Goal: Task Accomplishment & Management: Complete application form

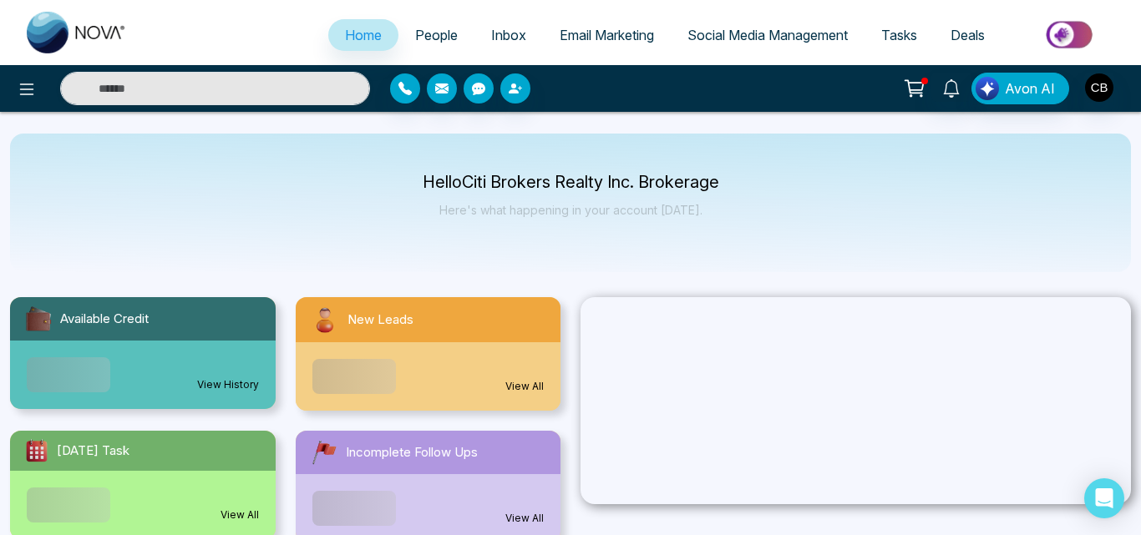
select select "*"
click at [427, 42] on span "People" at bounding box center [428, 35] width 43 height 17
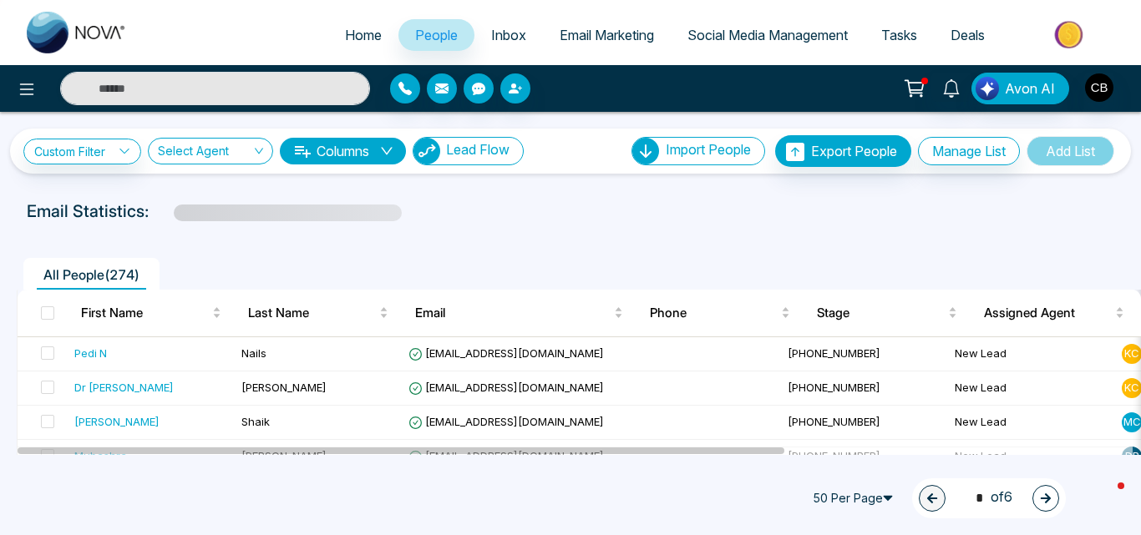
click at [485, 157] on span "Lead Flow" at bounding box center [477, 149] width 63 height 17
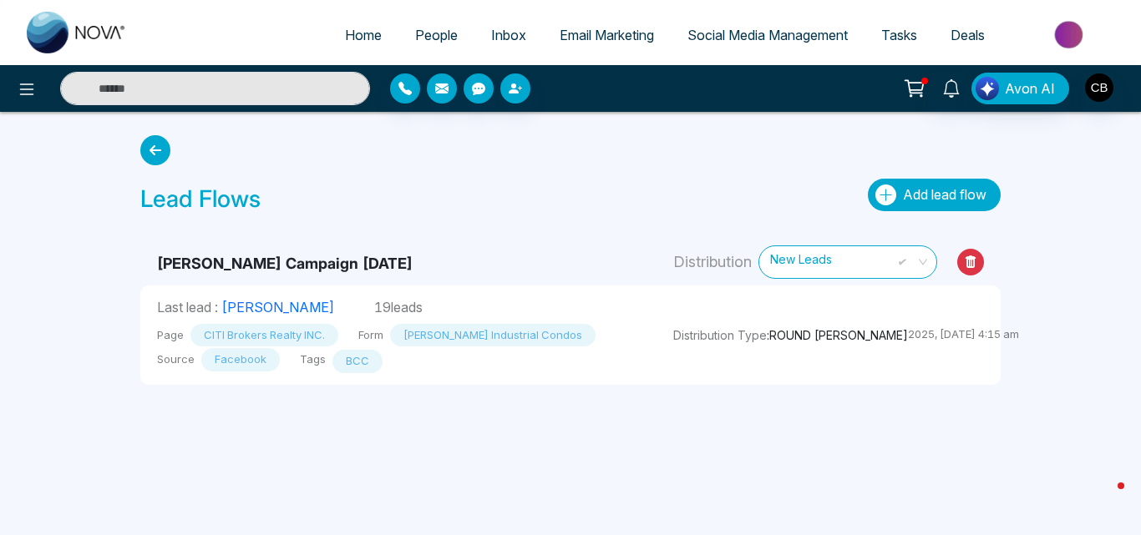
click at [909, 193] on span "Add lead flow" at bounding box center [945, 194] width 84 height 17
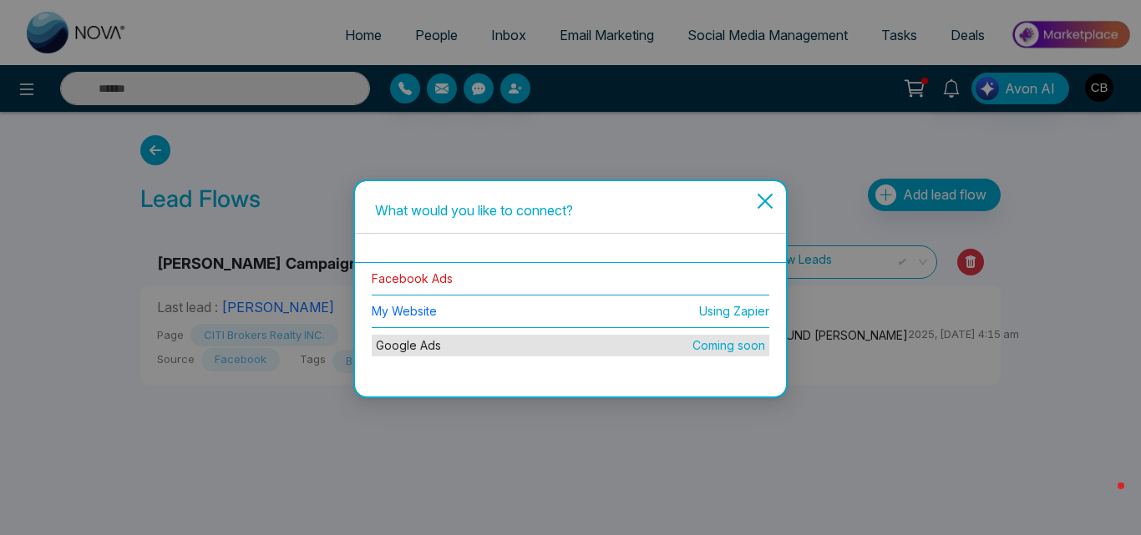
click at [413, 275] on link "Facebook Ads" at bounding box center [412, 278] width 81 height 14
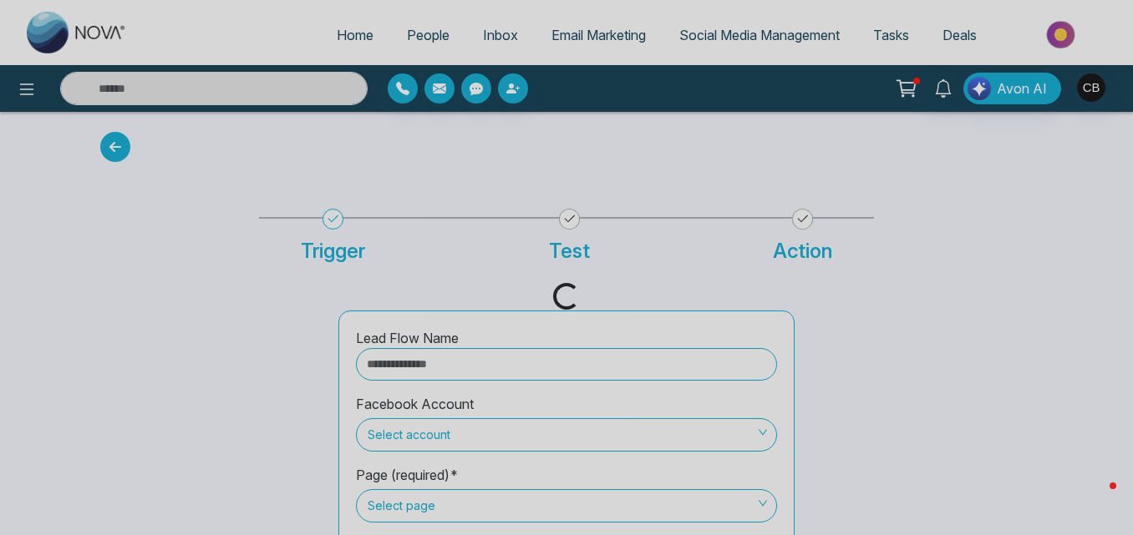
click at [421, 360] on div "Loading..." at bounding box center [566, 267] width 1133 height 535
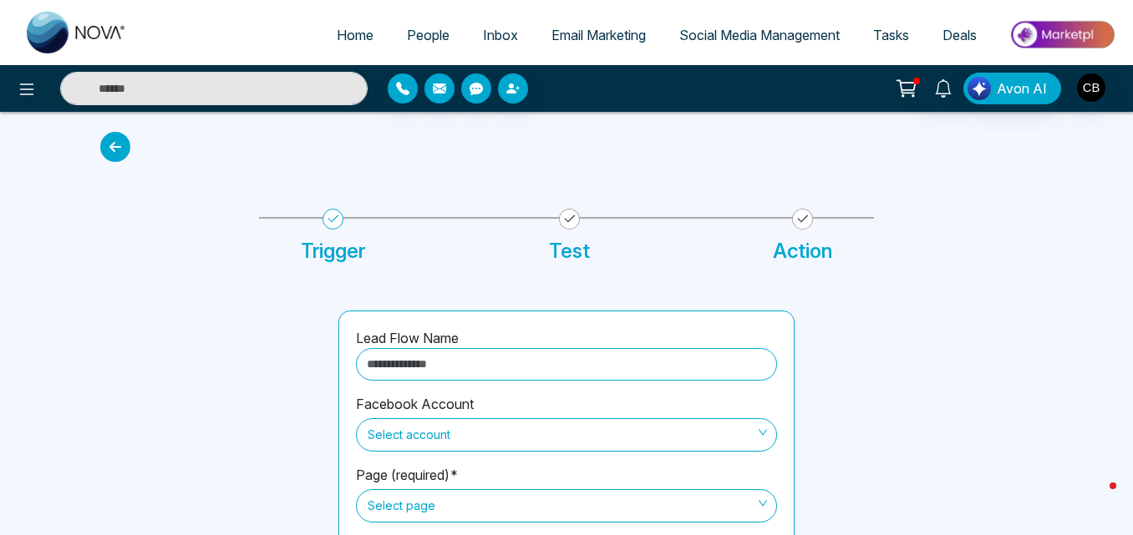
click at [421, 360] on input "text" at bounding box center [566, 364] width 421 height 33
paste input "**********"
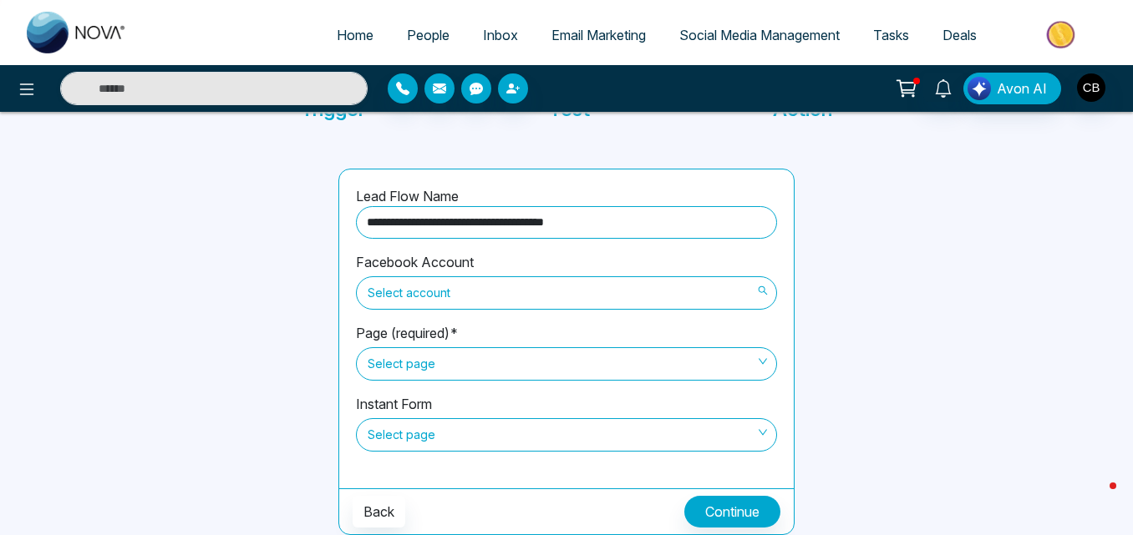
click at [646, 299] on span "Select account" at bounding box center [567, 293] width 398 height 28
type input "**********"
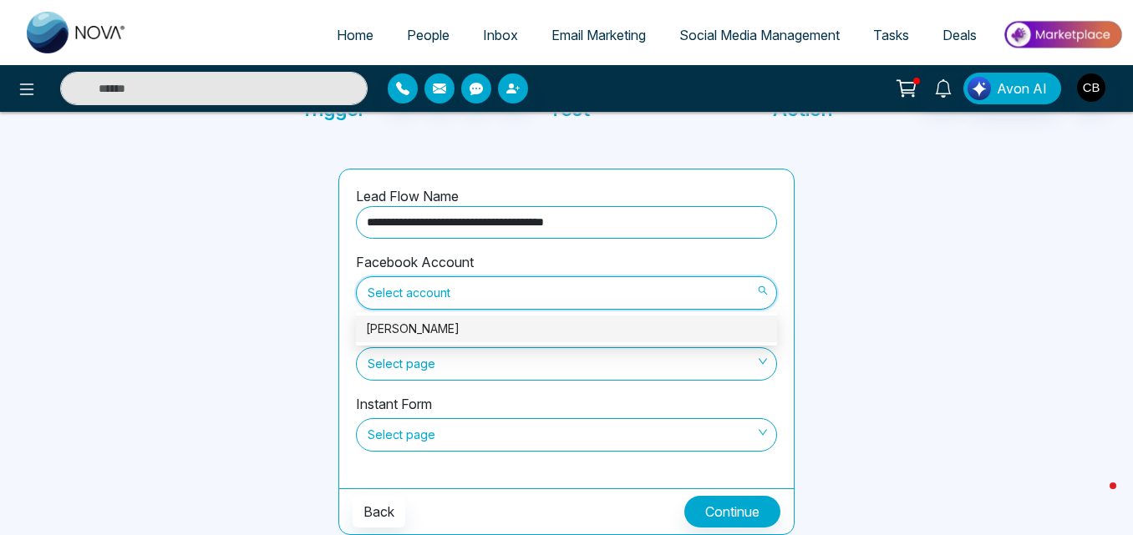
click at [449, 325] on div "[PERSON_NAME]" at bounding box center [566, 329] width 401 height 18
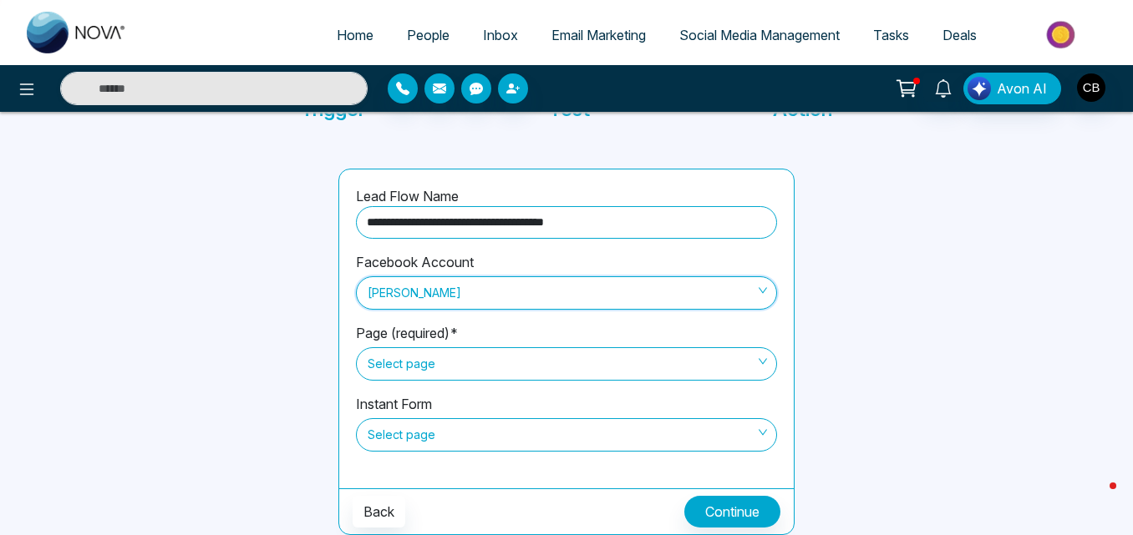
click at [488, 367] on span "Select page" at bounding box center [567, 364] width 398 height 28
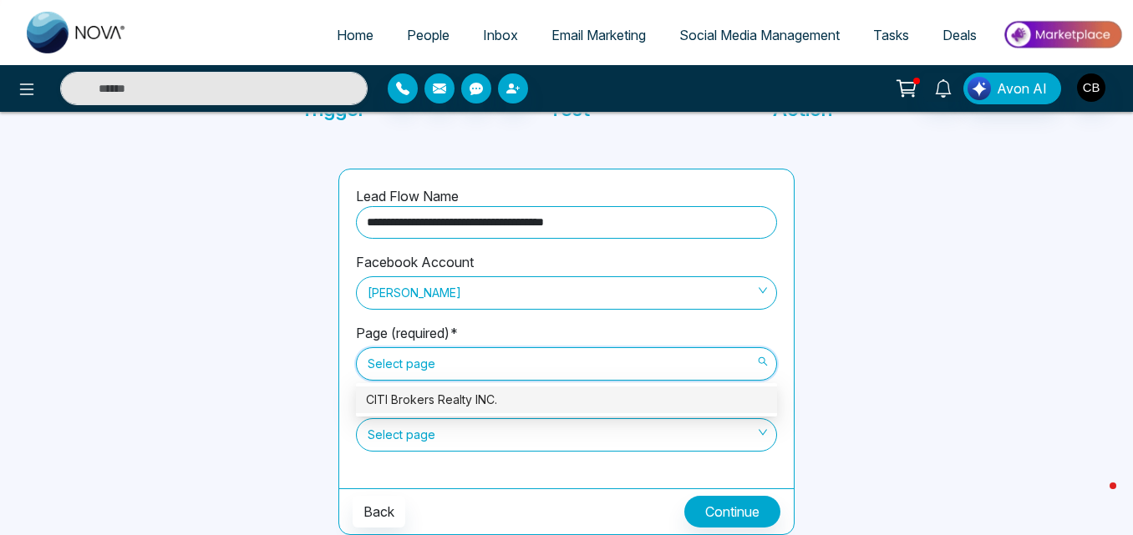
click at [444, 406] on div "CITI Brokers Realty INC." at bounding box center [566, 400] width 401 height 18
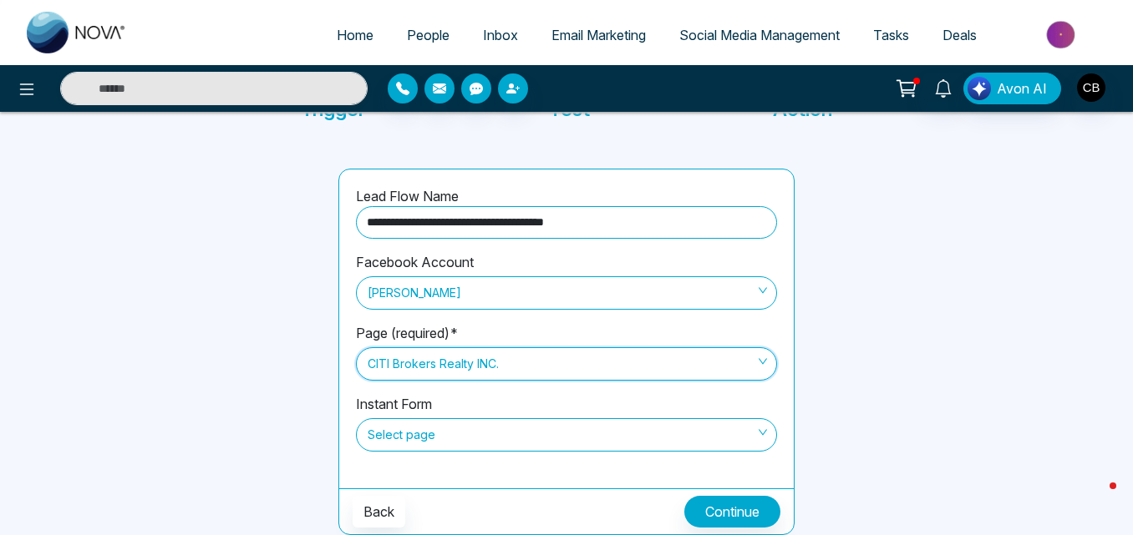
click at [482, 434] on span "Select page" at bounding box center [567, 435] width 398 height 28
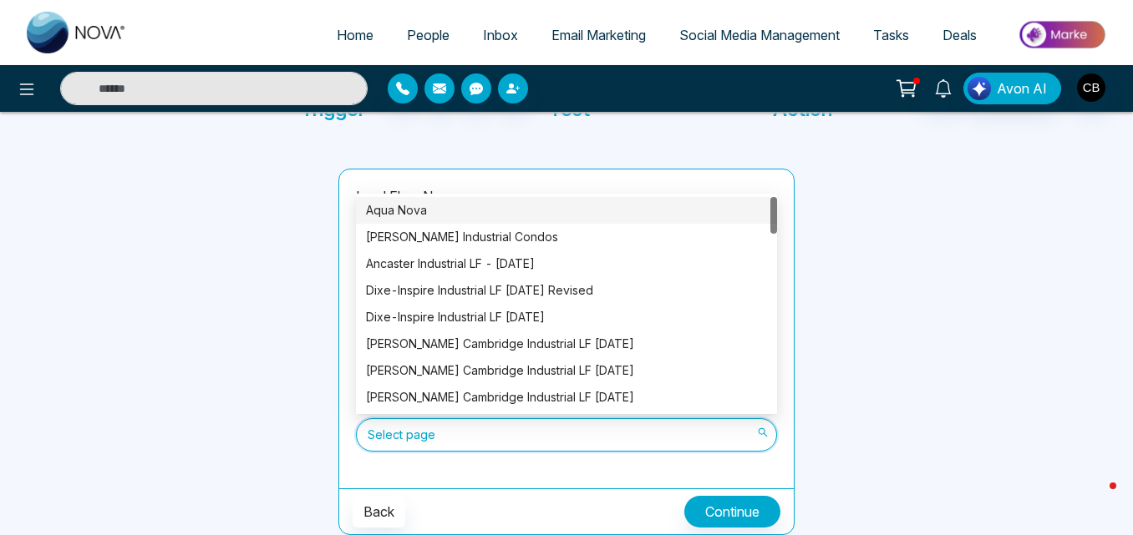
click at [425, 205] on div "Aqua Nova" at bounding box center [566, 210] width 401 height 18
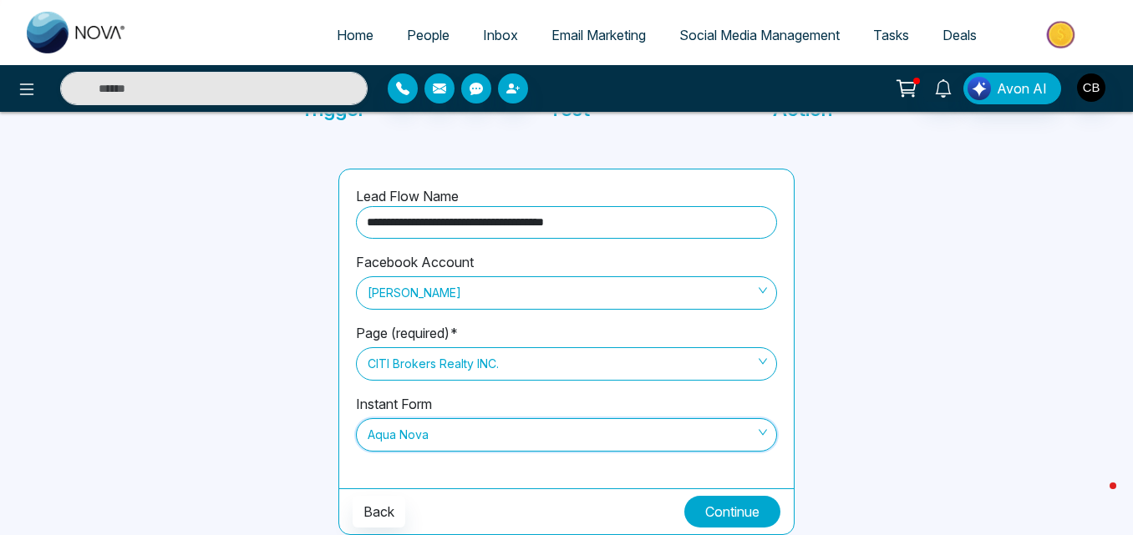
click at [735, 511] on button "Continue" at bounding box center [732, 512] width 96 height 32
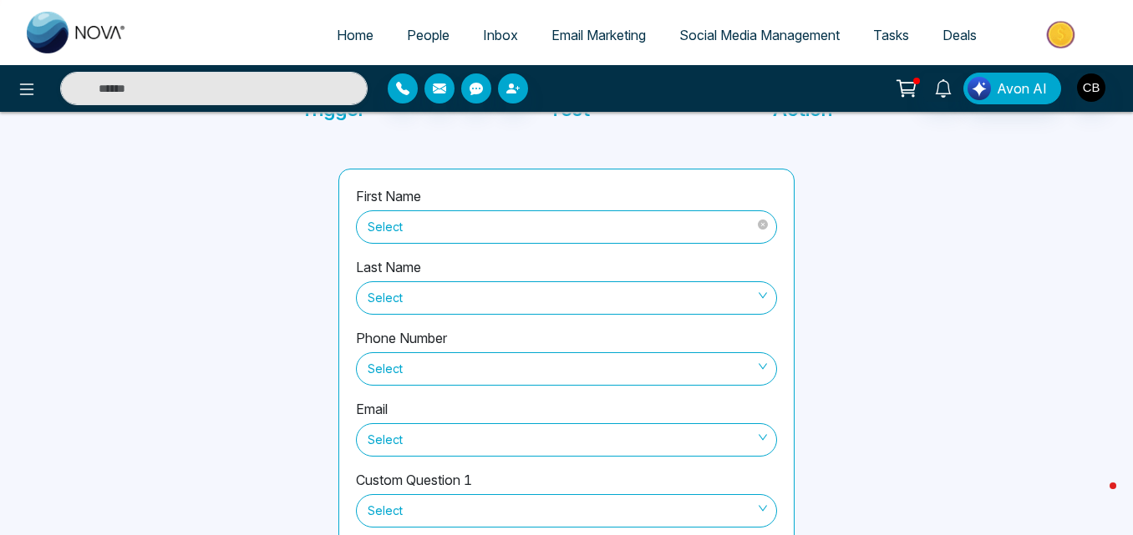
click at [596, 221] on span "Select" at bounding box center [567, 227] width 398 height 28
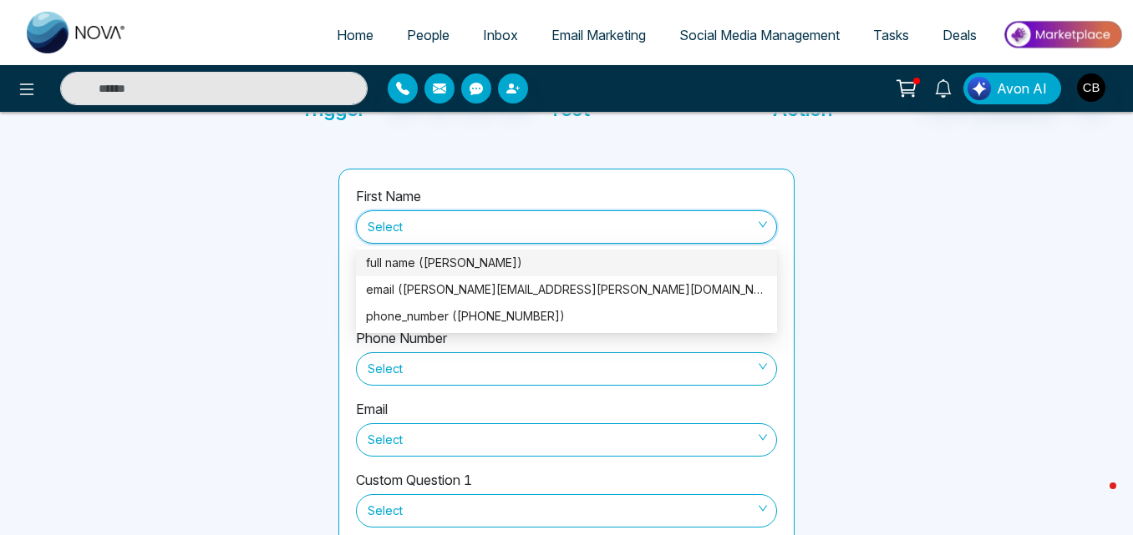
click at [420, 265] on div "full name ([PERSON_NAME])" at bounding box center [566, 263] width 401 height 18
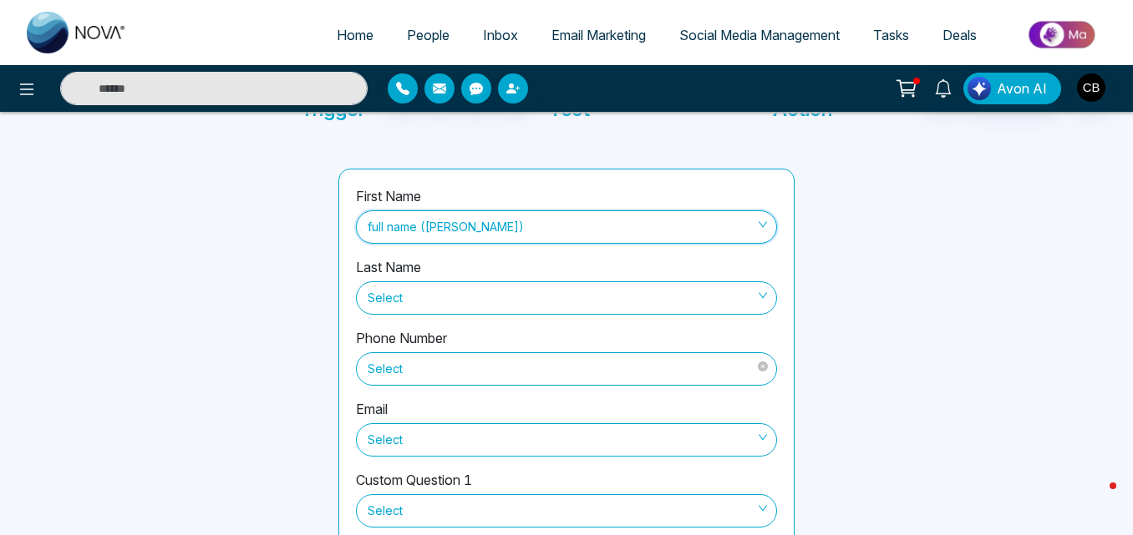
click at [443, 371] on span "Select" at bounding box center [567, 369] width 398 height 28
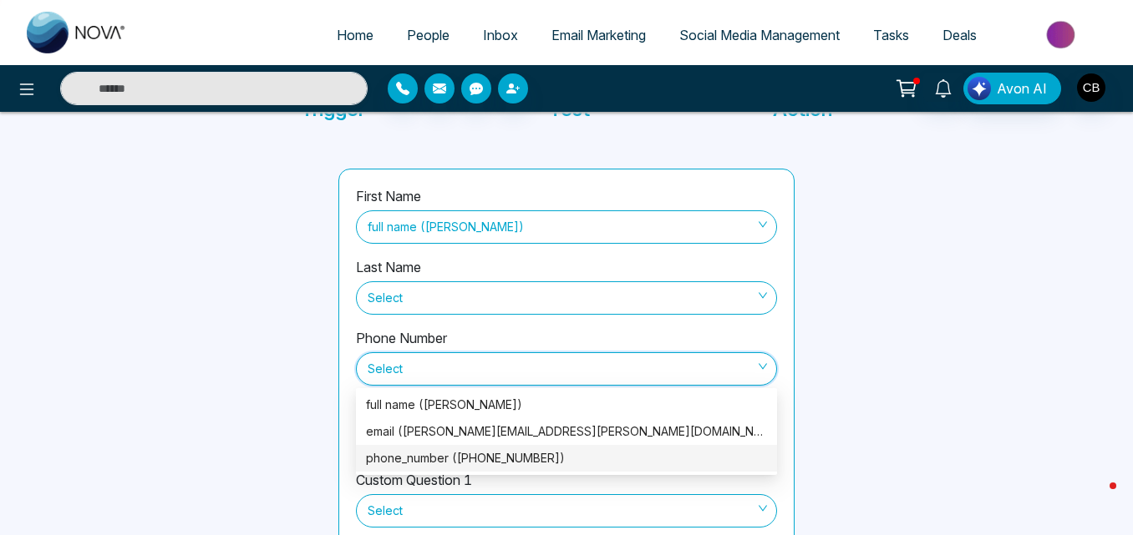
click at [410, 458] on div "phone_number ([PHONE_NUMBER])" at bounding box center [566, 458] width 401 height 18
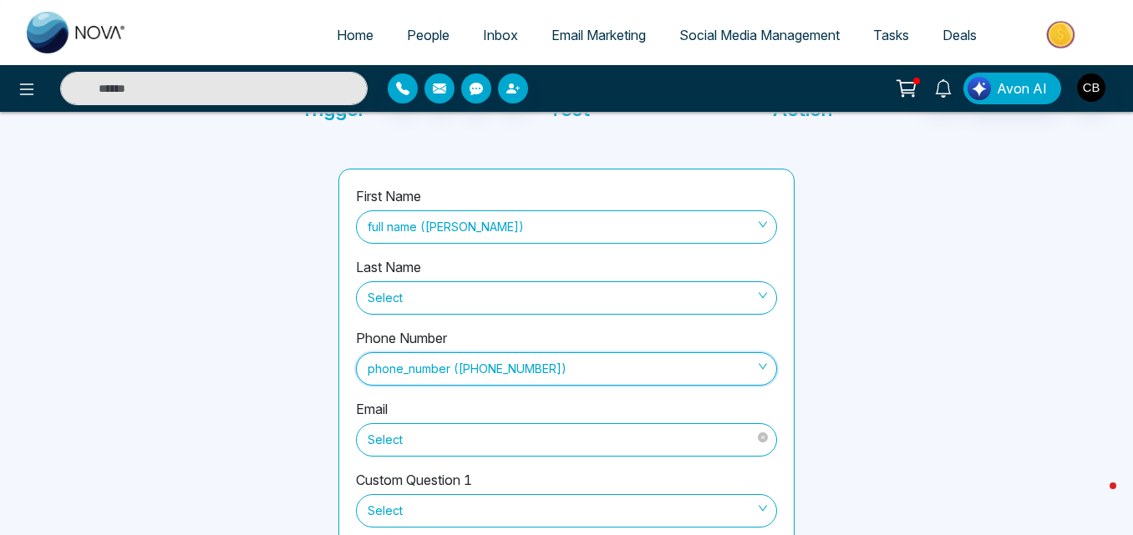
click at [403, 439] on span "Select" at bounding box center [567, 440] width 398 height 28
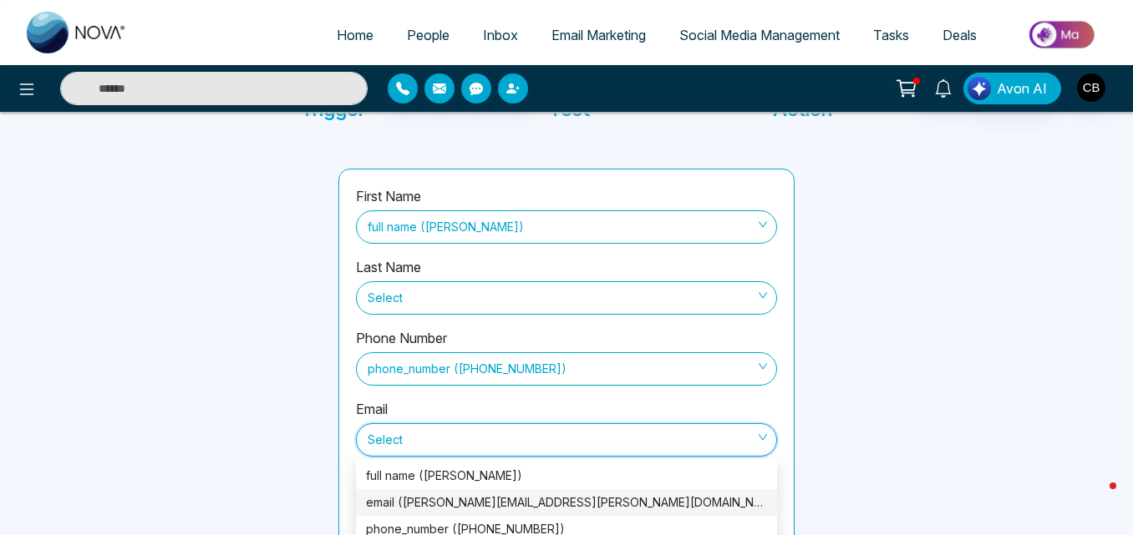
click at [406, 508] on div "email ([PERSON_NAME][EMAIL_ADDRESS][PERSON_NAME][DOMAIN_NAME])" at bounding box center [566, 503] width 401 height 18
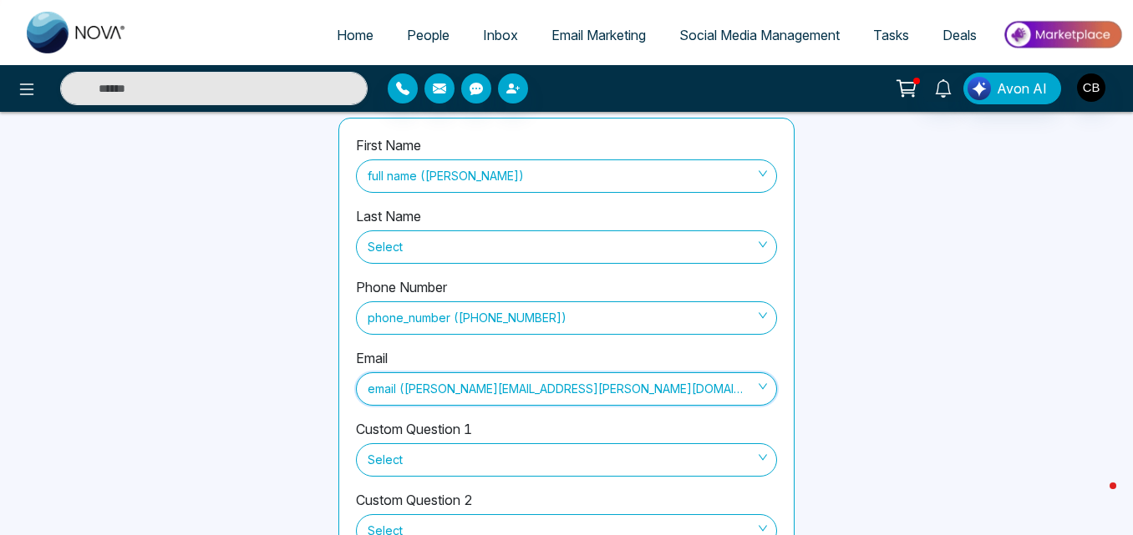
scroll to position [241, 0]
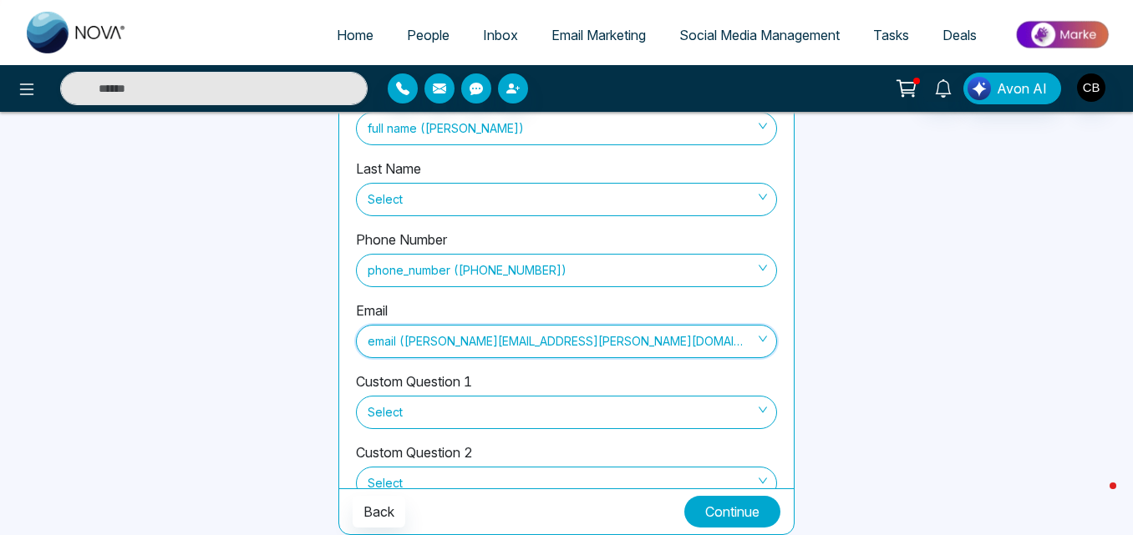
click at [722, 508] on button "Continue" at bounding box center [732, 512] width 96 height 32
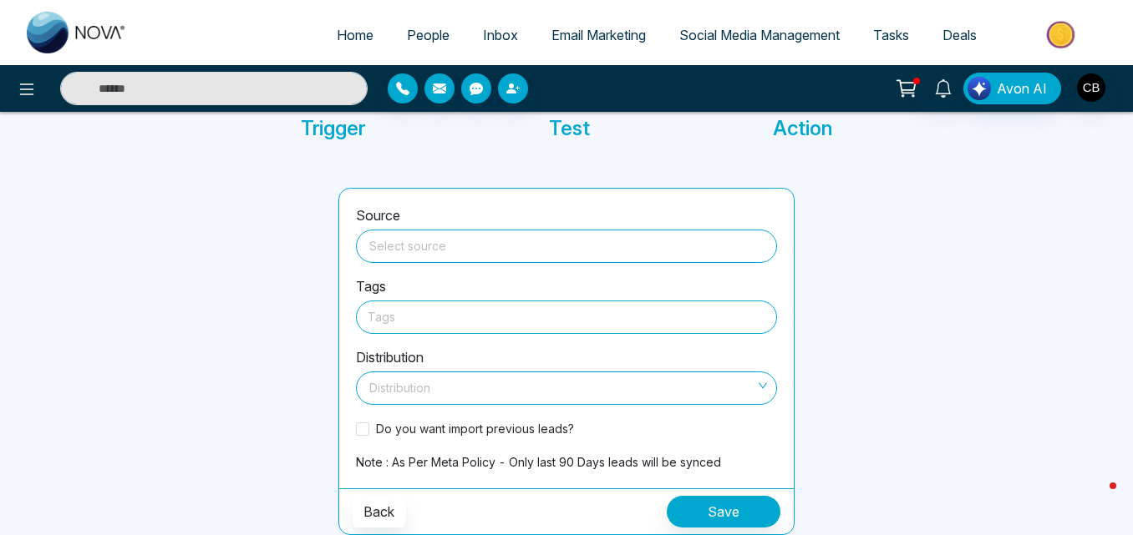
scroll to position [123, 0]
click at [404, 241] on input "search" at bounding box center [566, 243] width 401 height 25
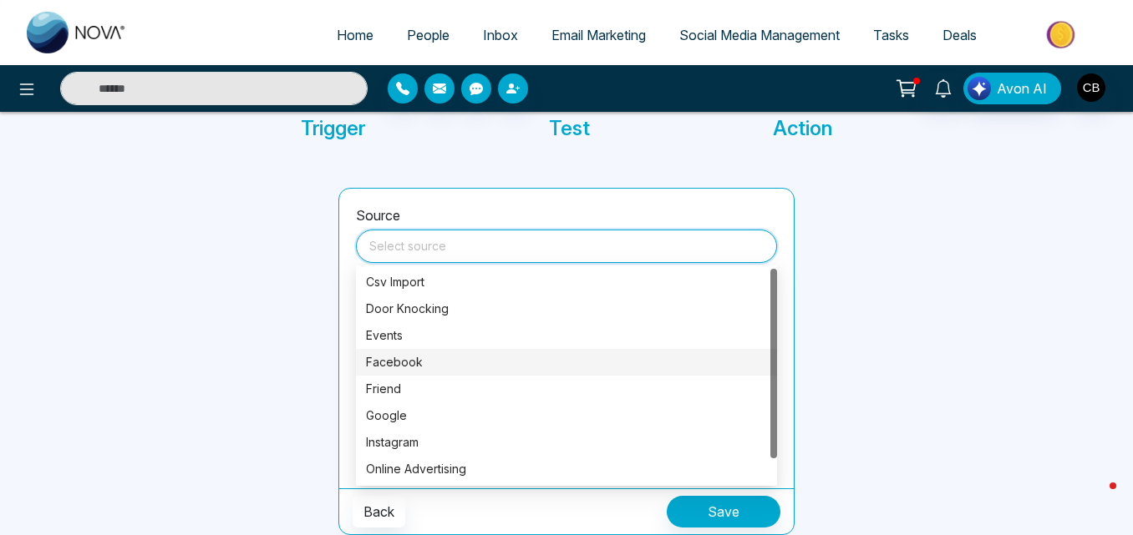
click at [396, 351] on div "Facebook" at bounding box center [566, 362] width 421 height 27
type input "********"
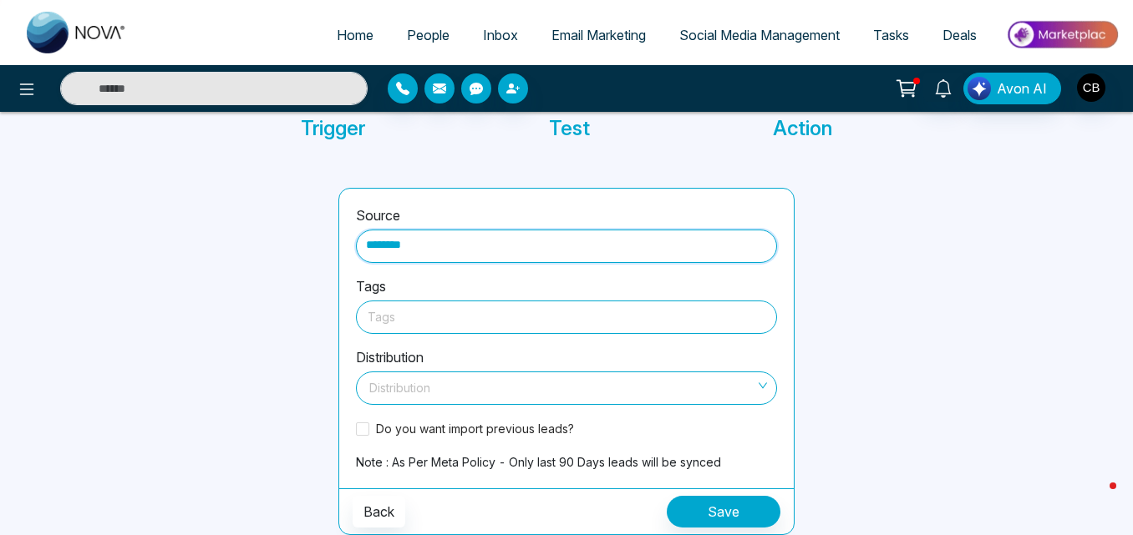
click at [408, 311] on div at bounding box center [567, 317] width 398 height 21
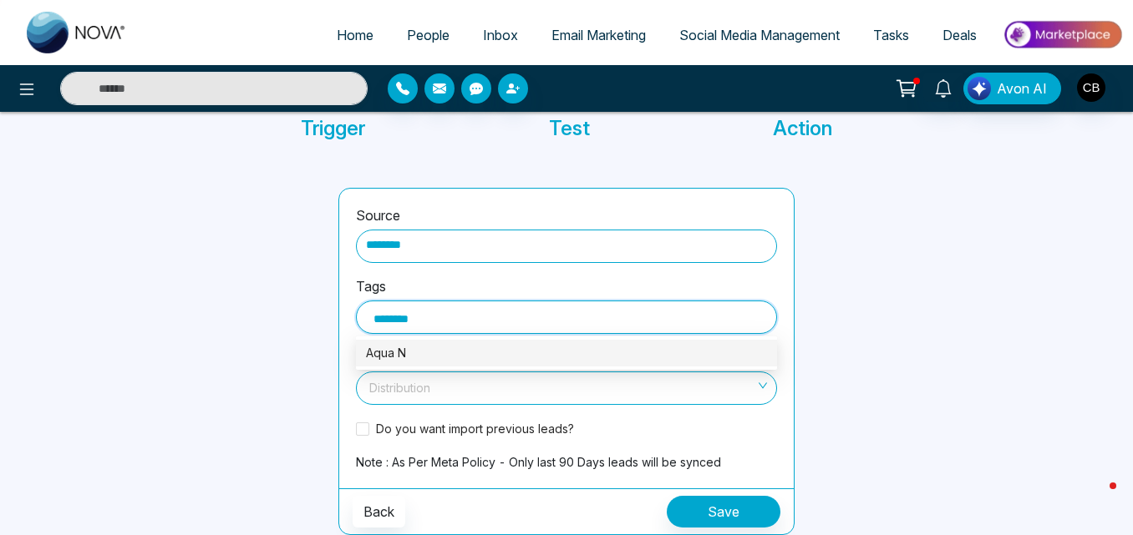
type input "*********"
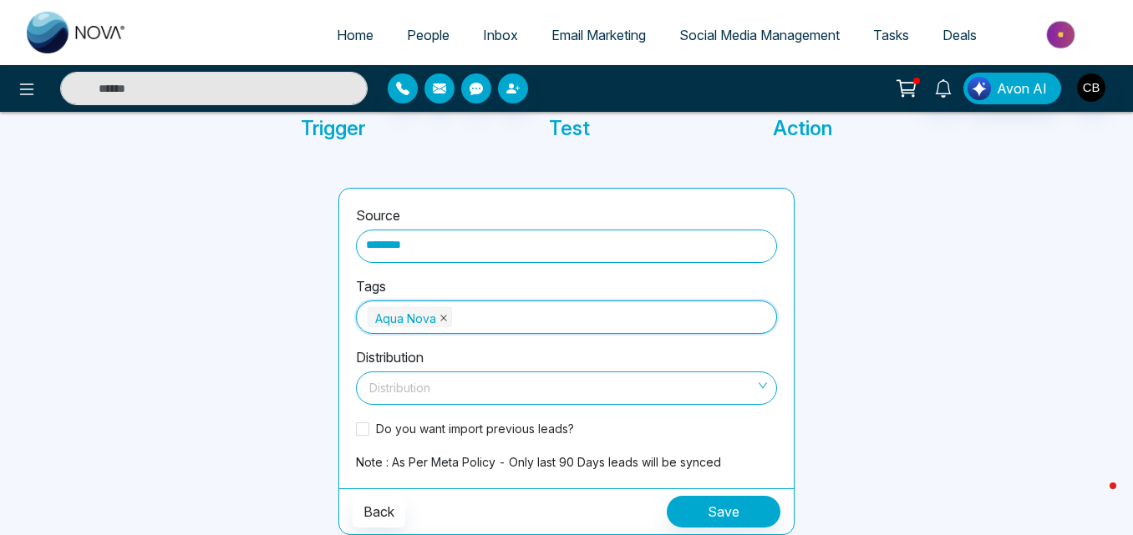
click at [447, 314] on icon "close" at bounding box center [443, 318] width 8 height 8
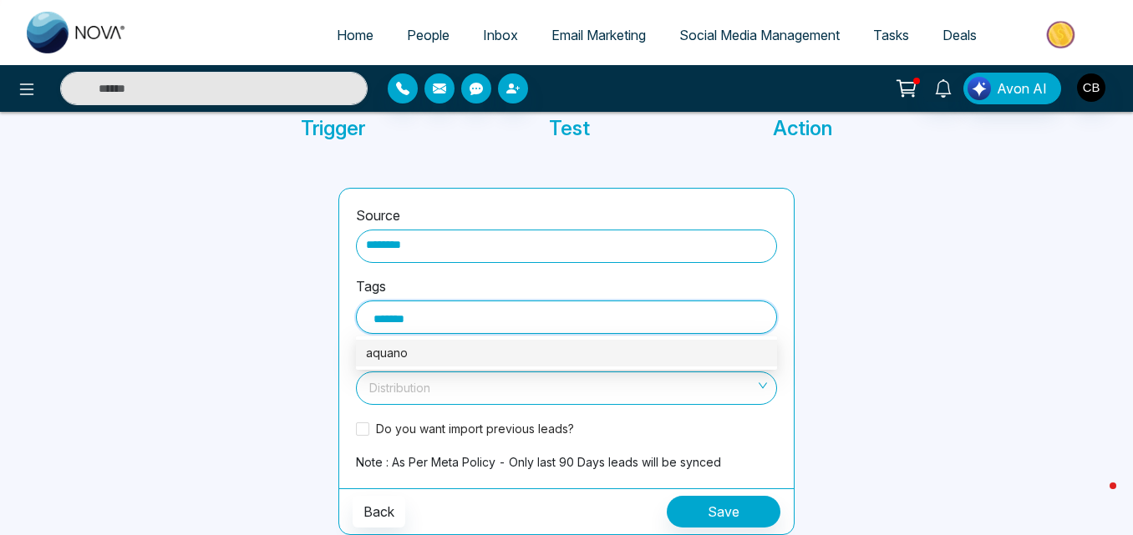
type input "********"
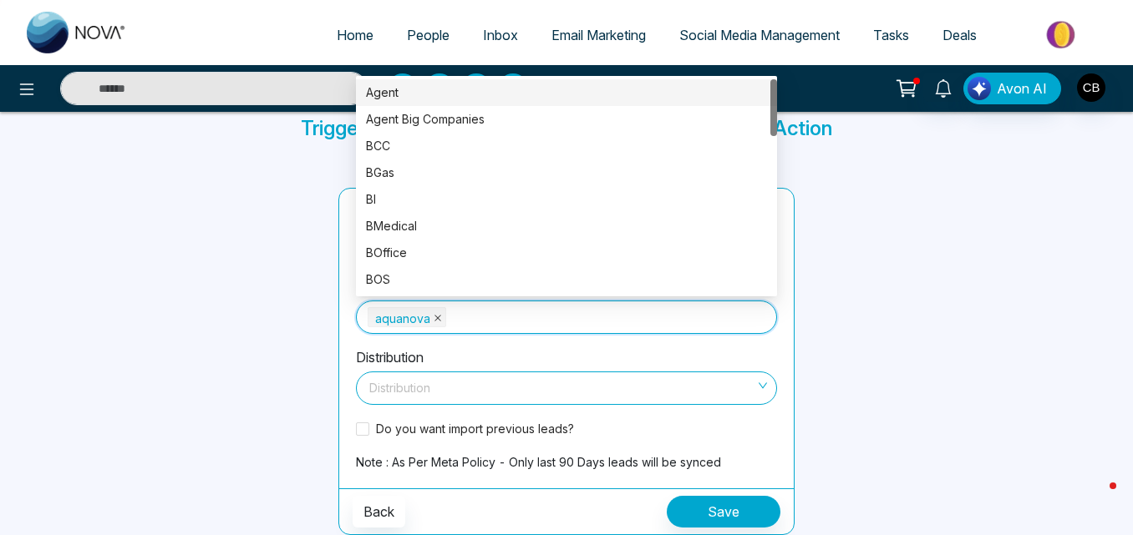
click at [438, 320] on icon "close" at bounding box center [437, 318] width 8 height 8
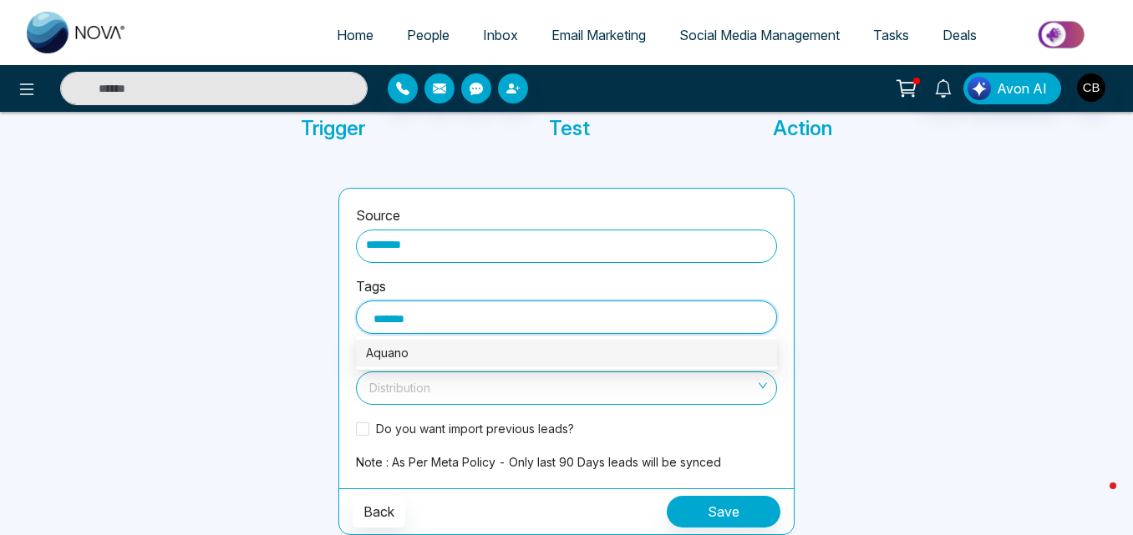
type input "********"
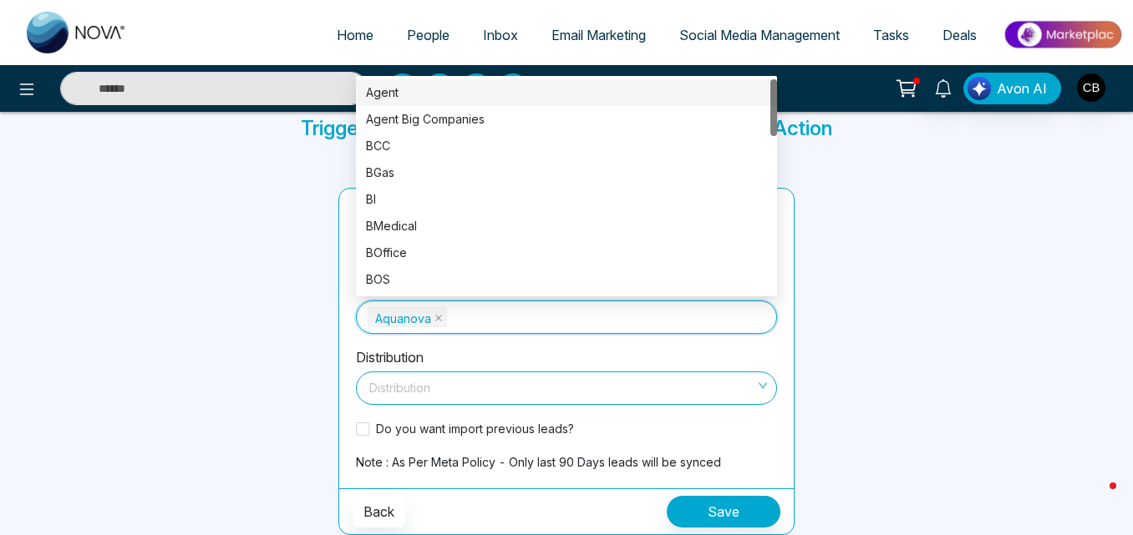
click at [401, 388] on input "search" at bounding box center [560, 385] width 389 height 25
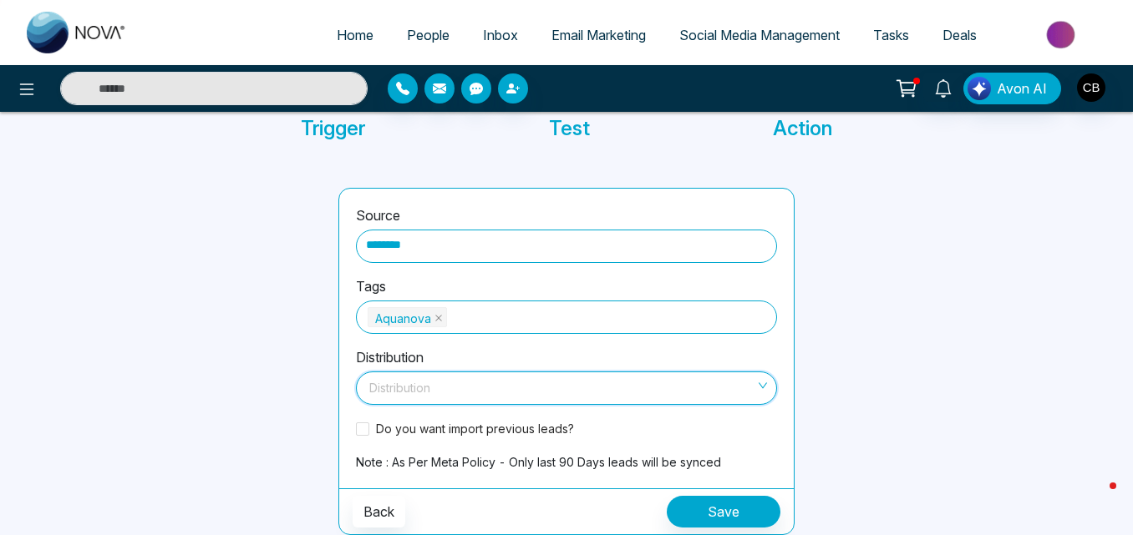
click at [442, 383] on input "search" at bounding box center [560, 385] width 389 height 25
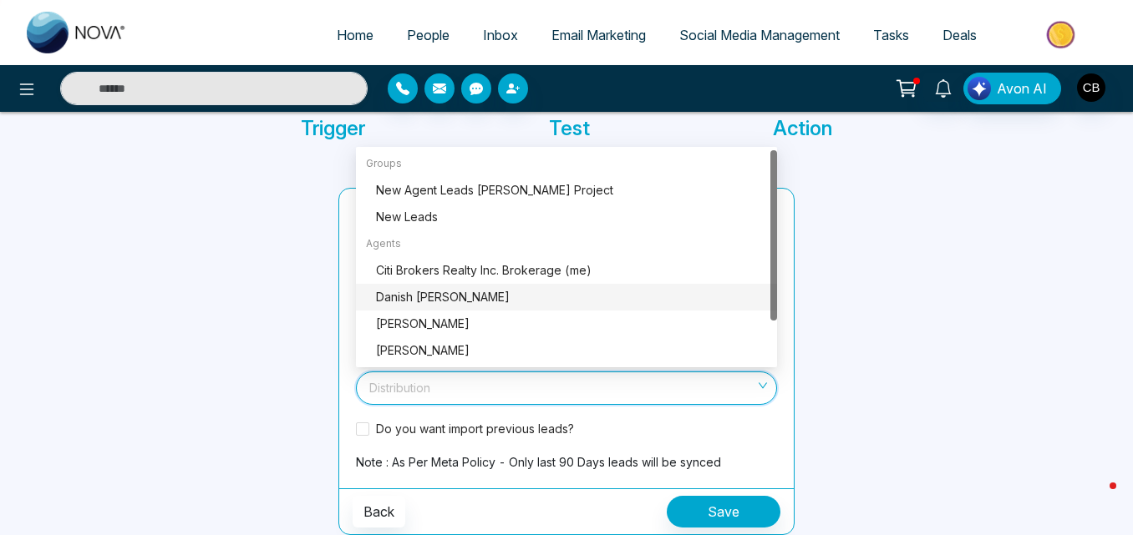
click at [418, 304] on div "Danish [PERSON_NAME]" at bounding box center [571, 297] width 391 height 18
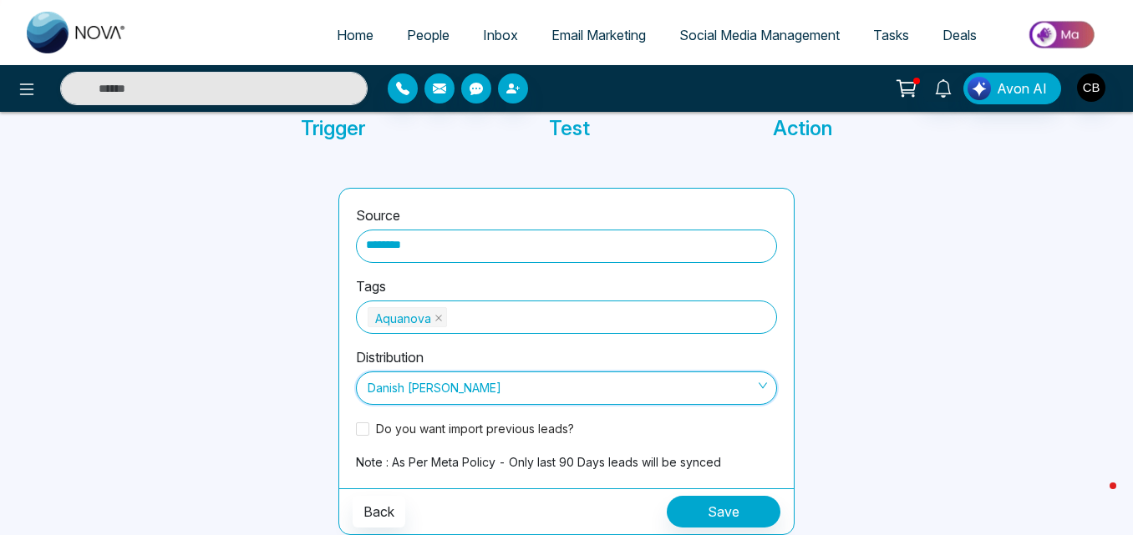
click at [489, 396] on span "Danish [PERSON_NAME]" at bounding box center [567, 388] width 398 height 28
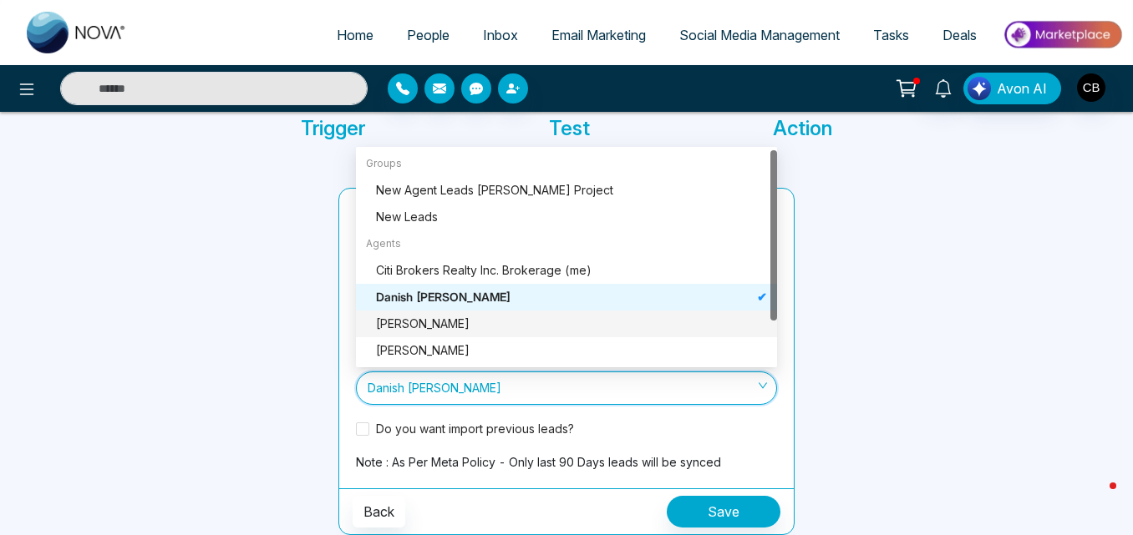
click at [450, 330] on div "[PERSON_NAME]" at bounding box center [571, 324] width 391 height 18
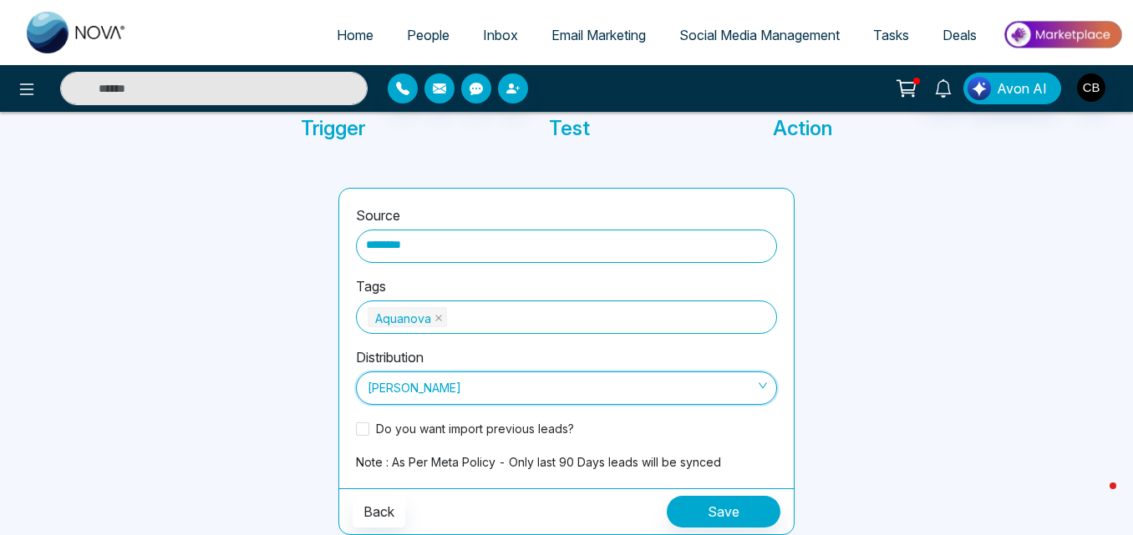
click at [494, 380] on span "[PERSON_NAME]" at bounding box center [567, 388] width 398 height 28
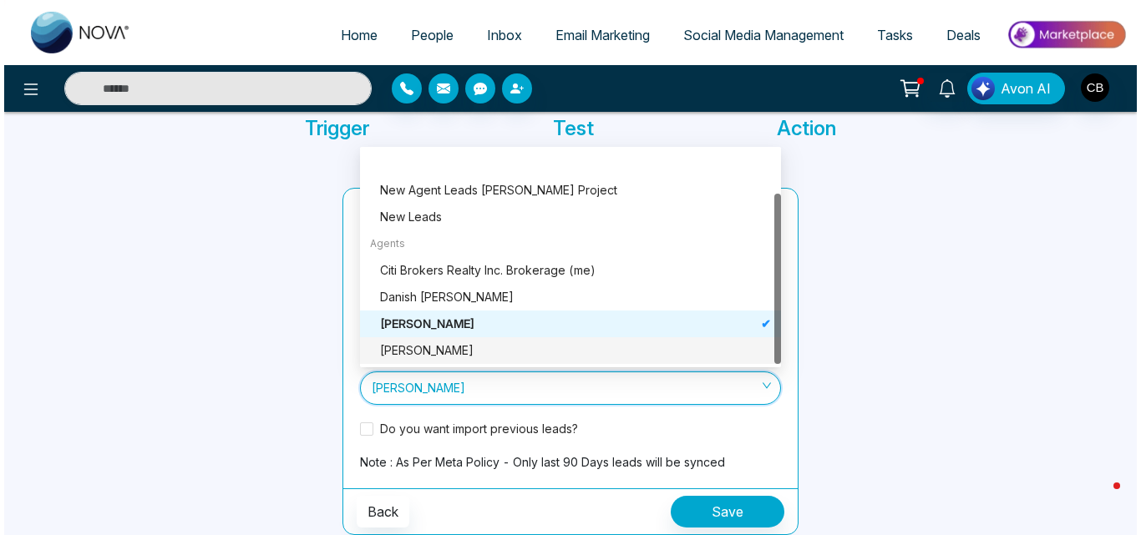
scroll to position [53, 0]
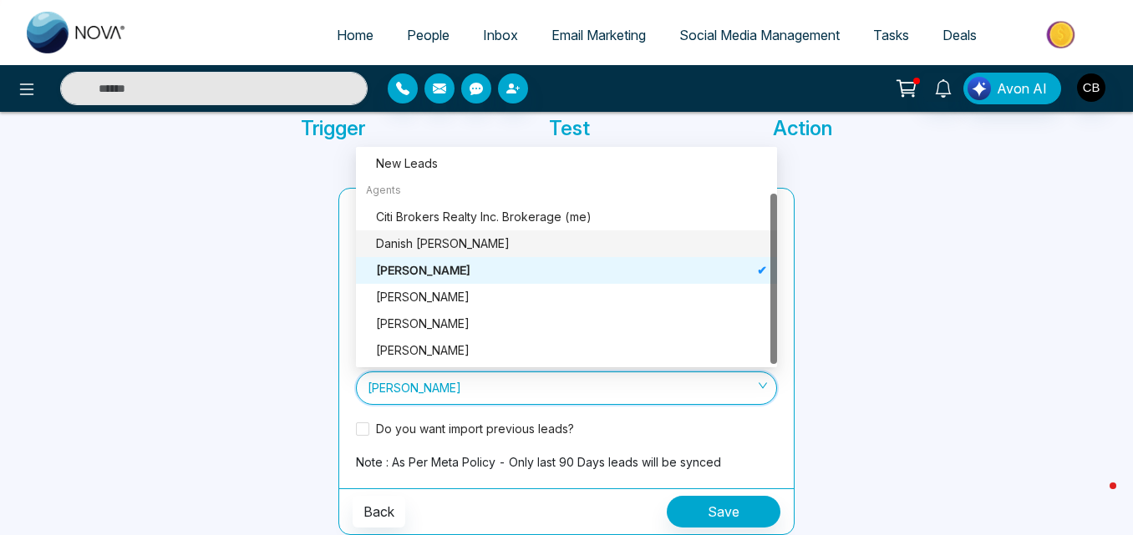
click at [436, 245] on div "Danish [PERSON_NAME]" at bounding box center [571, 244] width 391 height 18
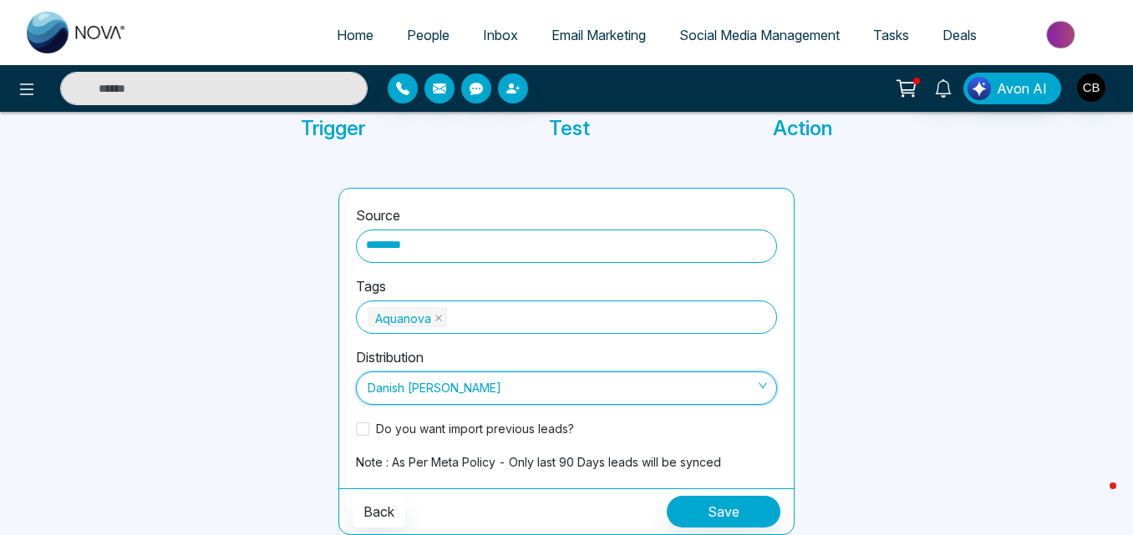
click at [489, 399] on span "Danish [PERSON_NAME]" at bounding box center [567, 388] width 398 height 28
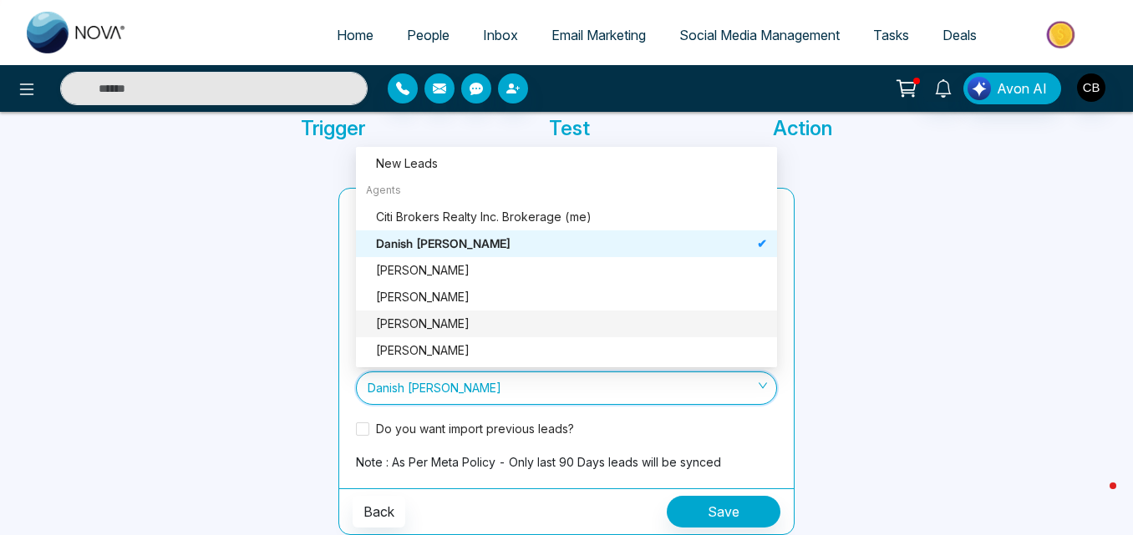
click at [311, 325] on div at bounding box center [209, 361] width 238 height 347
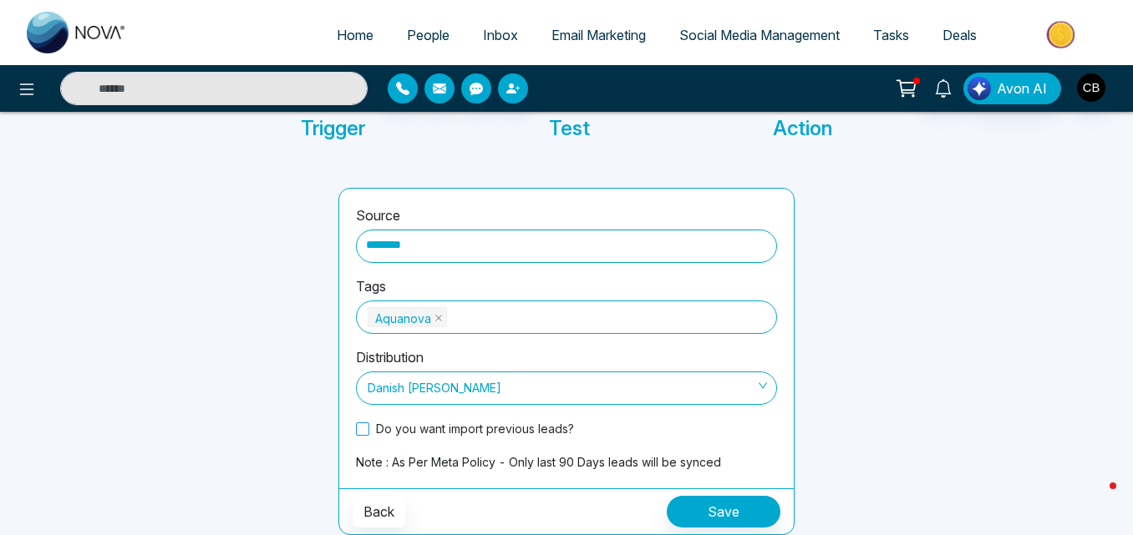
click at [368, 429] on span at bounding box center [362, 429] width 13 height 13
click at [709, 506] on button "Save" at bounding box center [724, 512] width 114 height 32
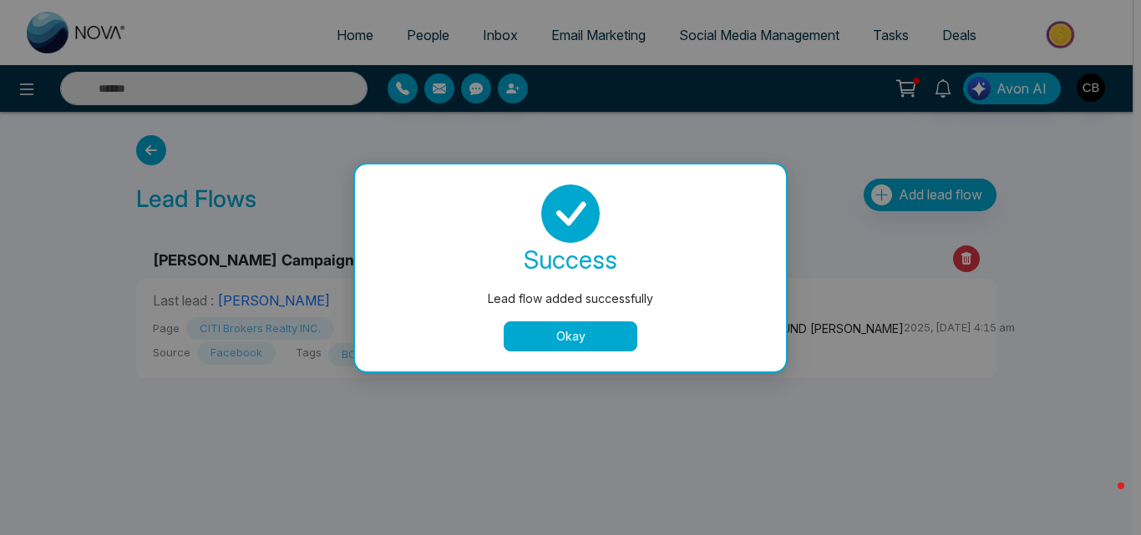
click at [573, 345] on button "Okay" at bounding box center [571, 337] width 134 height 30
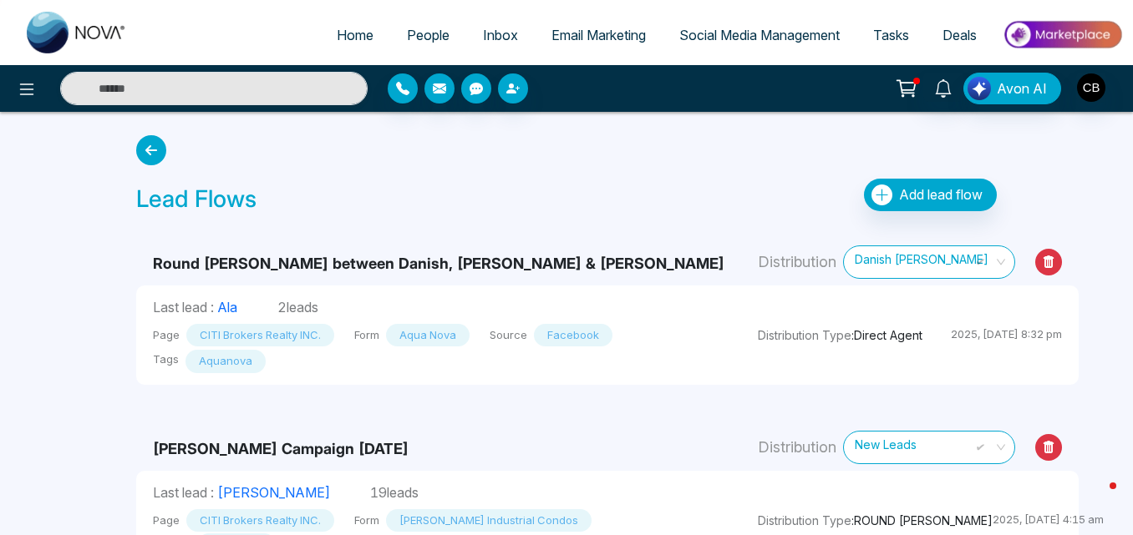
click at [1035, 261] on icon at bounding box center [1048, 262] width 27 height 27
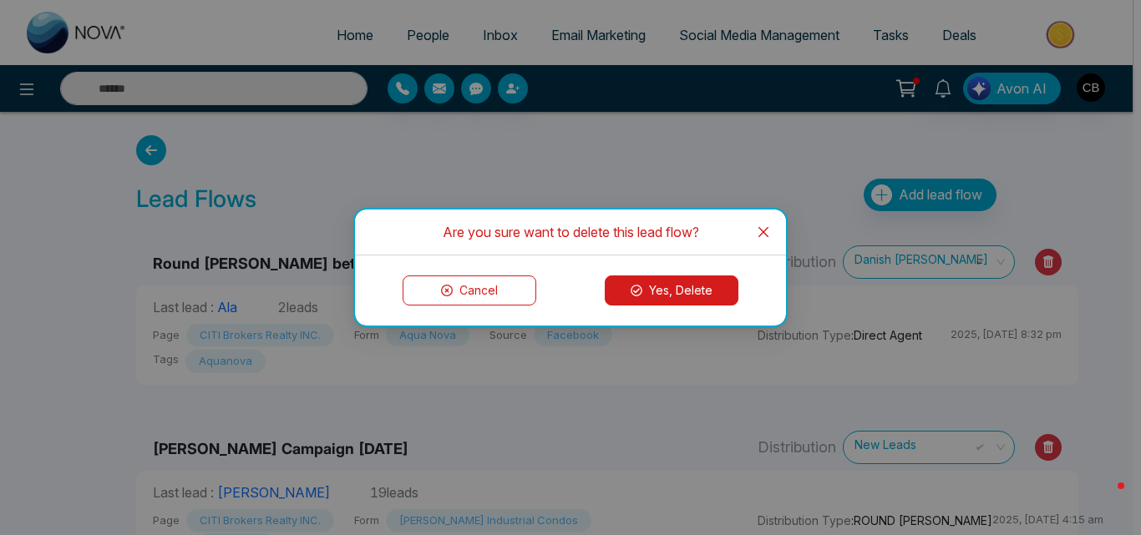
click at [682, 286] on button "Yes, Delete" at bounding box center [672, 291] width 134 height 30
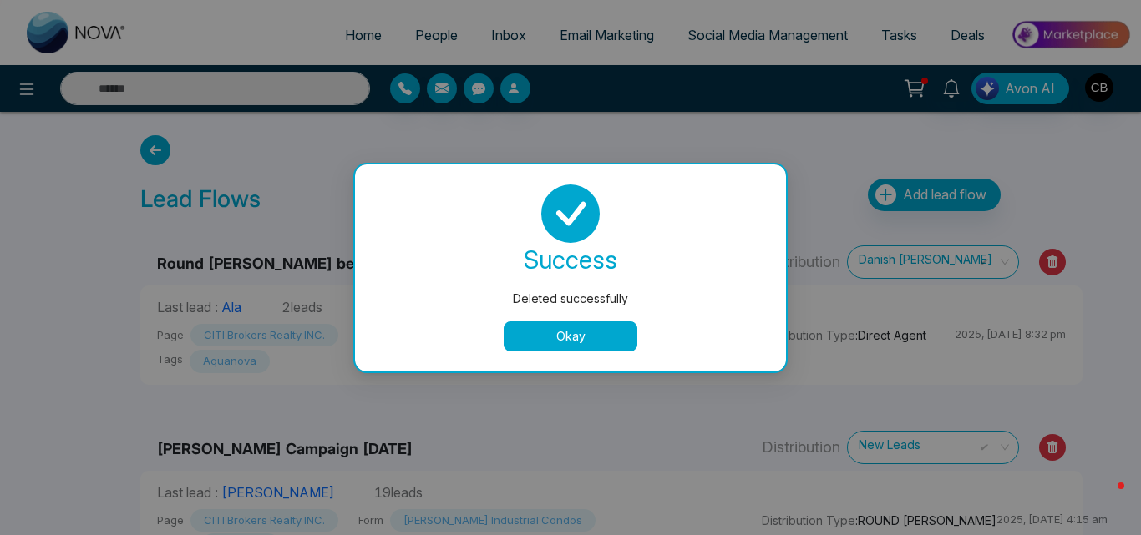
click at [587, 332] on button "Okay" at bounding box center [571, 337] width 134 height 30
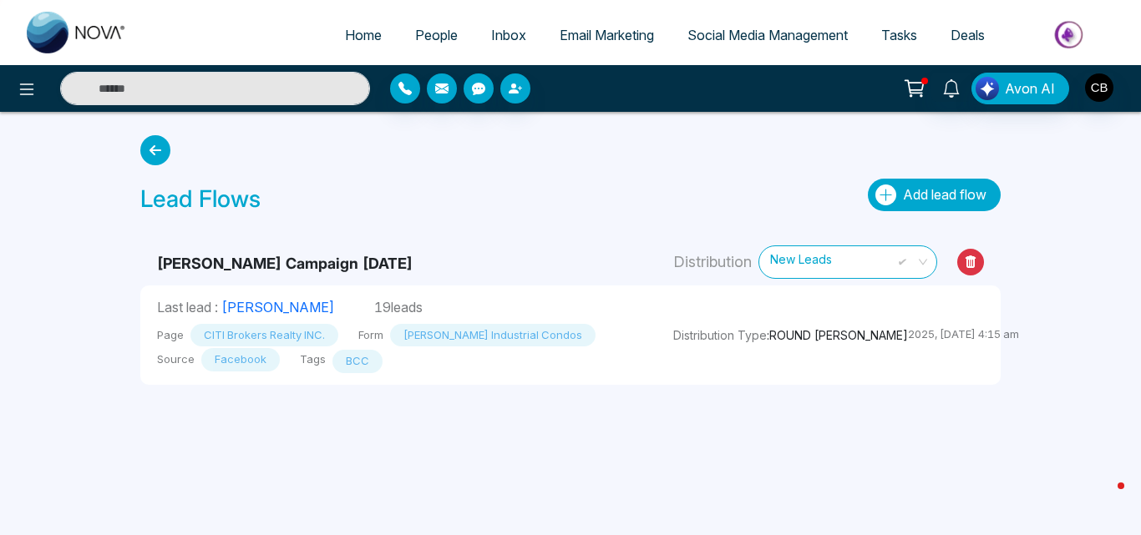
click at [944, 196] on span "Add lead flow" at bounding box center [945, 194] width 84 height 17
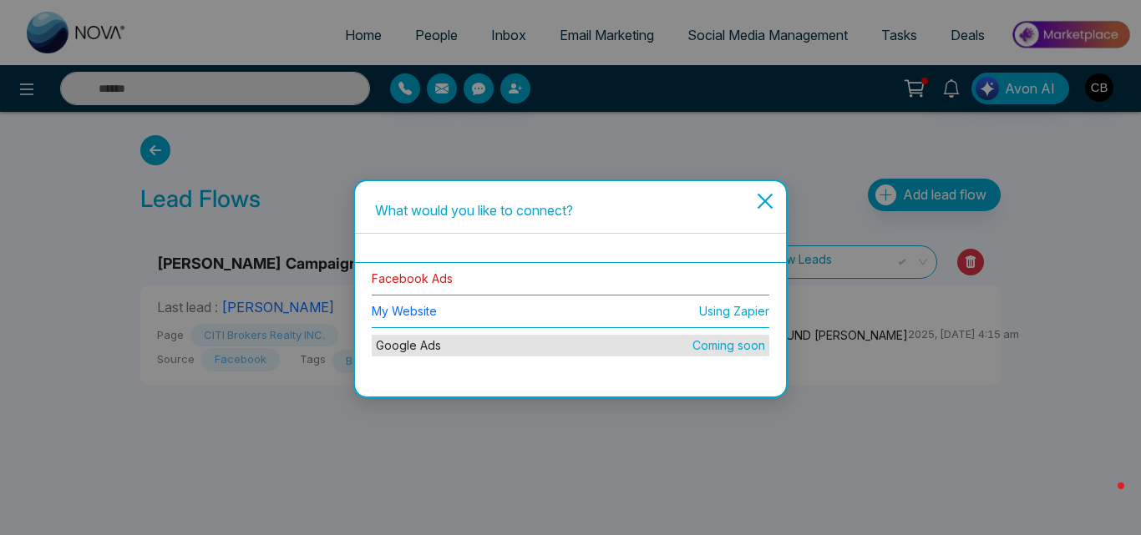
click at [425, 271] on link "Facebook Ads" at bounding box center [412, 278] width 81 height 14
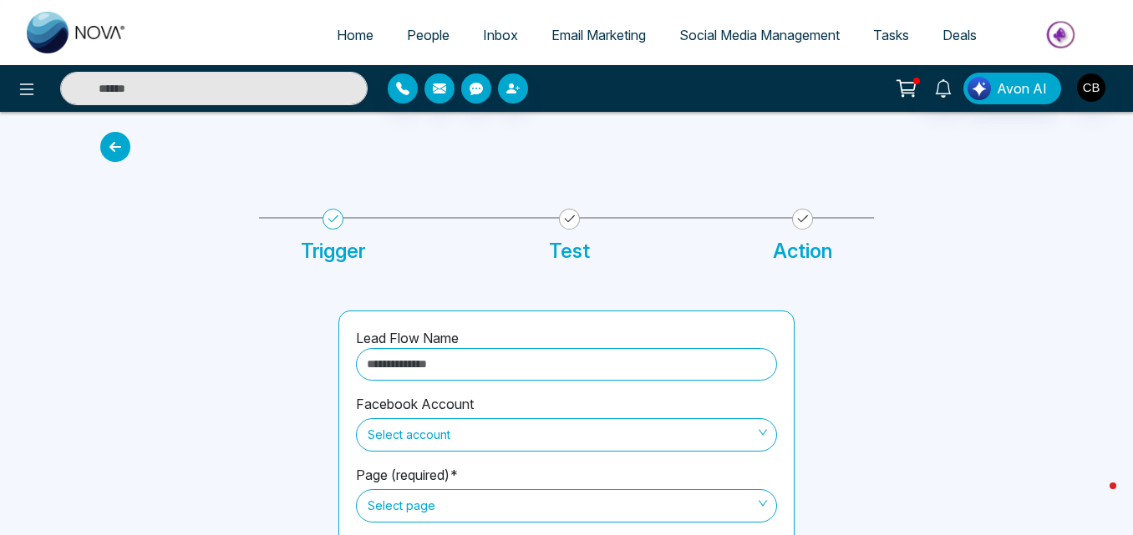
click at [502, 369] on input "text" at bounding box center [566, 364] width 421 height 33
type input "**********"
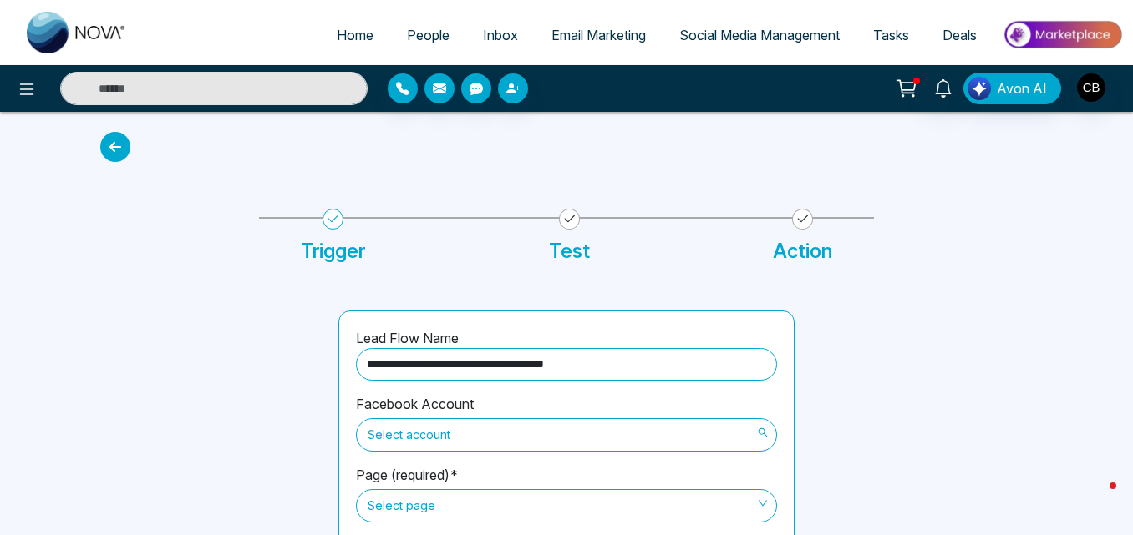
click at [432, 444] on span "Select account" at bounding box center [567, 435] width 398 height 28
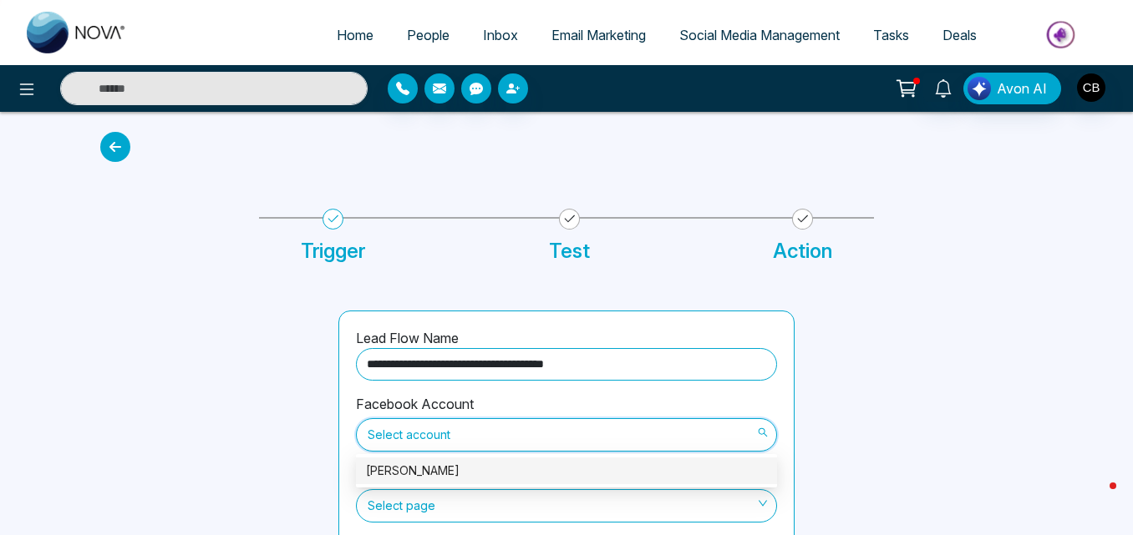
click at [408, 464] on div "[PERSON_NAME]" at bounding box center [566, 471] width 401 height 18
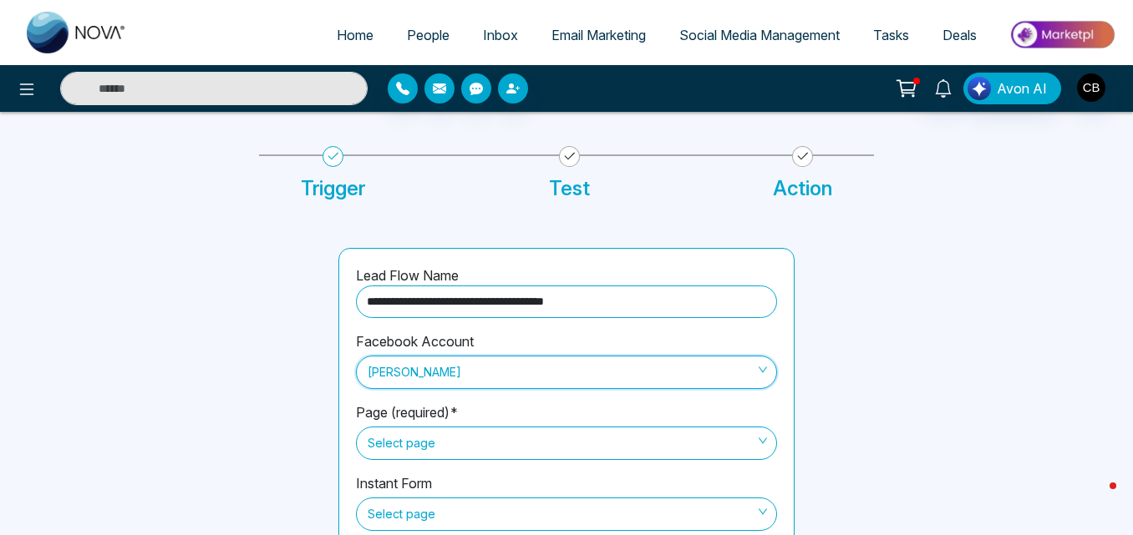
scroll to position [142, 0]
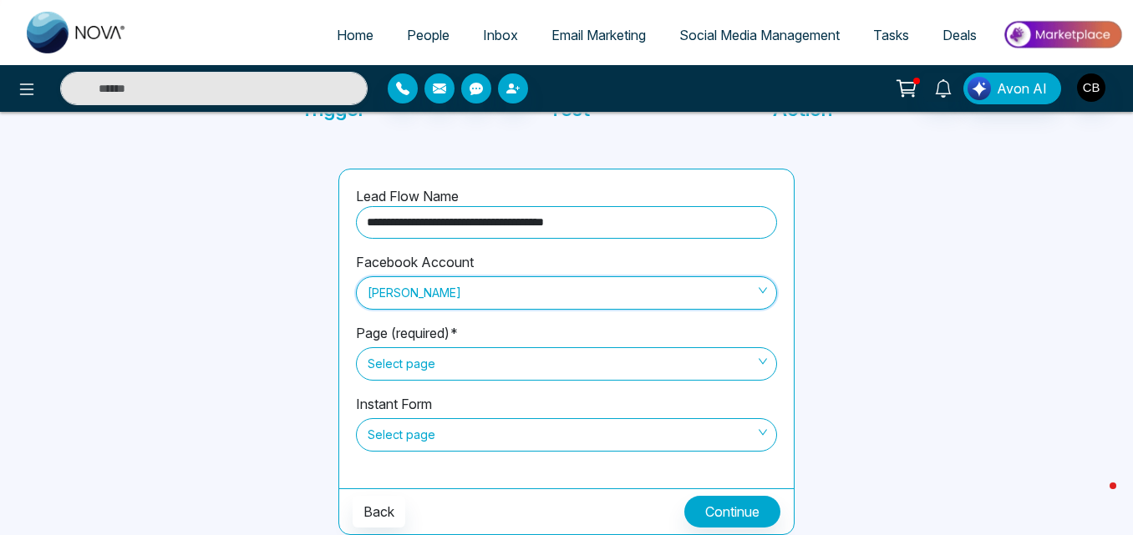
click at [417, 351] on span "Select page" at bounding box center [567, 364] width 398 height 28
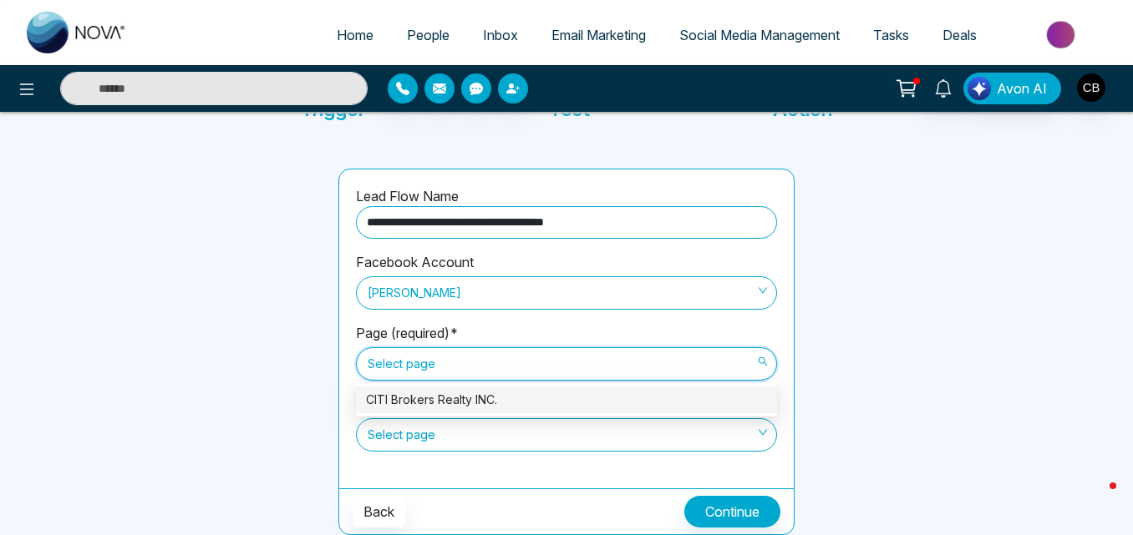
click at [418, 392] on div "CITI Brokers Realty INC." at bounding box center [566, 400] width 401 height 18
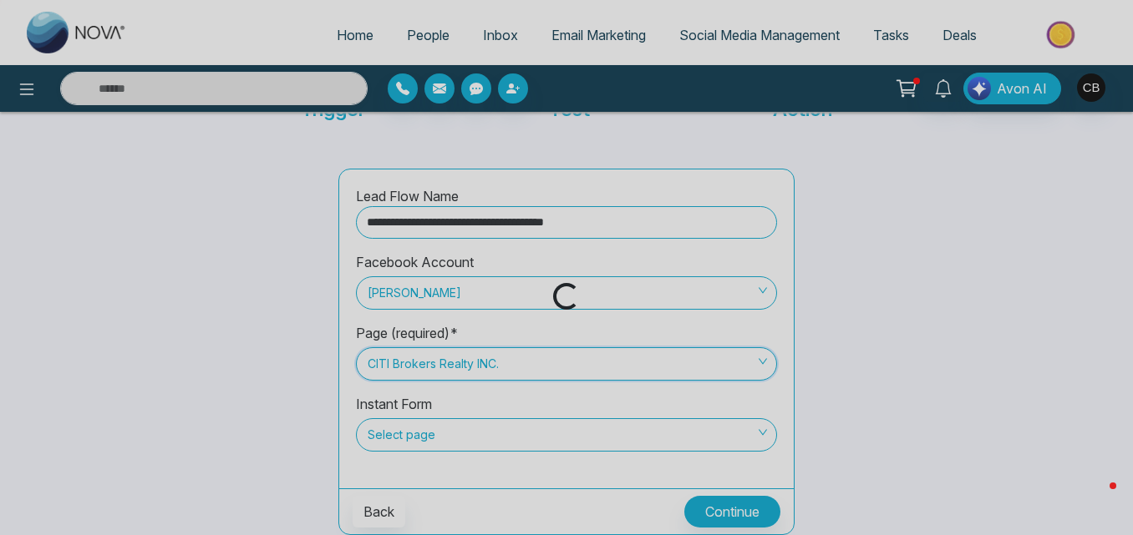
click at [465, 439] on div "Loading..." at bounding box center [566, 267] width 1133 height 535
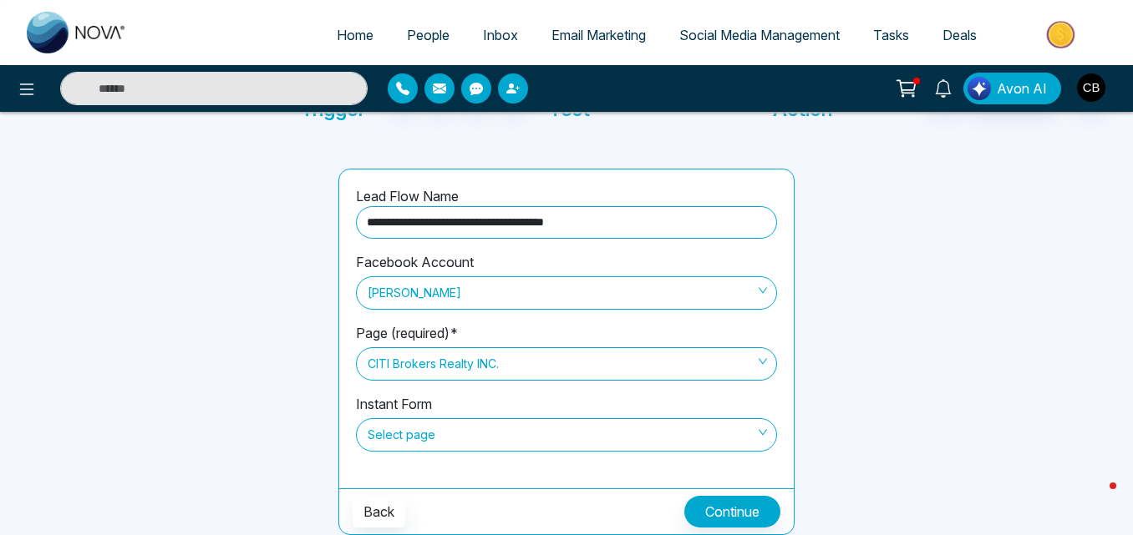
click at [488, 438] on span "Select page" at bounding box center [567, 435] width 398 height 28
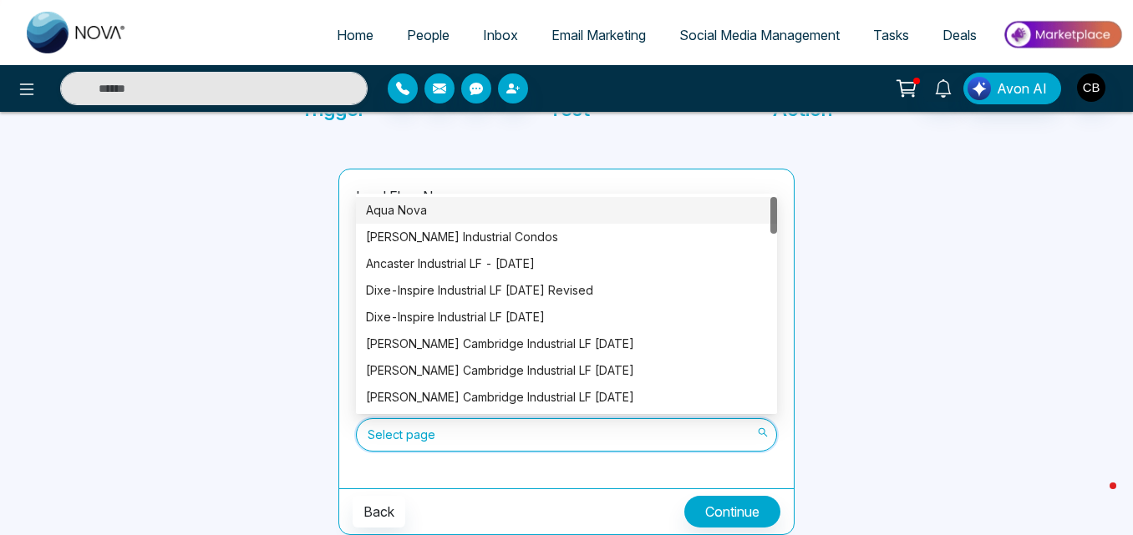
click at [418, 199] on div "Aqua Nova" at bounding box center [566, 210] width 421 height 27
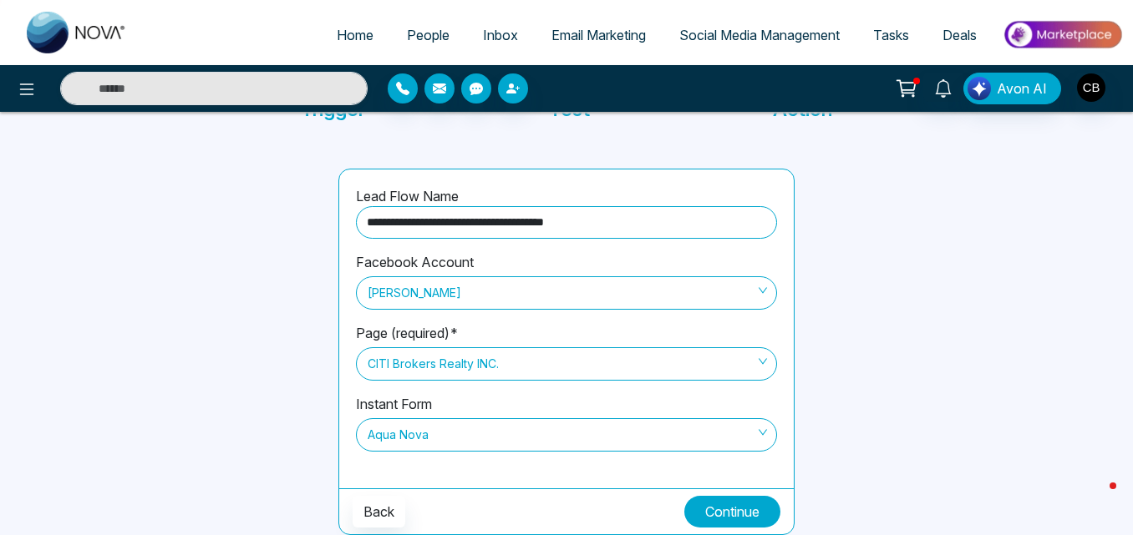
click at [715, 512] on button "Continue" at bounding box center [732, 512] width 96 height 32
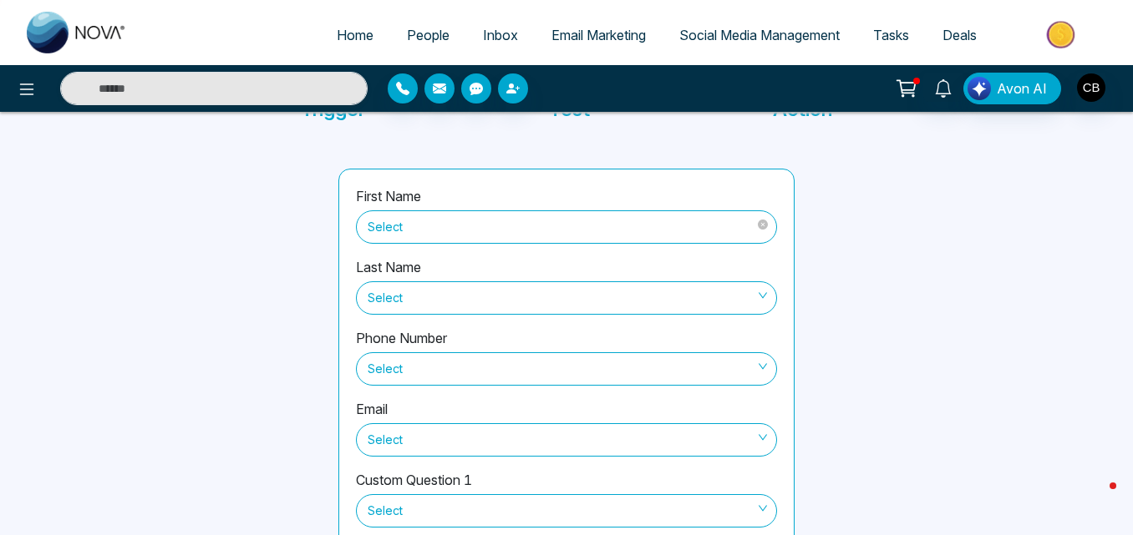
click at [457, 219] on span "Select" at bounding box center [567, 227] width 398 height 28
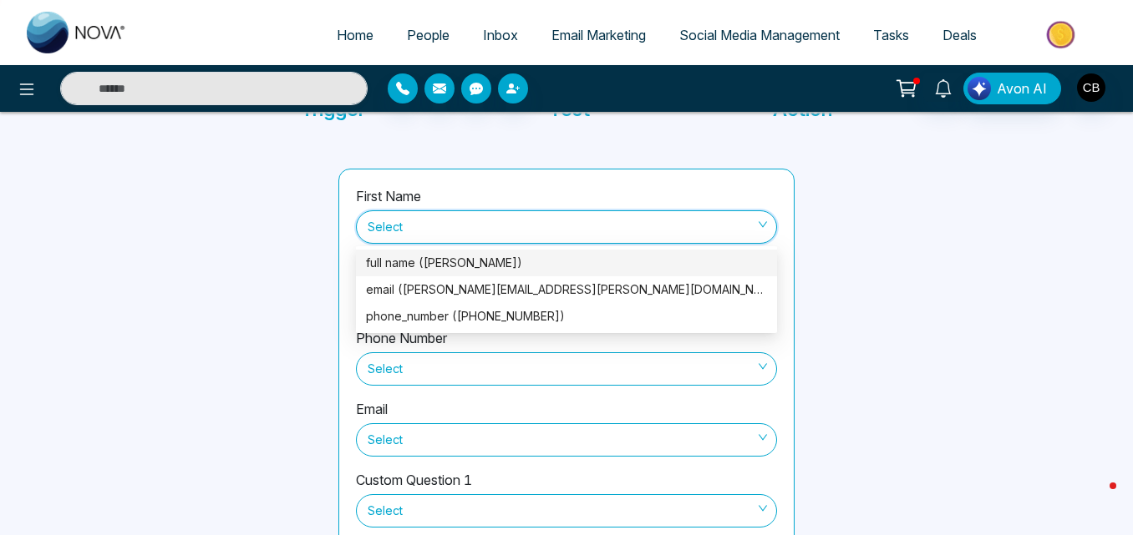
click at [432, 252] on div "full name ([PERSON_NAME])" at bounding box center [566, 263] width 421 height 27
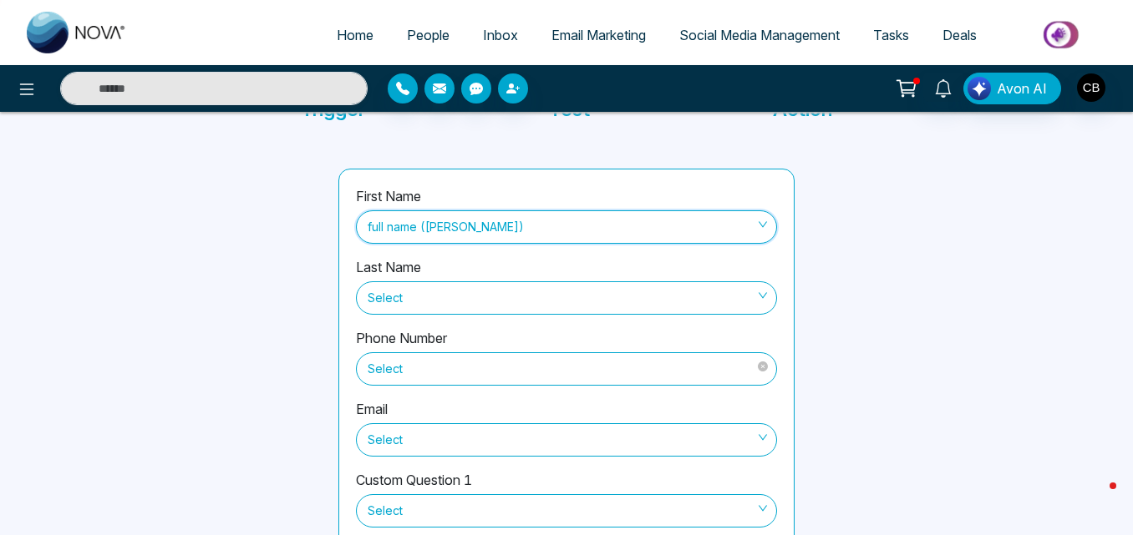
click at [434, 368] on span "Select" at bounding box center [567, 369] width 398 height 28
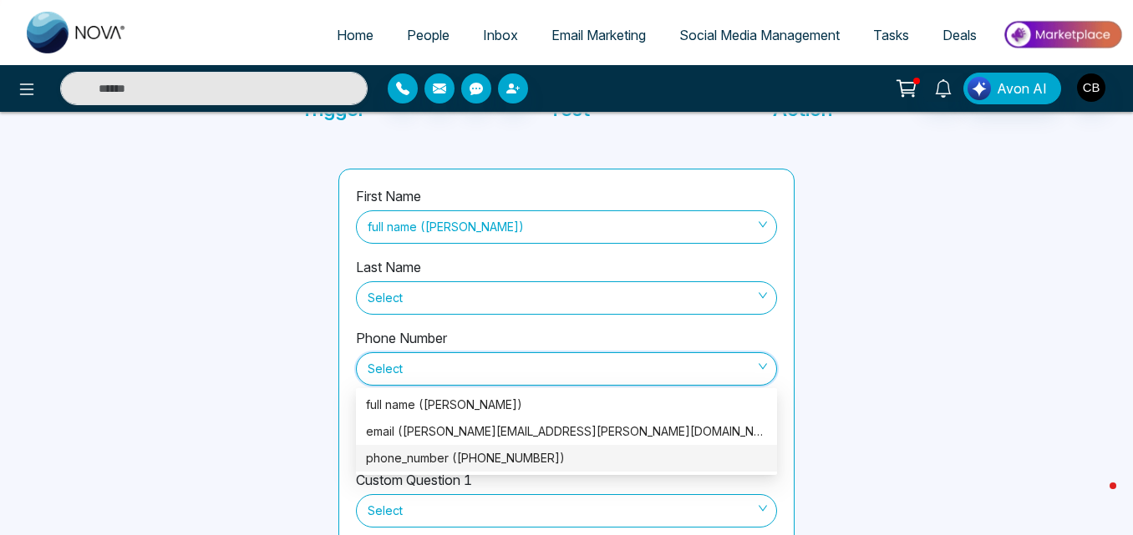
click at [403, 455] on div "phone_number ([PHONE_NUMBER])" at bounding box center [566, 458] width 401 height 18
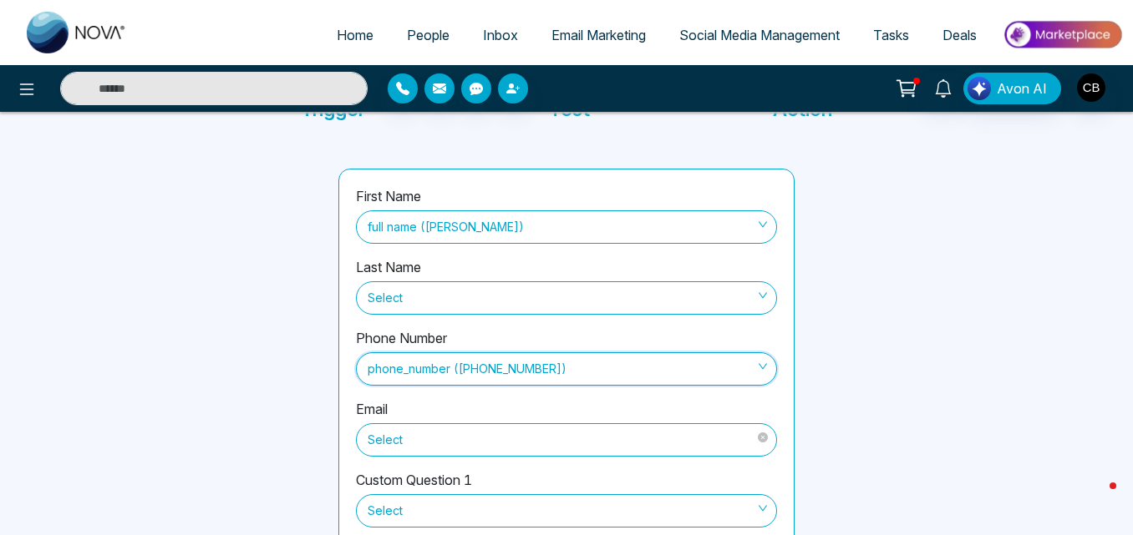
click at [423, 432] on span "Select" at bounding box center [567, 440] width 398 height 28
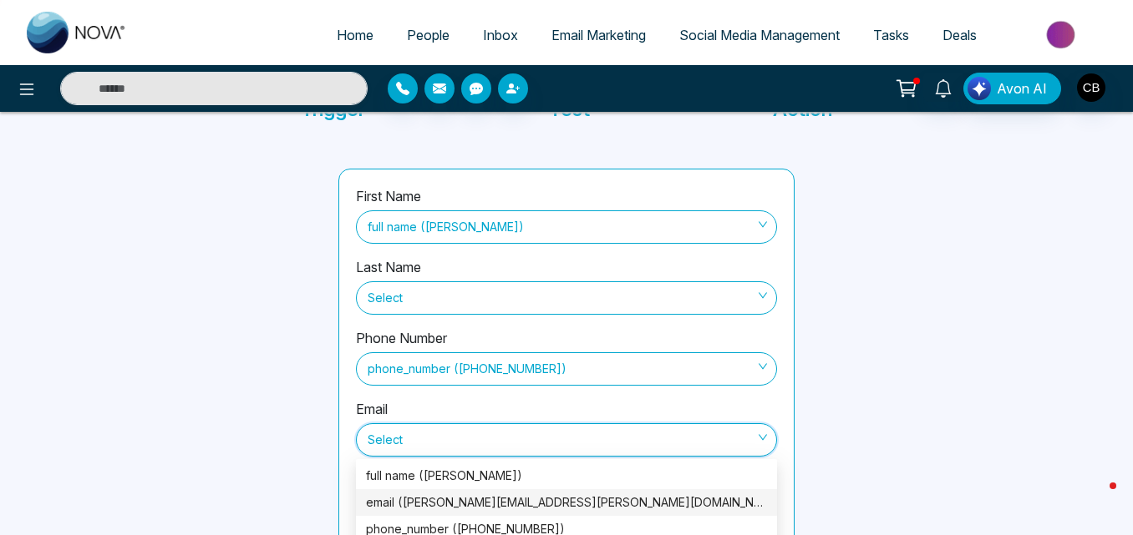
click at [400, 494] on div "email ([PERSON_NAME][EMAIL_ADDRESS][PERSON_NAME][DOMAIN_NAME])" at bounding box center [566, 503] width 401 height 18
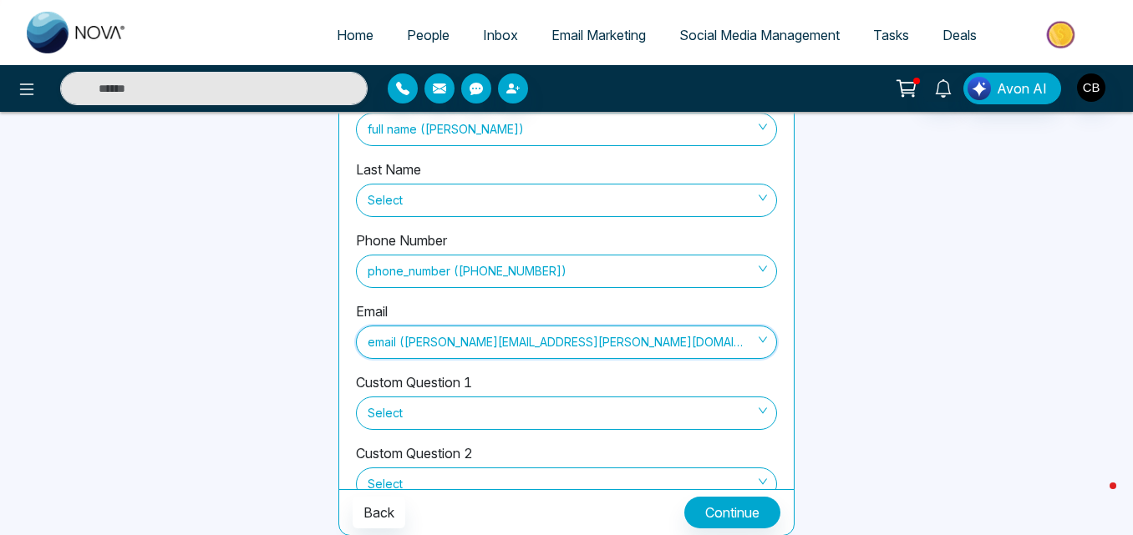
scroll to position [241, 0]
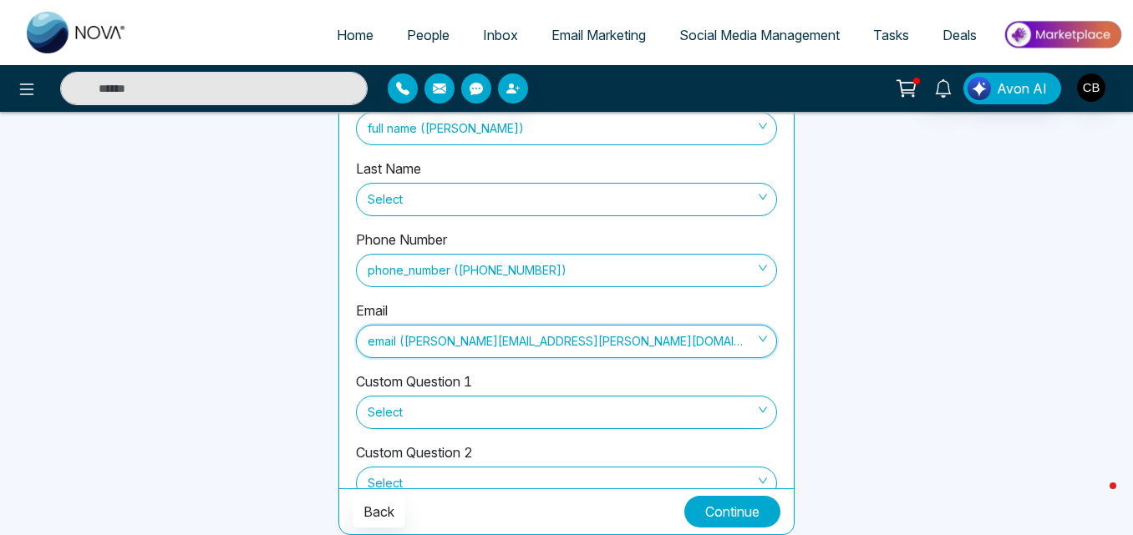
click at [724, 520] on button "Continue" at bounding box center [732, 512] width 96 height 32
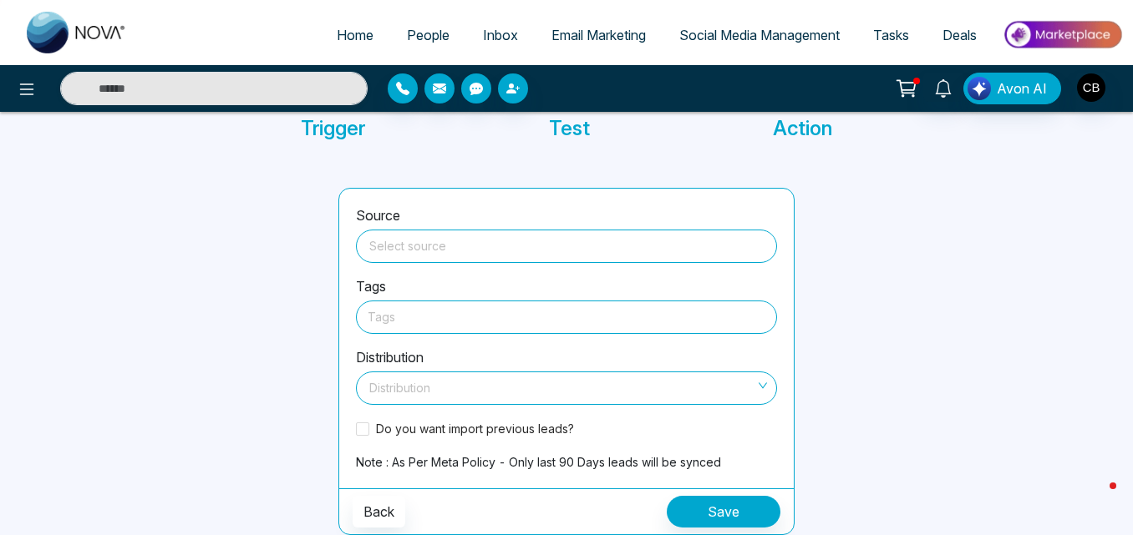
scroll to position [123, 0]
click at [436, 227] on div "Select source" at bounding box center [566, 245] width 421 height 38
click at [428, 247] on input "search" at bounding box center [566, 243] width 401 height 25
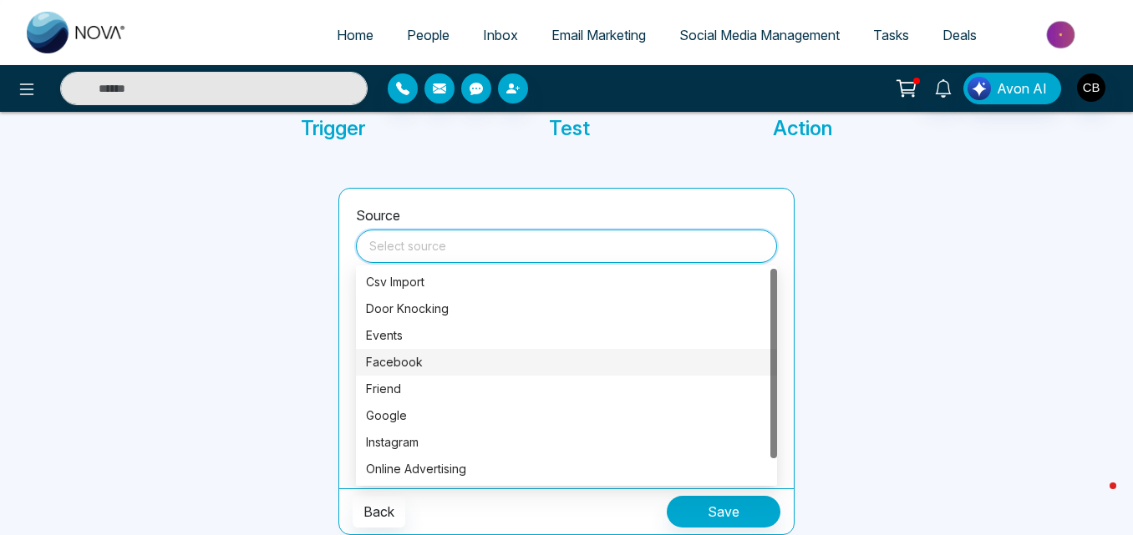
click at [385, 365] on div "Facebook" at bounding box center [566, 362] width 401 height 18
type input "********"
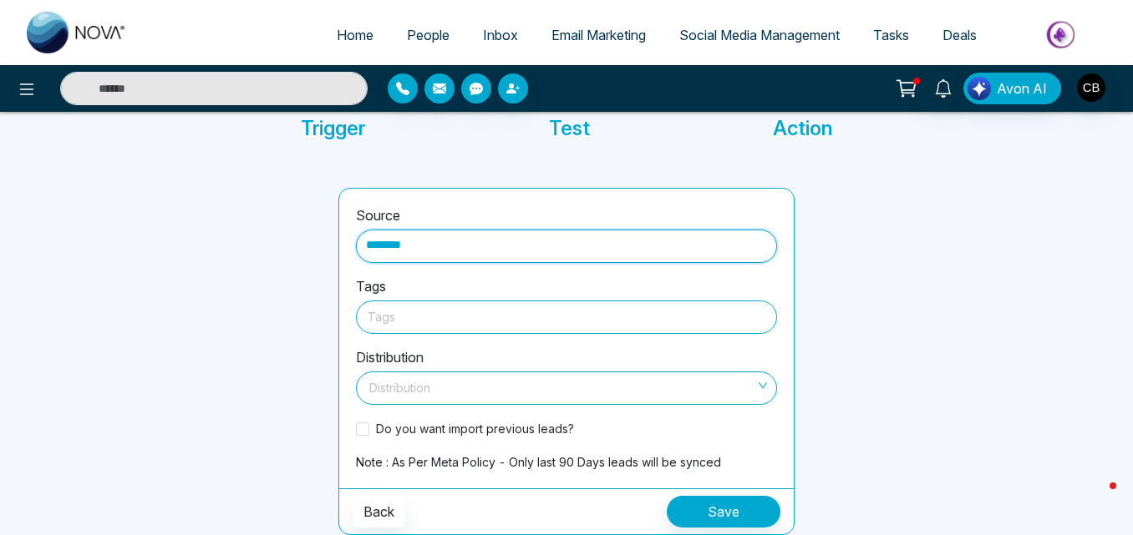
click at [407, 314] on div at bounding box center [567, 317] width 398 height 21
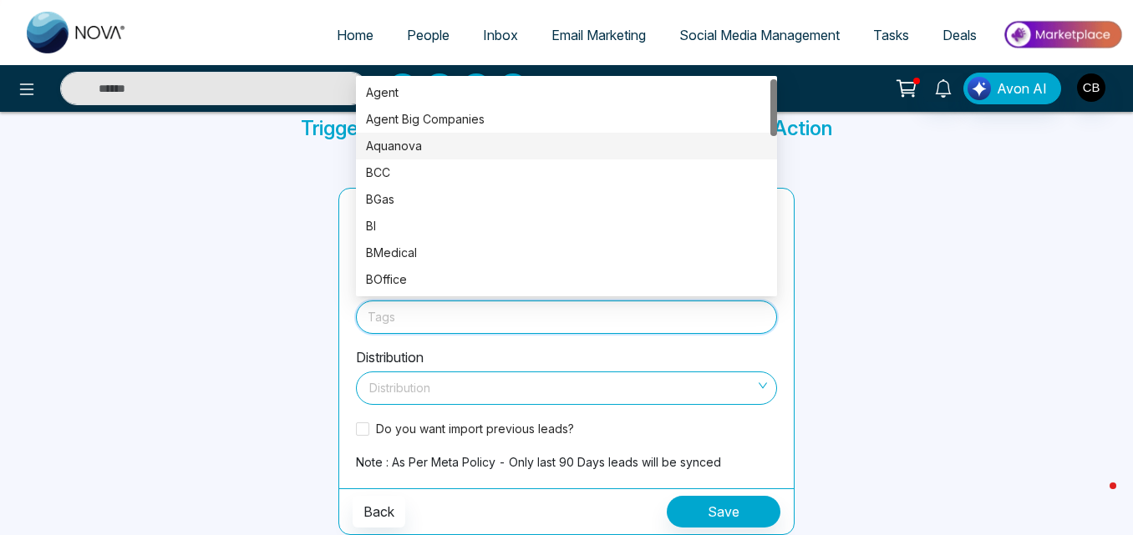
click at [405, 150] on div "Aquanova" at bounding box center [566, 146] width 401 height 18
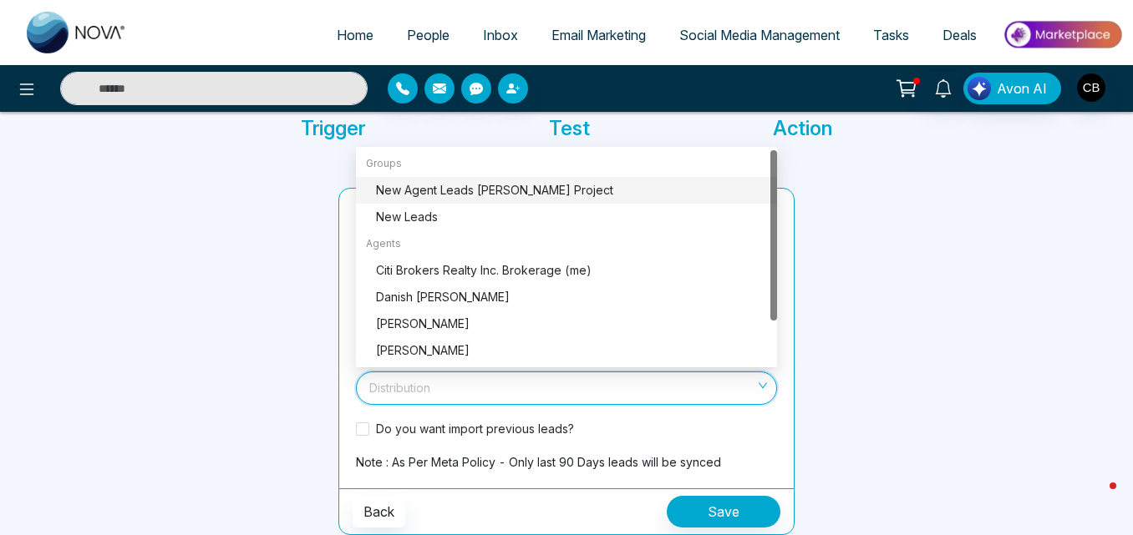
click at [431, 375] on input "search" at bounding box center [560, 385] width 389 height 25
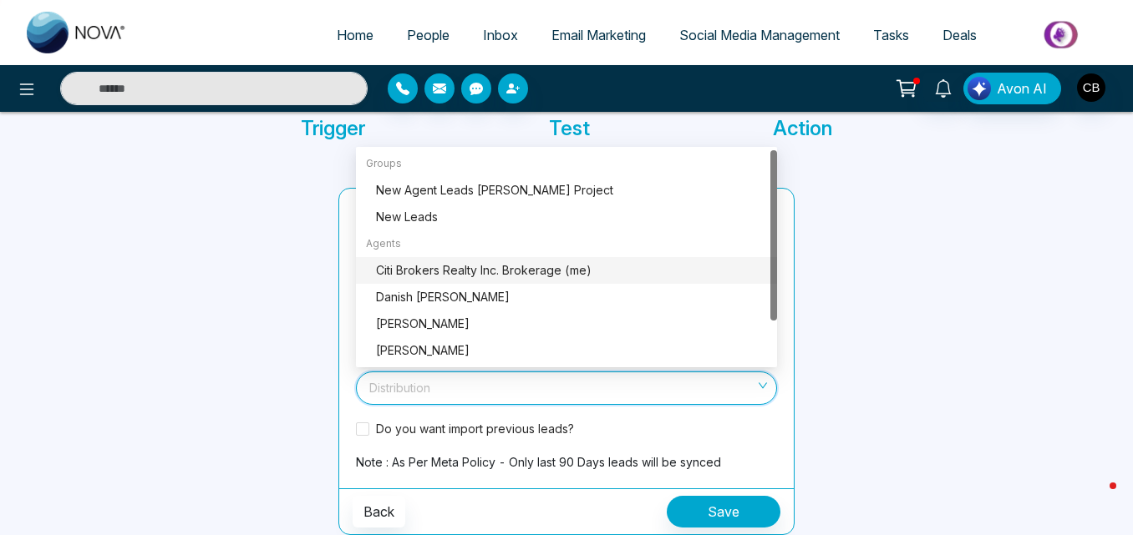
click at [416, 270] on div "Citi Brokers Realty Inc. Brokerage (me)" at bounding box center [571, 270] width 391 height 18
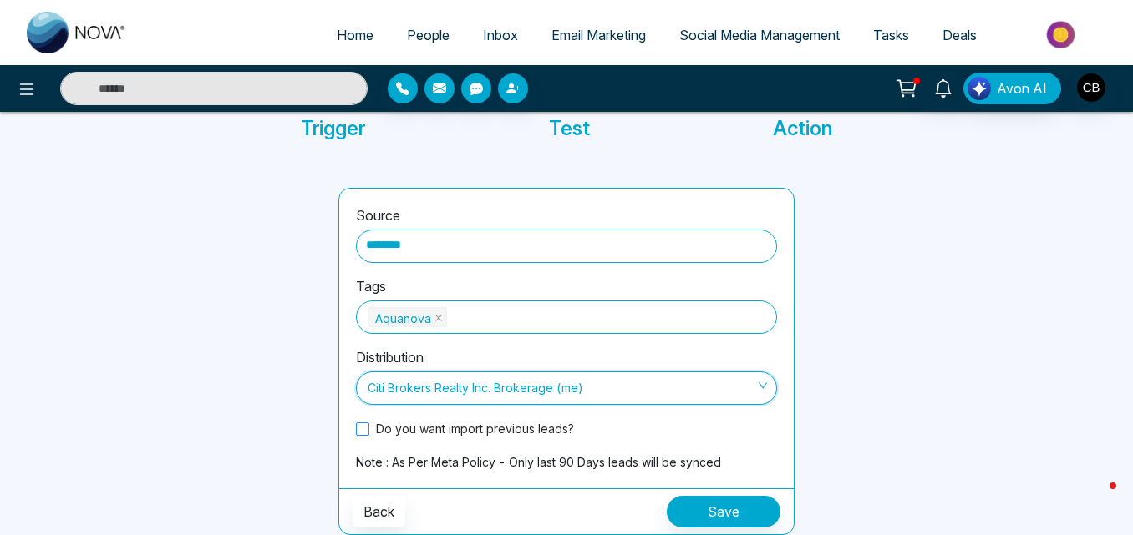
click at [362, 431] on span at bounding box center [362, 429] width 13 height 13
click at [678, 507] on button "Save" at bounding box center [724, 512] width 114 height 32
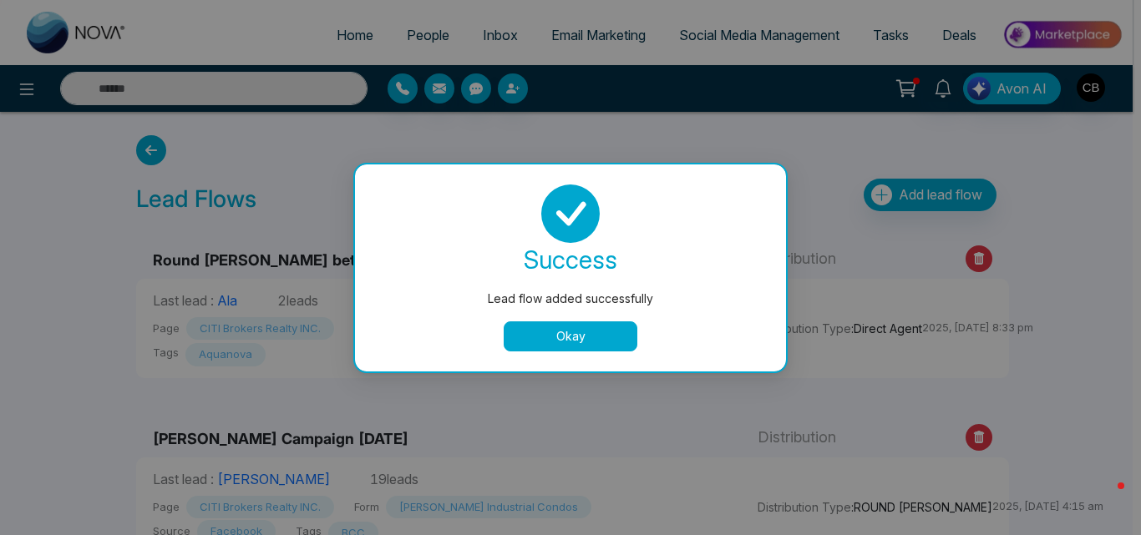
click at [580, 335] on button "Okay" at bounding box center [571, 337] width 134 height 30
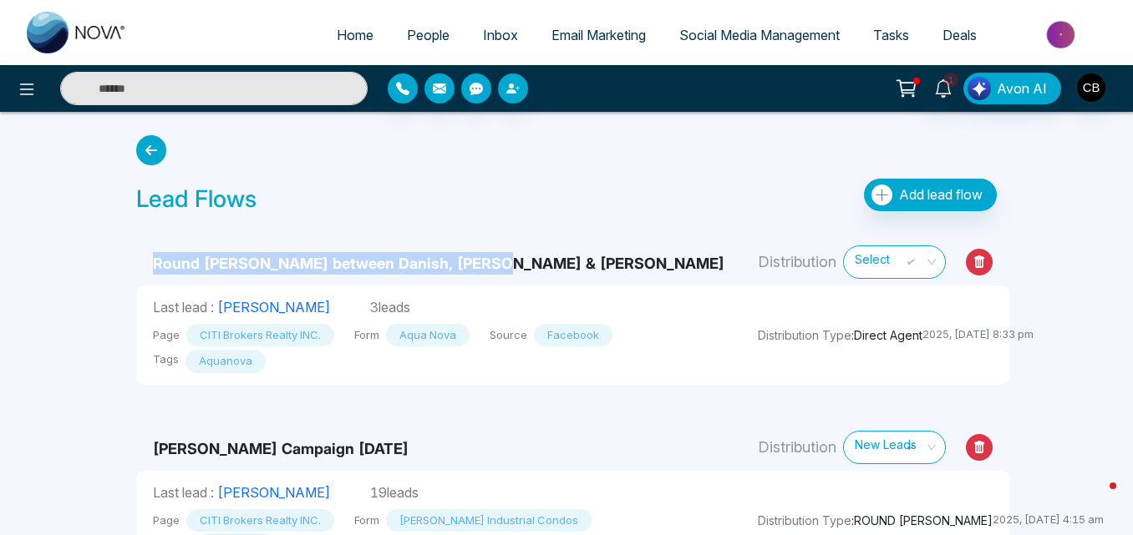
drag, startPoint x: 143, startPoint y: 259, endPoint x: 490, endPoint y: 278, distance: 348.0
click at [490, 278] on td "Round [PERSON_NAME] between Danish, [PERSON_NAME] & [PERSON_NAME]" at bounding box center [438, 255] width 605 height 61
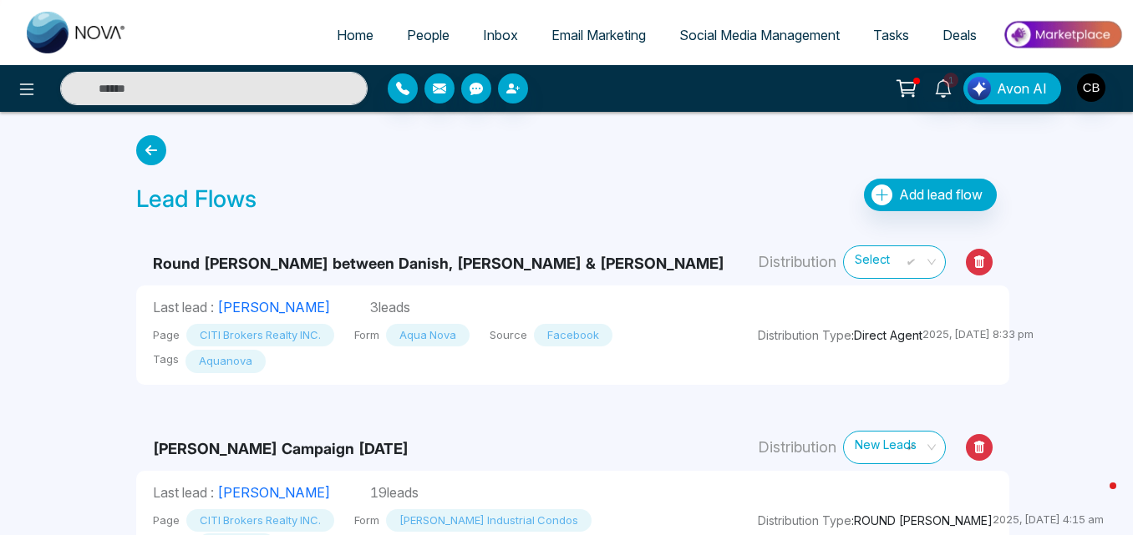
click at [119, 275] on div "Lead Flows Add lead flow Round [PERSON_NAME] between [PERSON_NAME], [PERSON_NAM…" at bounding box center [566, 349] width 952 height 475
click at [648, 184] on div "Lead Flows Add lead flow" at bounding box center [566, 200] width 860 height 42
click at [23, 90] on icon at bounding box center [27, 89] width 20 height 20
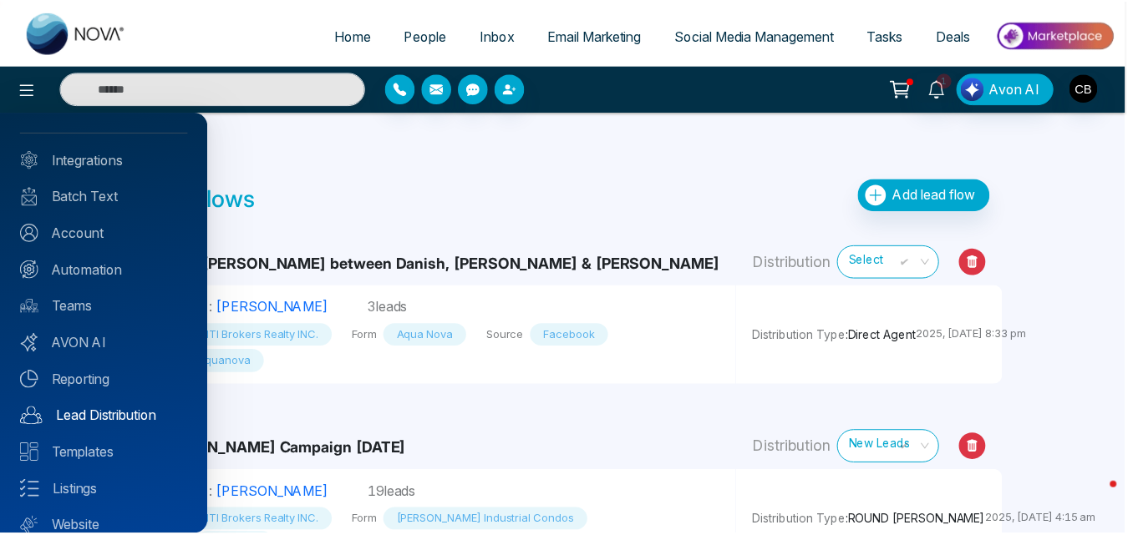
scroll to position [65, 0]
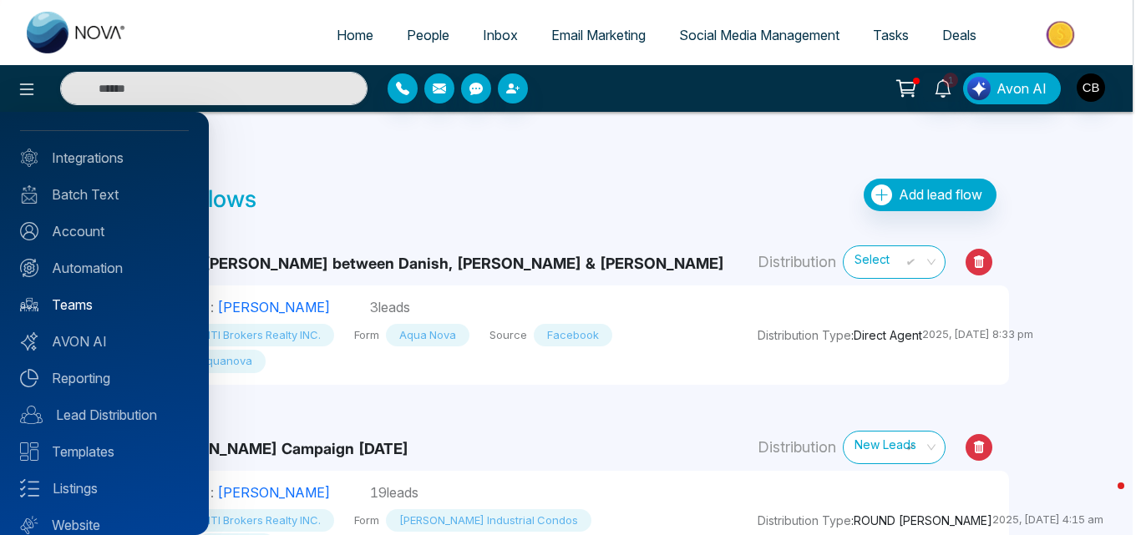
click at [61, 309] on link "Teams" at bounding box center [104, 305] width 169 height 20
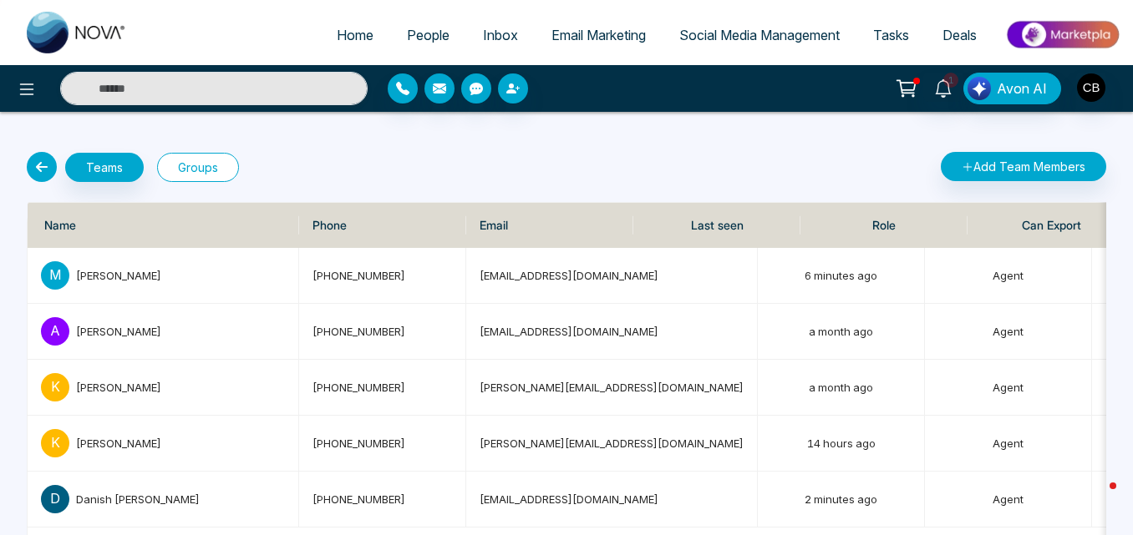
click at [213, 169] on button "Groups" at bounding box center [198, 167] width 82 height 29
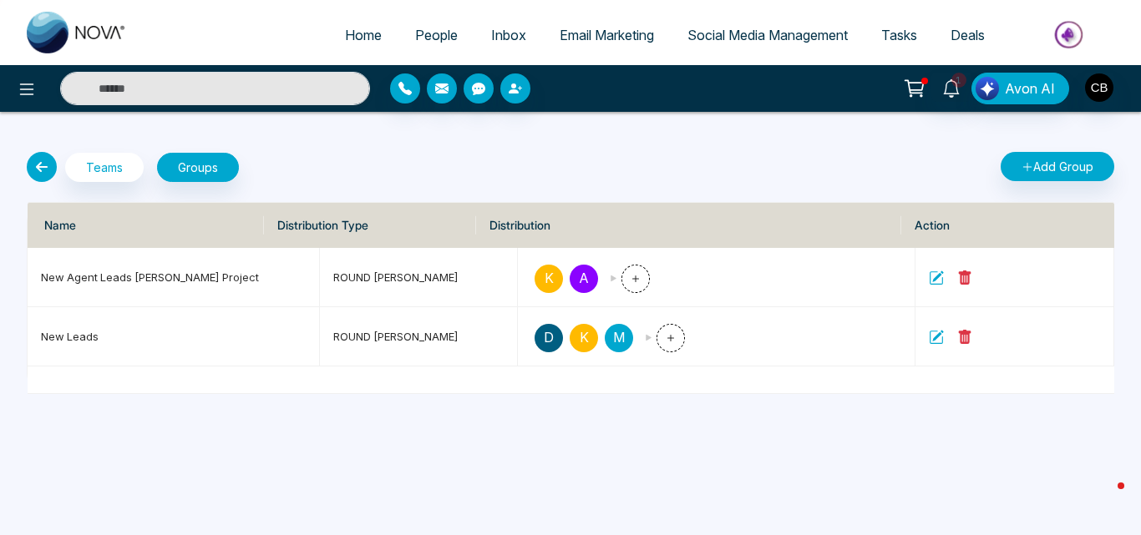
click at [51, 162] on icon at bounding box center [42, 167] width 30 height 30
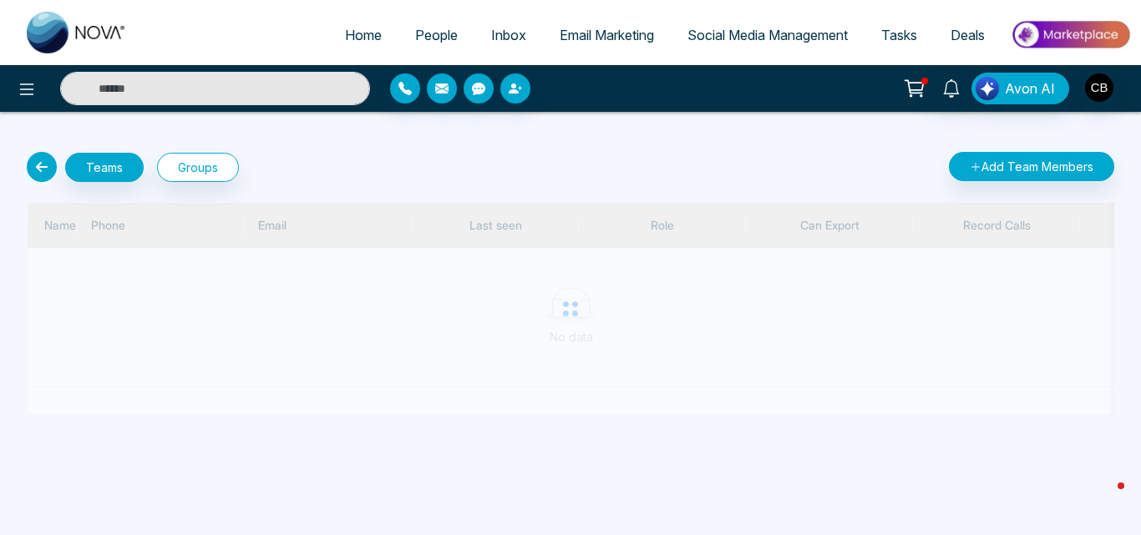
click at [43, 166] on icon at bounding box center [42, 167] width 30 height 30
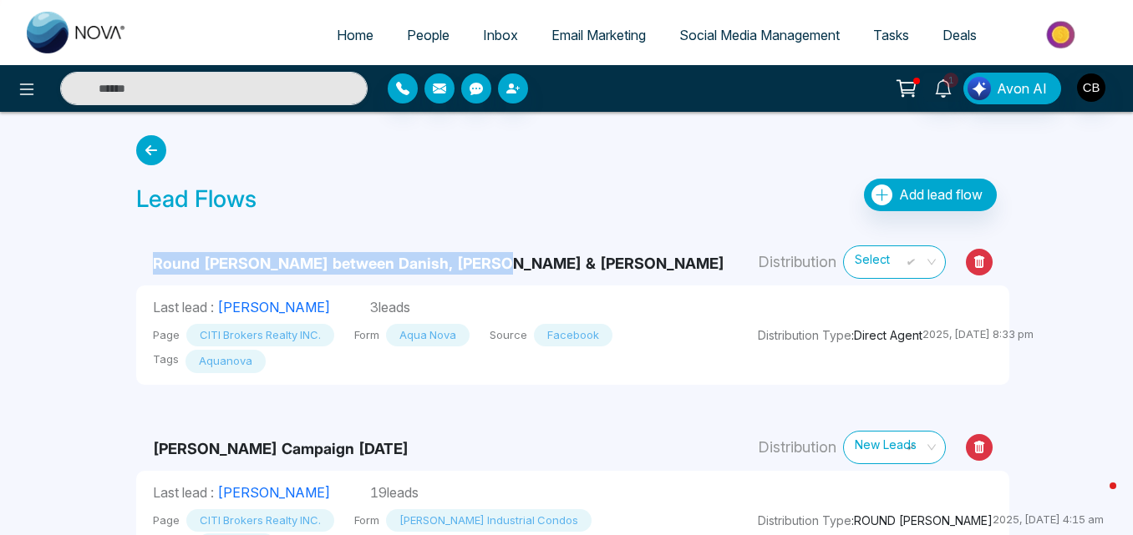
drag, startPoint x: 147, startPoint y: 260, endPoint x: 494, endPoint y: 263, distance: 347.5
click at [494, 263] on td "Round [PERSON_NAME] between Danish, [PERSON_NAME] & [PERSON_NAME]" at bounding box center [438, 255] width 605 height 61
click at [528, 263] on td "Round [PERSON_NAME] between Danish, [PERSON_NAME] & [PERSON_NAME]" at bounding box center [438, 255] width 605 height 61
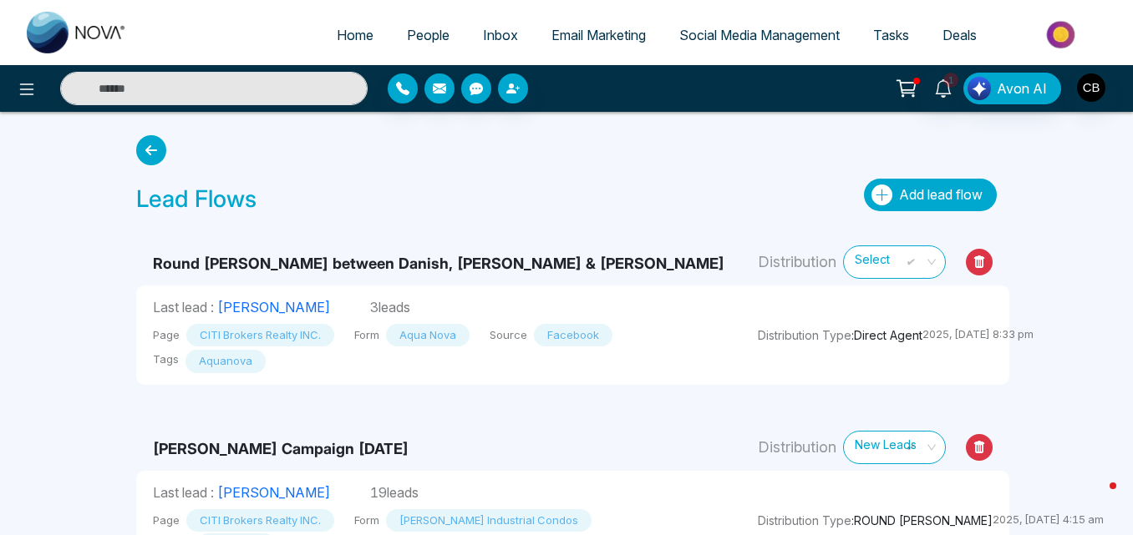
click at [910, 199] on span "Add lead flow" at bounding box center [941, 194] width 84 height 17
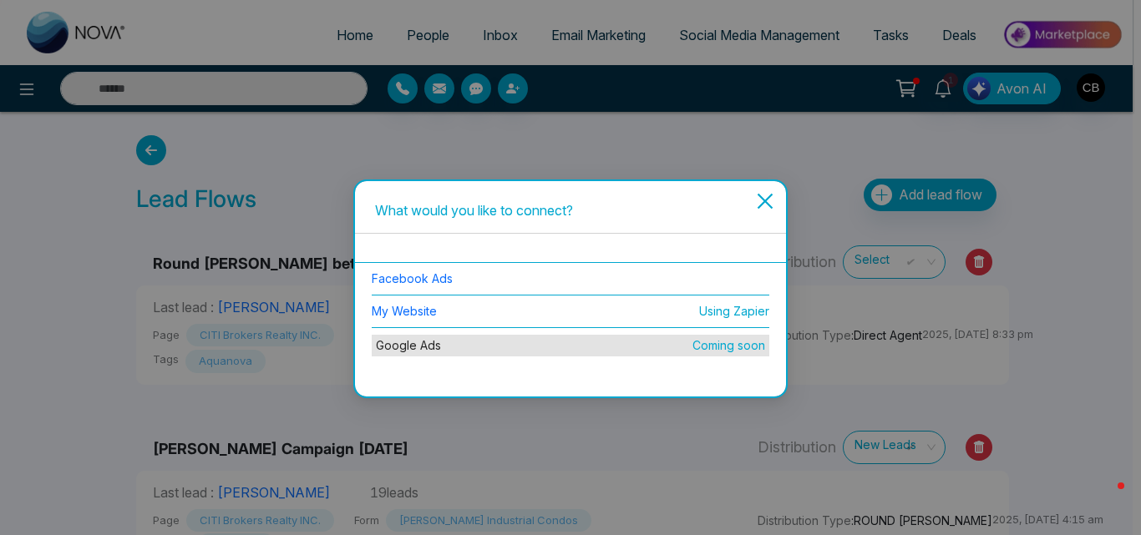
click at [403, 287] on li "Facebook Ads" at bounding box center [571, 279] width 398 height 33
click at [401, 280] on link "Facebook Ads" at bounding box center [412, 278] width 81 height 14
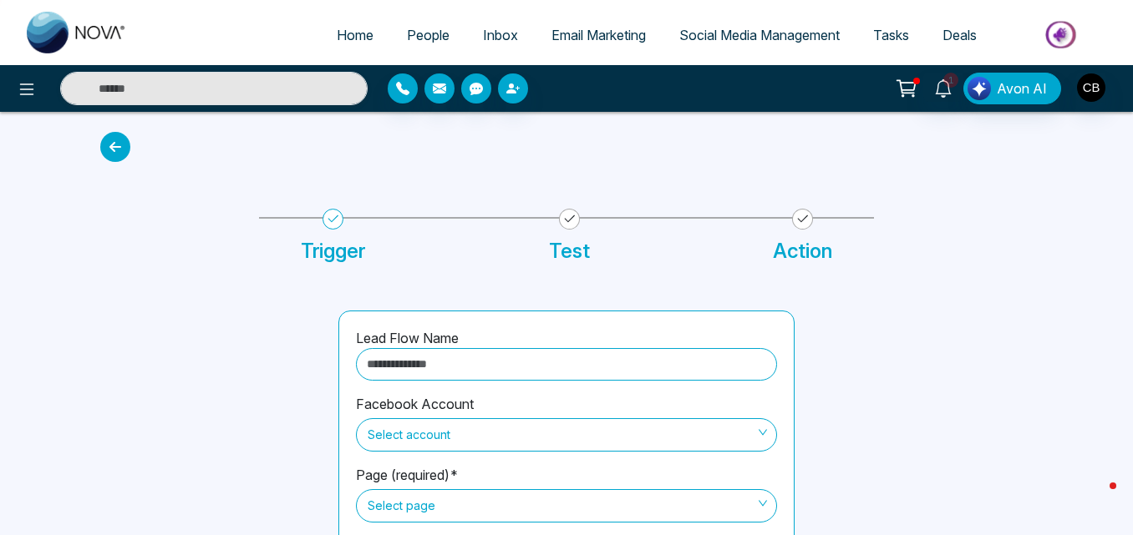
scroll to position [142, 0]
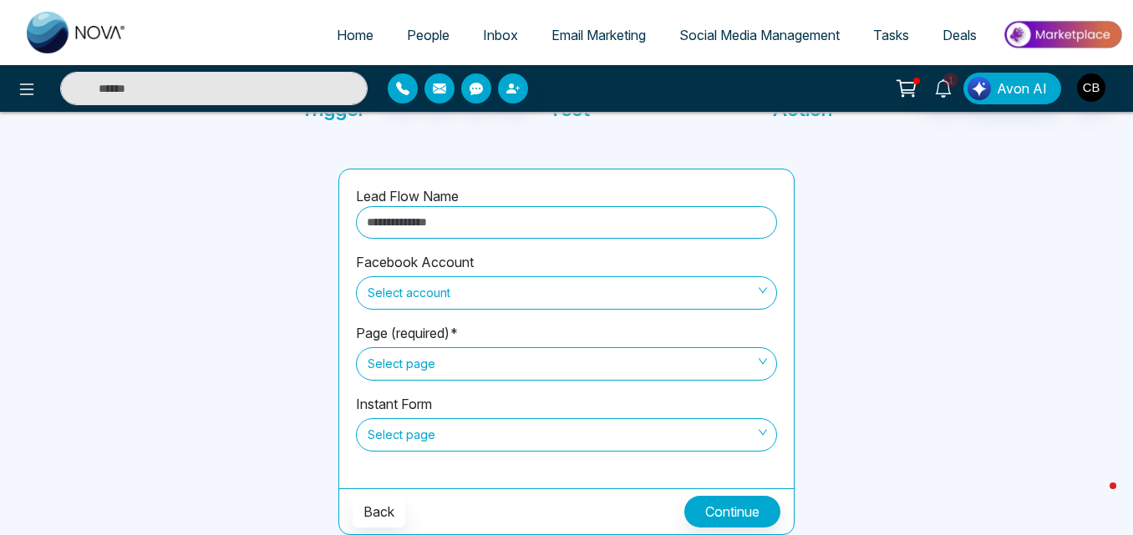
click at [423, 218] on input "text" at bounding box center [566, 222] width 421 height 33
click at [441, 282] on span "Select account" at bounding box center [567, 293] width 398 height 28
type input "********"
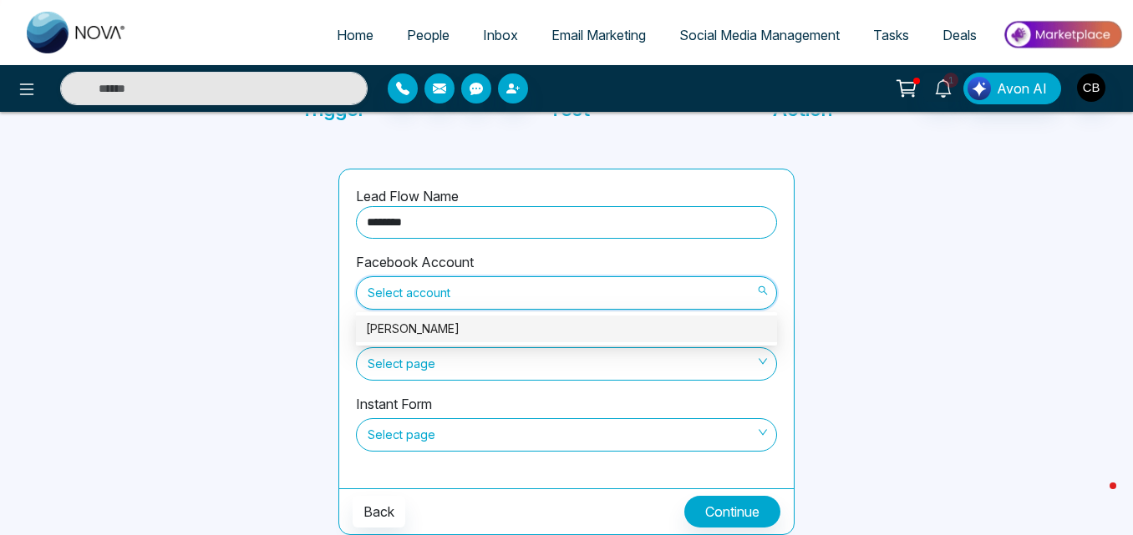
click at [421, 327] on div "[PERSON_NAME]" at bounding box center [566, 329] width 401 height 18
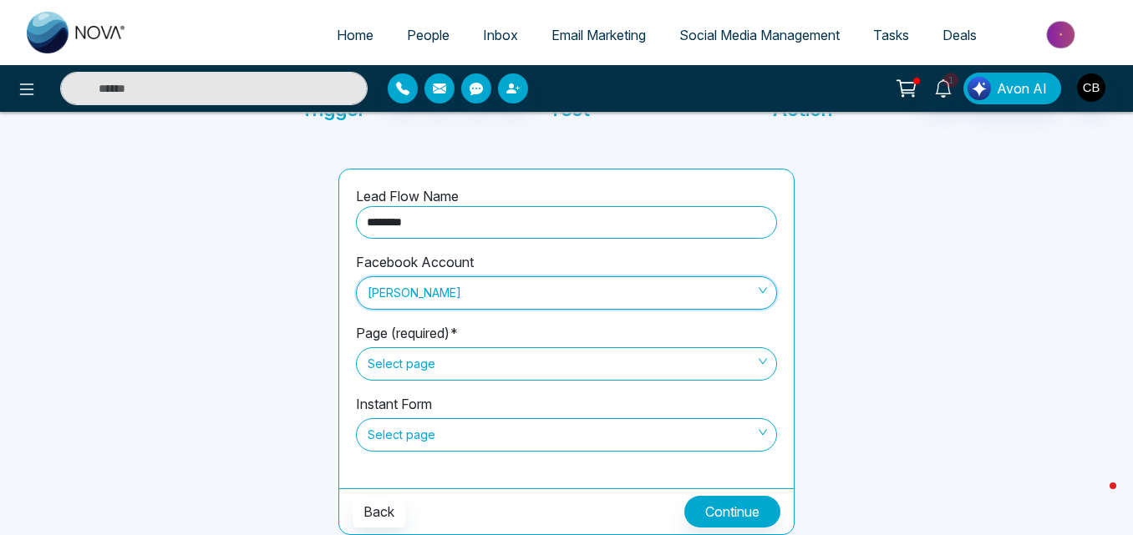
click at [505, 366] on span "Select page" at bounding box center [567, 364] width 398 height 28
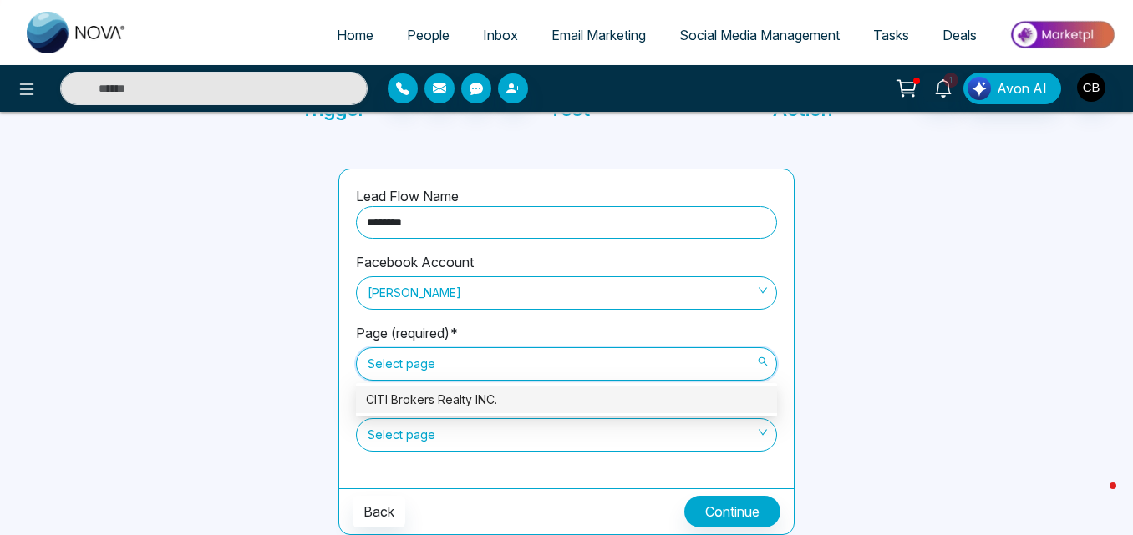
click at [460, 392] on div "CITI Brokers Realty INC." at bounding box center [566, 400] width 401 height 18
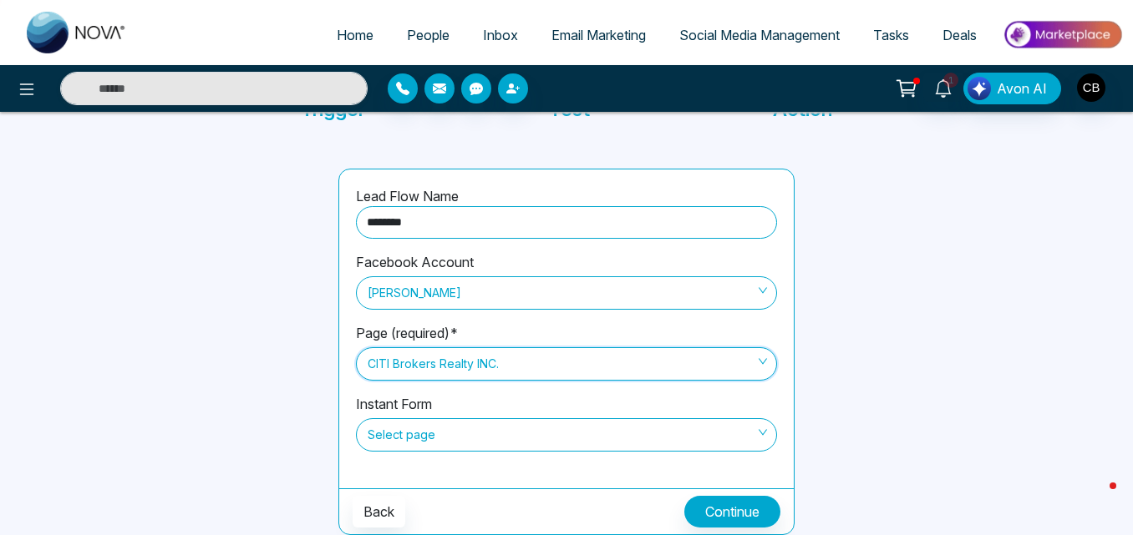
click at [474, 432] on span "Select page" at bounding box center [567, 435] width 398 height 28
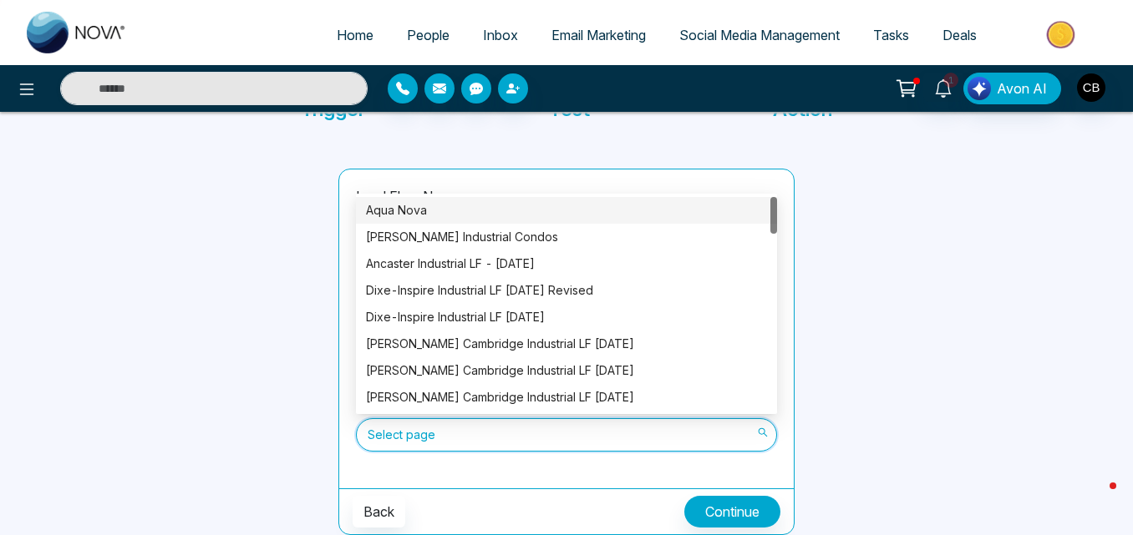
click at [393, 209] on div "Aqua Nova" at bounding box center [566, 210] width 401 height 18
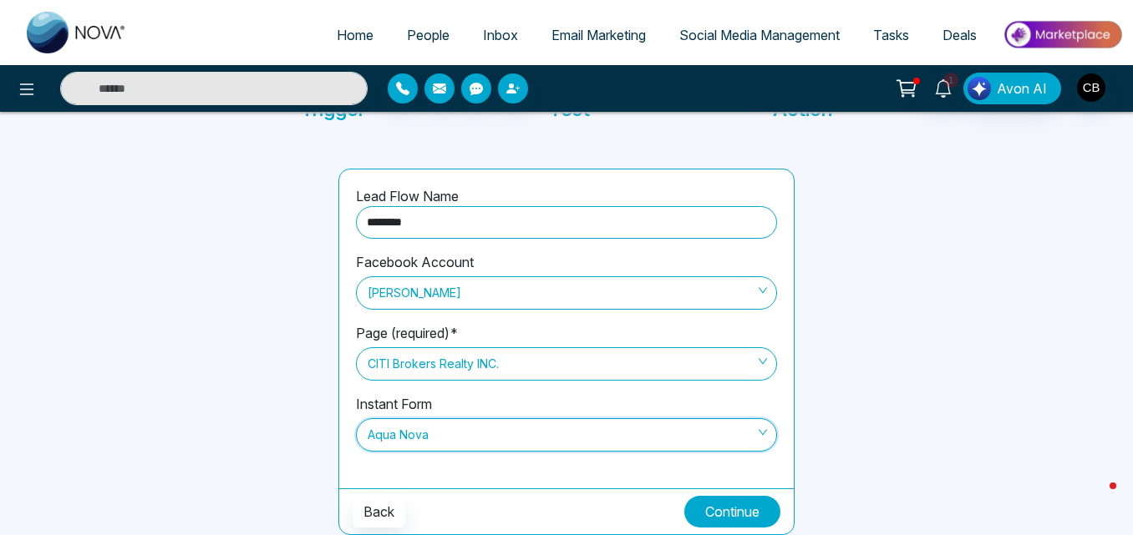
click at [740, 505] on button "Continue" at bounding box center [732, 512] width 96 height 32
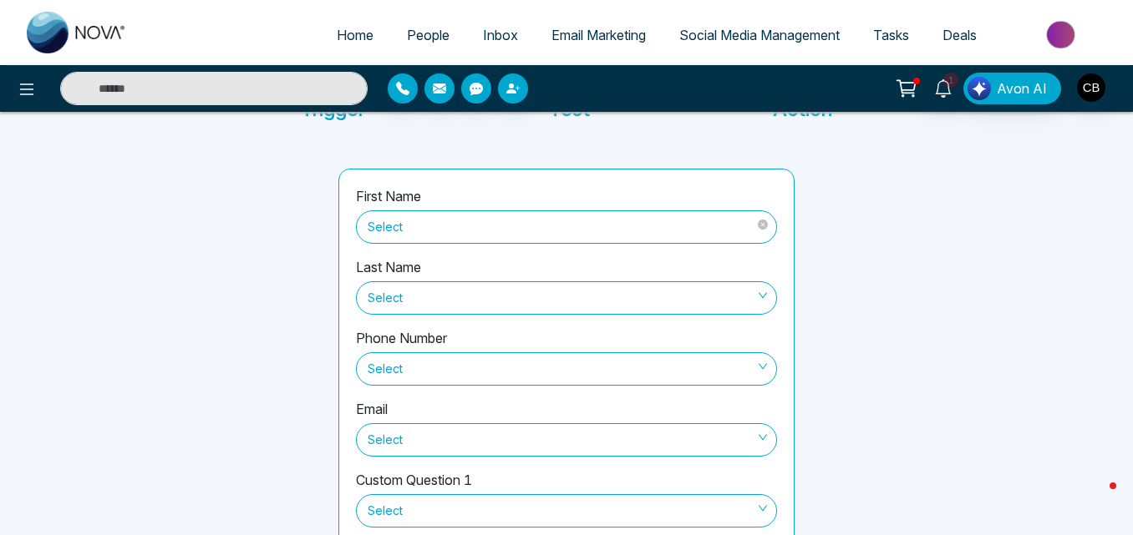
click at [474, 232] on span "Select" at bounding box center [567, 227] width 398 height 28
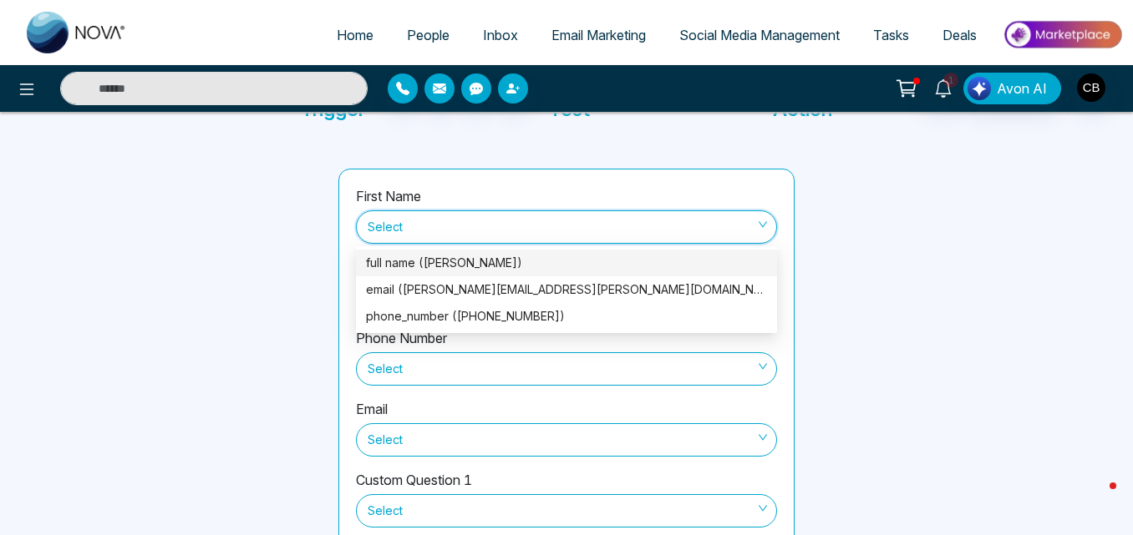
click at [403, 256] on div "full name ([PERSON_NAME])" at bounding box center [566, 263] width 401 height 18
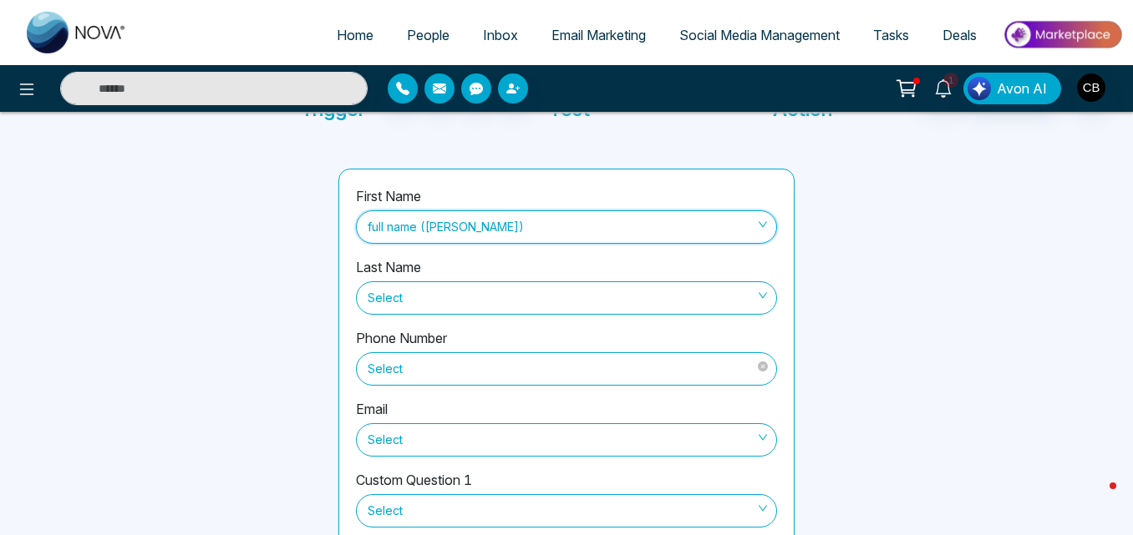
click at [412, 365] on span "Select" at bounding box center [567, 369] width 398 height 28
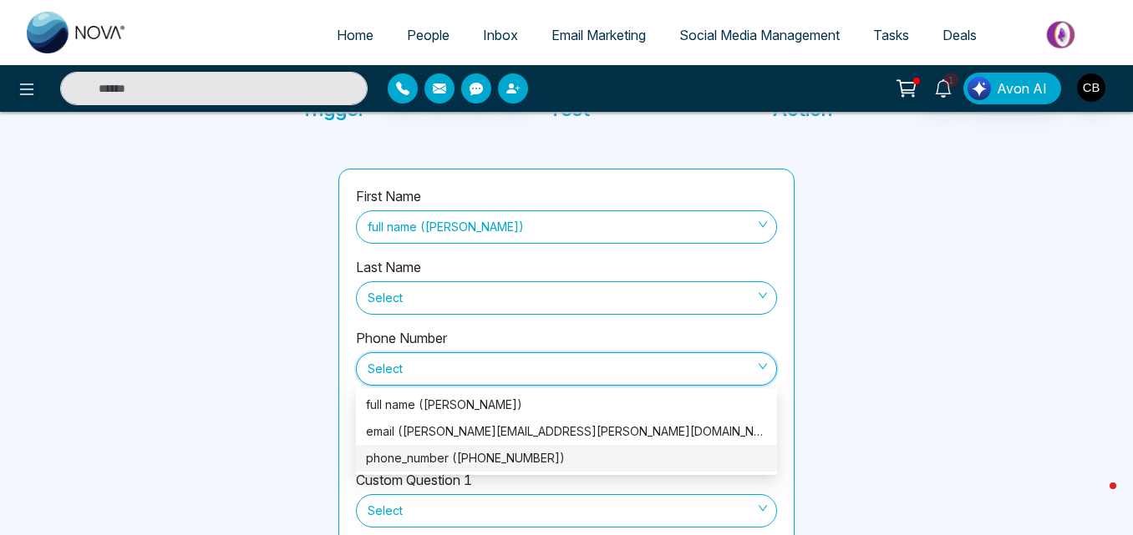
click at [418, 449] on div "phone_number ([PHONE_NUMBER])" at bounding box center [566, 458] width 421 height 27
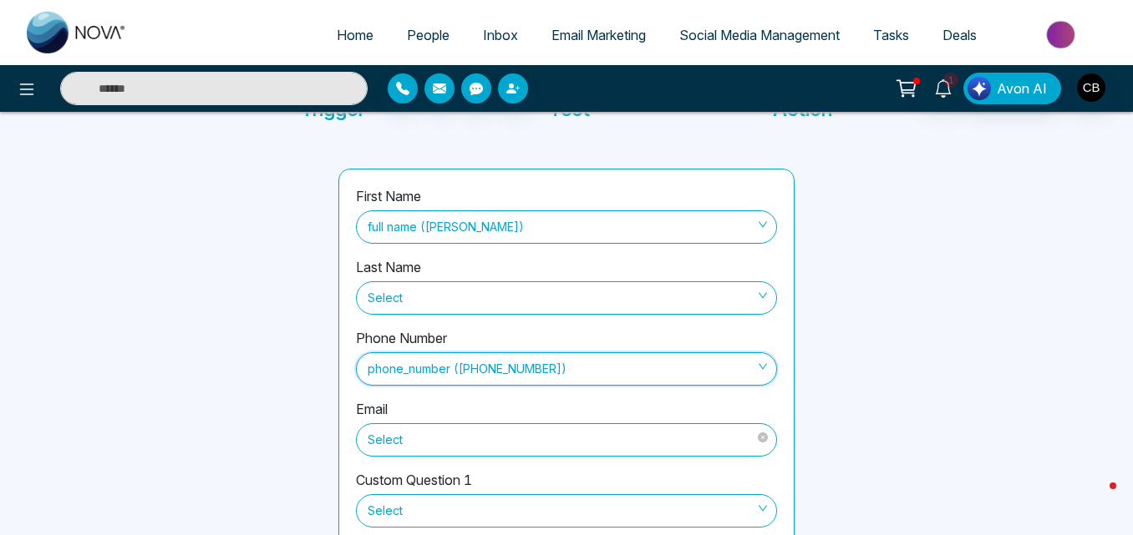
click at [436, 434] on span "Select" at bounding box center [567, 440] width 398 height 28
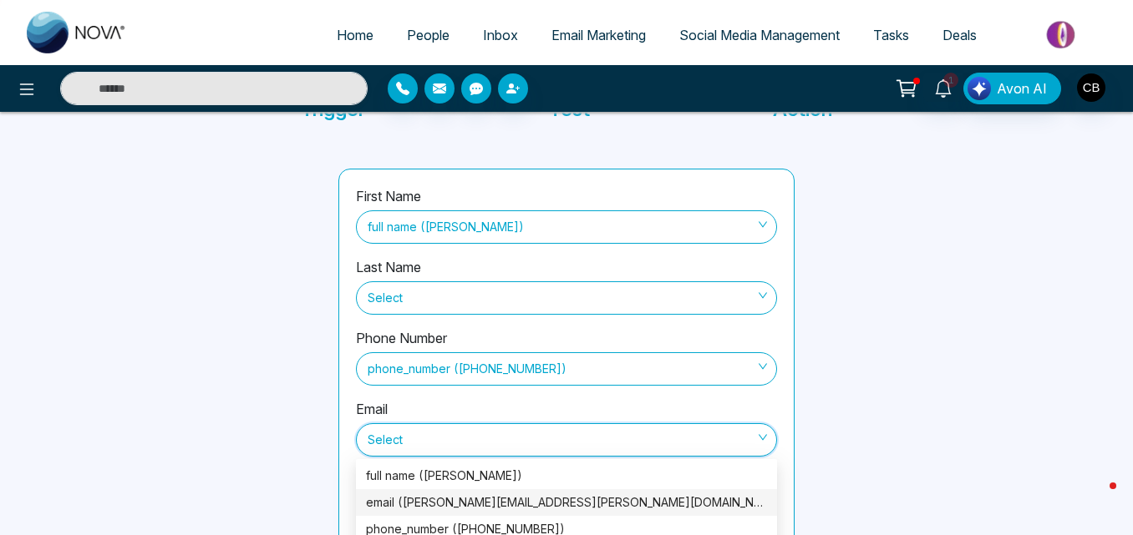
click at [407, 494] on div "email ([PERSON_NAME][EMAIL_ADDRESS][PERSON_NAME][DOMAIN_NAME])" at bounding box center [566, 503] width 401 height 18
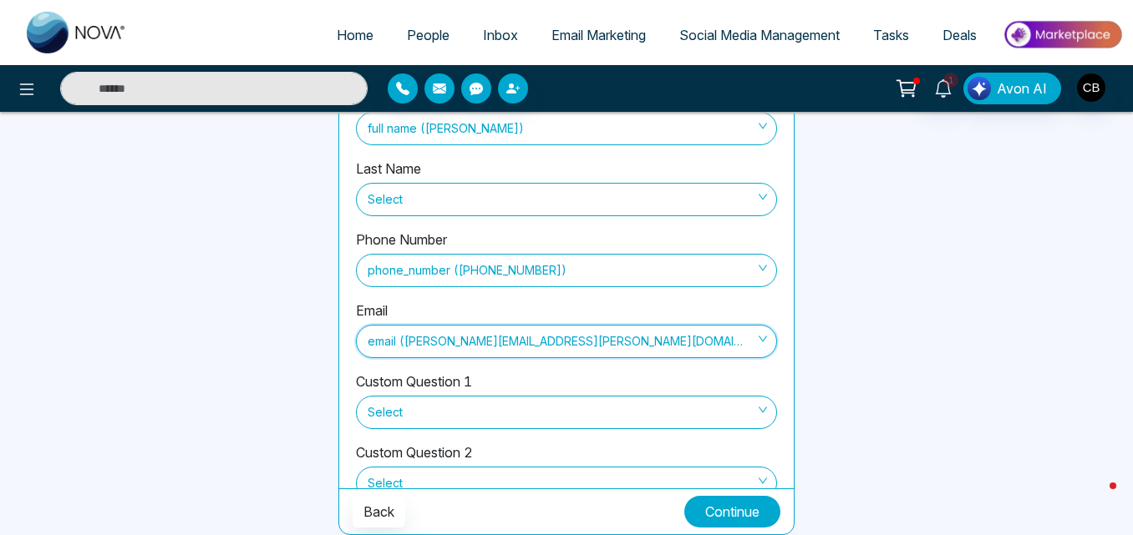
click at [757, 515] on button "Continue" at bounding box center [732, 512] width 96 height 32
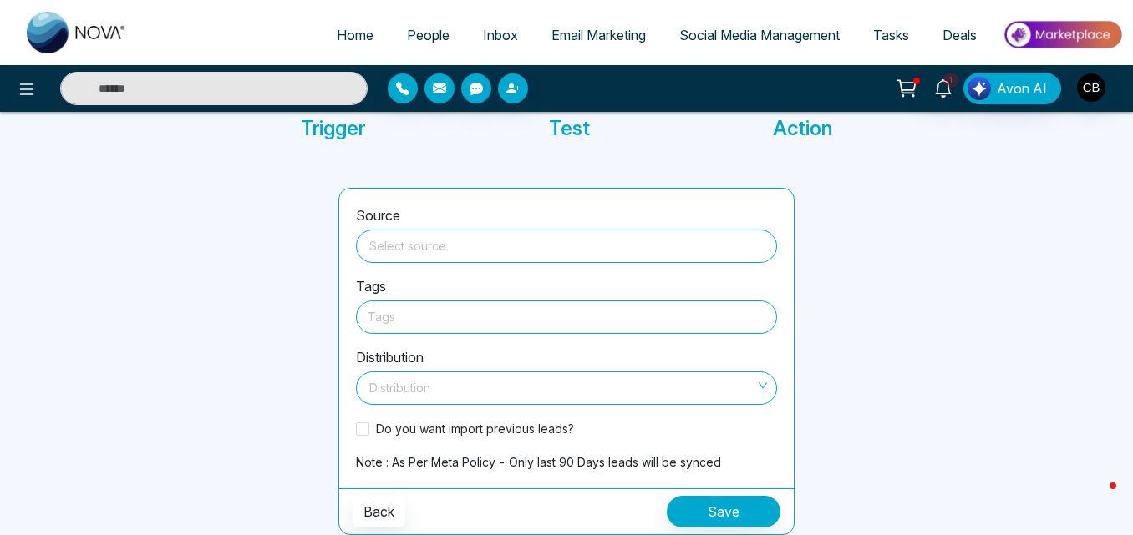
scroll to position [123, 0]
click at [525, 243] on input "search" at bounding box center [566, 243] width 401 height 25
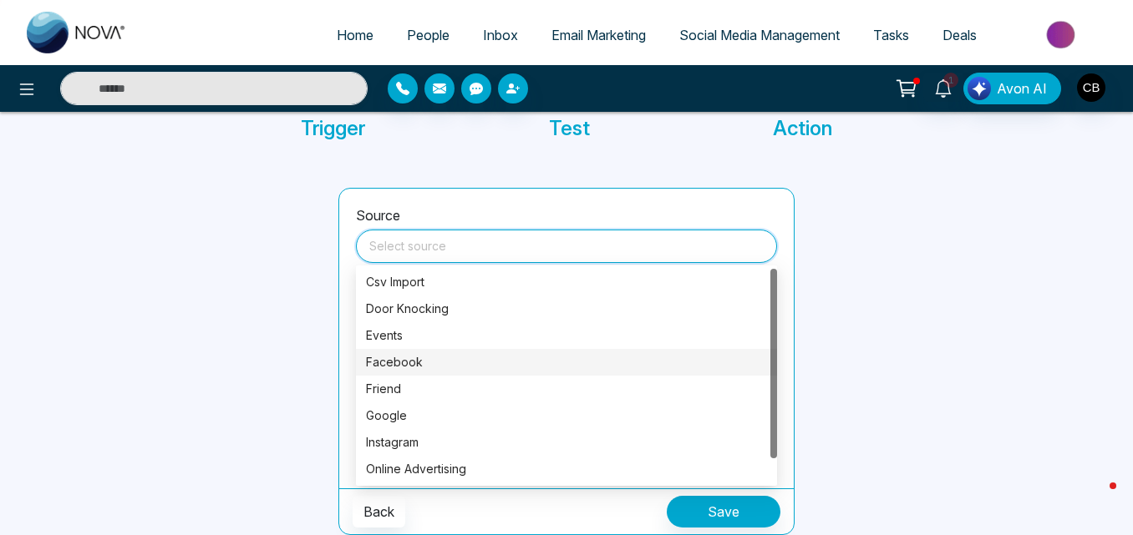
click at [383, 352] on div "Facebook" at bounding box center [566, 362] width 421 height 27
type input "********"
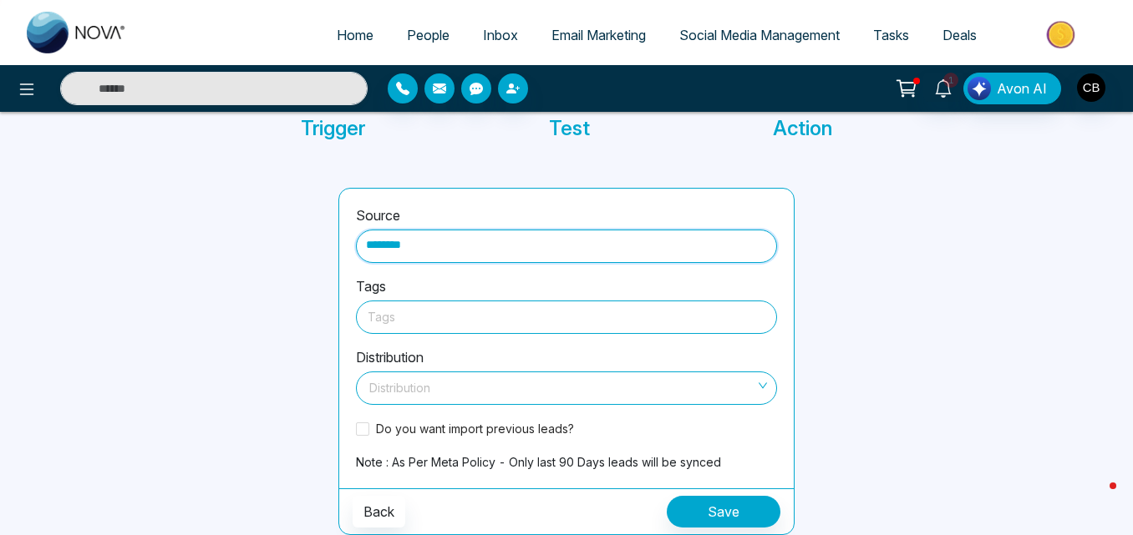
click at [392, 312] on div at bounding box center [567, 317] width 398 height 21
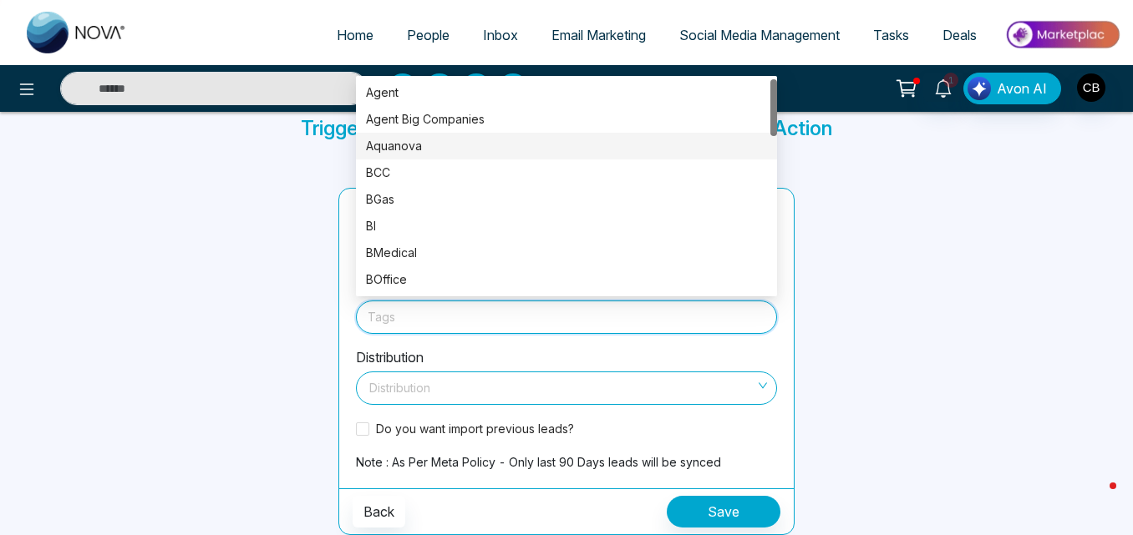
click at [384, 150] on div "Aquanova" at bounding box center [566, 146] width 401 height 18
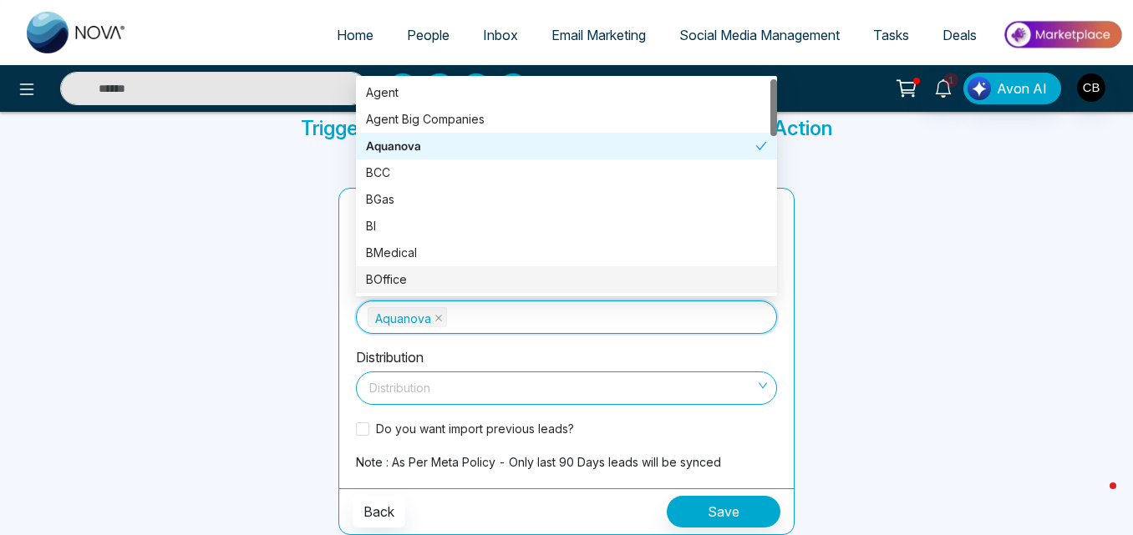
click at [426, 402] on span at bounding box center [560, 389] width 389 height 32
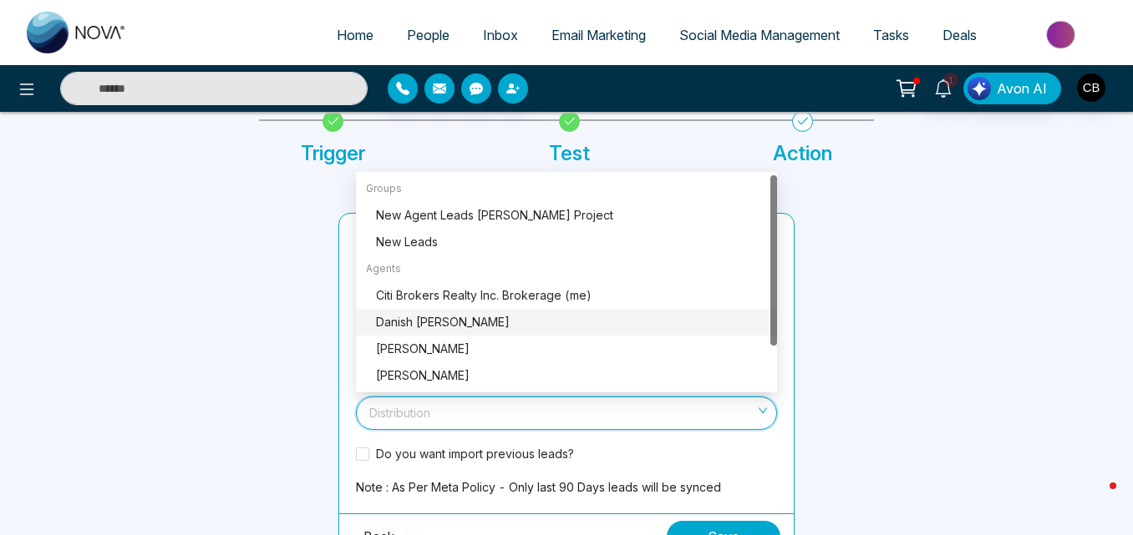
scroll to position [97, 0]
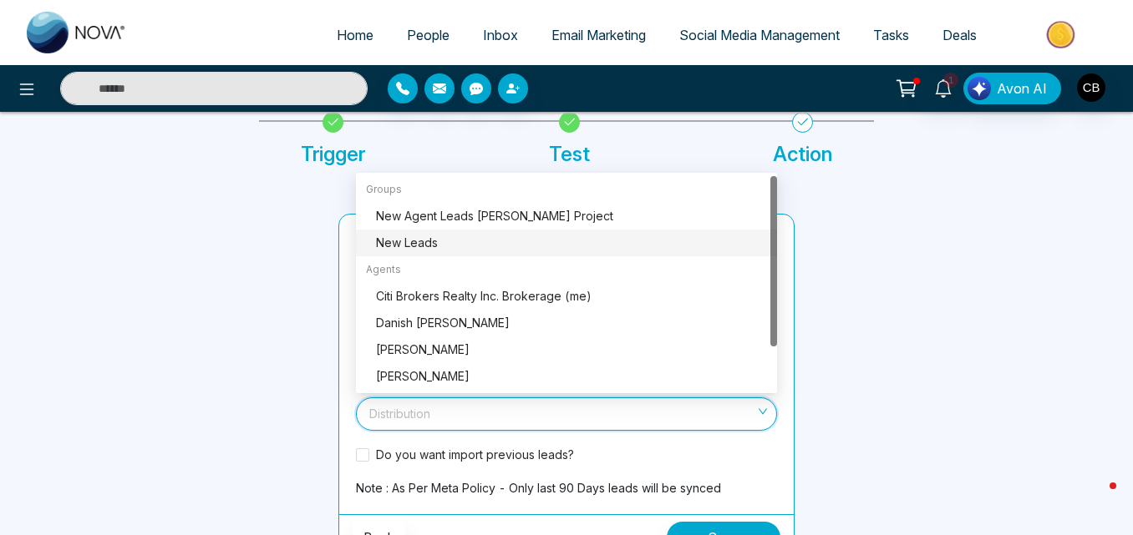
click at [415, 244] on div "New Leads" at bounding box center [571, 243] width 391 height 18
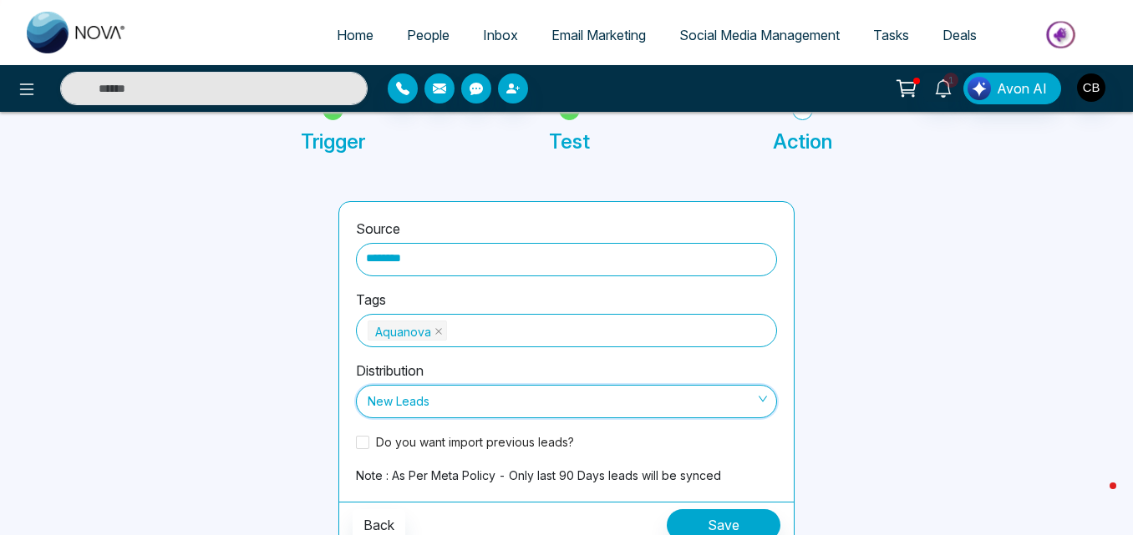
scroll to position [123, 0]
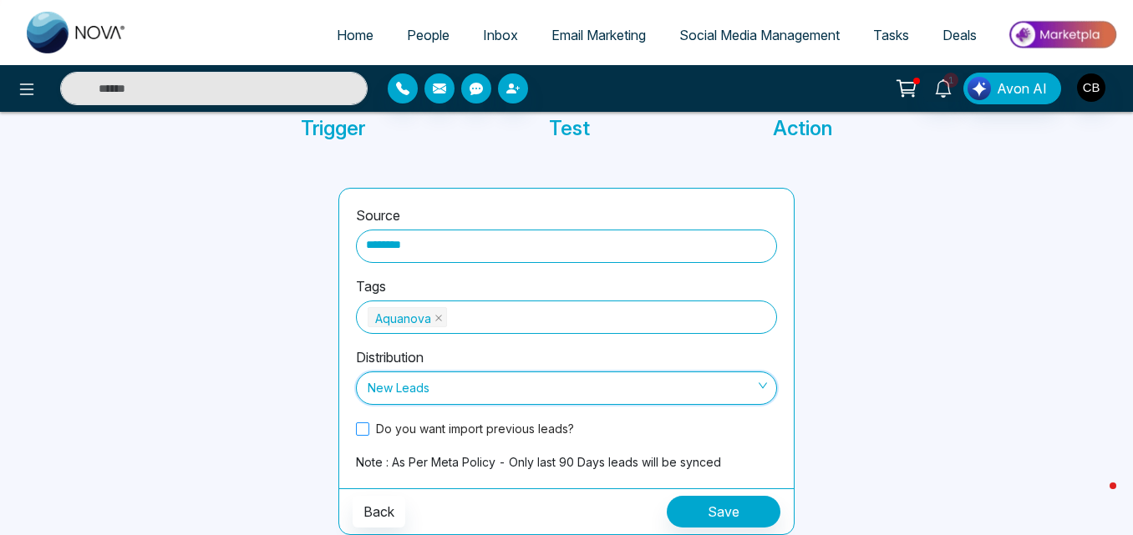
click at [365, 428] on span at bounding box center [362, 429] width 13 height 13
click at [502, 393] on span "New Leads" at bounding box center [567, 388] width 398 height 28
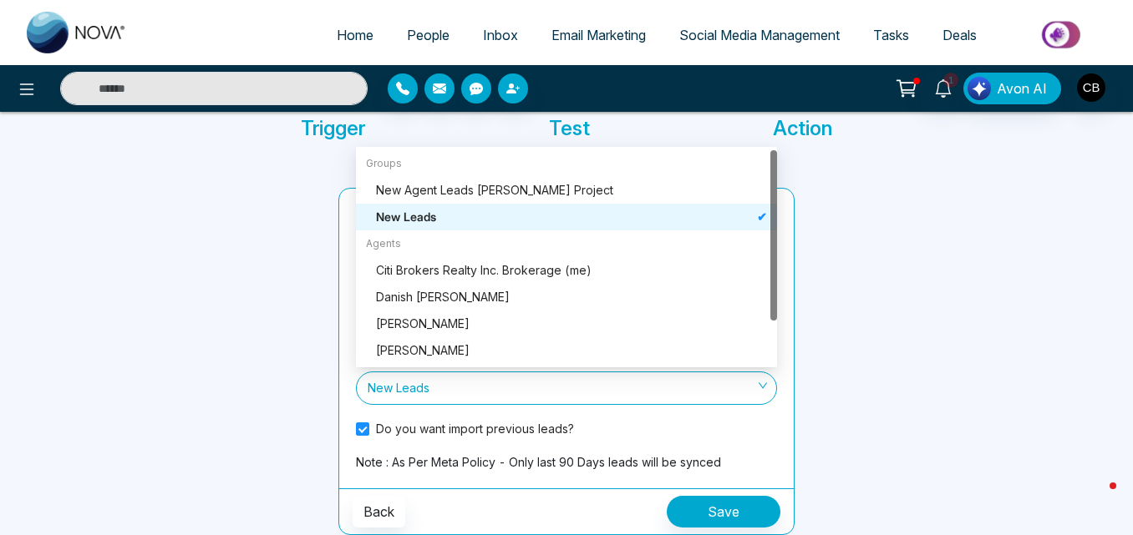
click at [286, 246] on div at bounding box center [209, 361] width 238 height 347
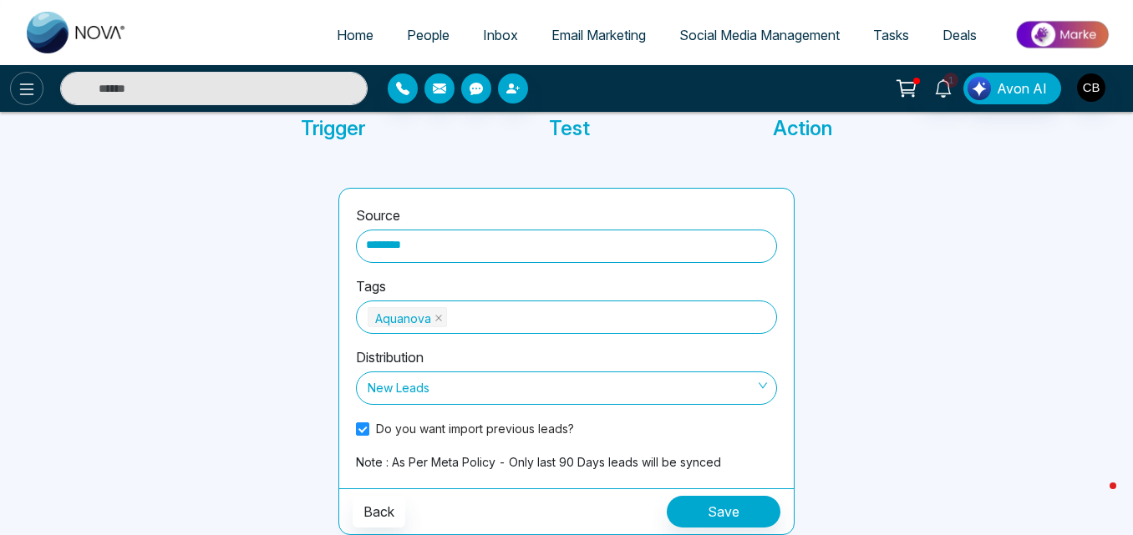
click at [33, 81] on icon at bounding box center [27, 89] width 20 height 20
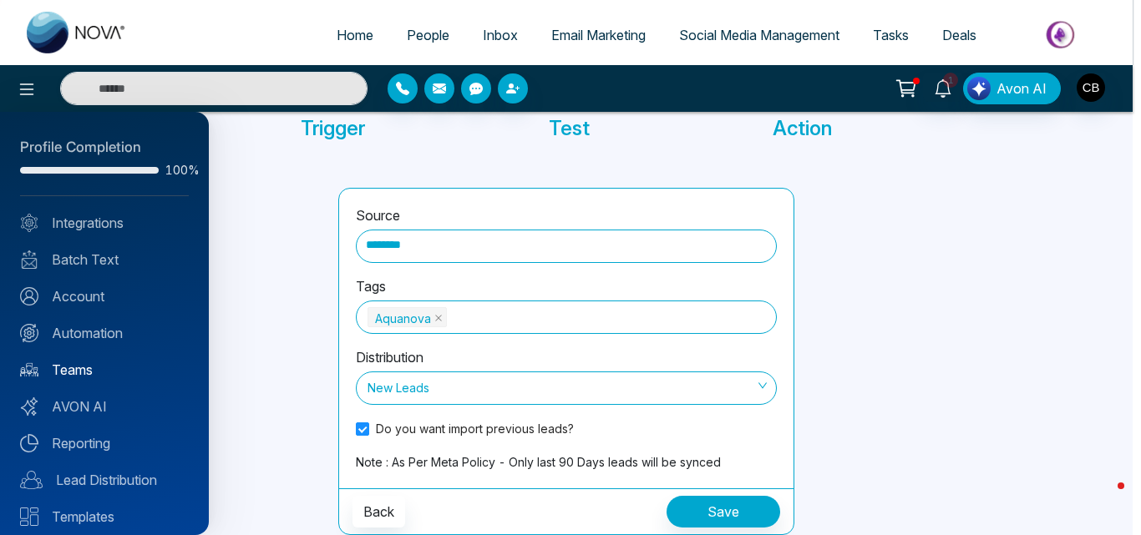
click at [82, 374] on link "Teams" at bounding box center [104, 370] width 169 height 20
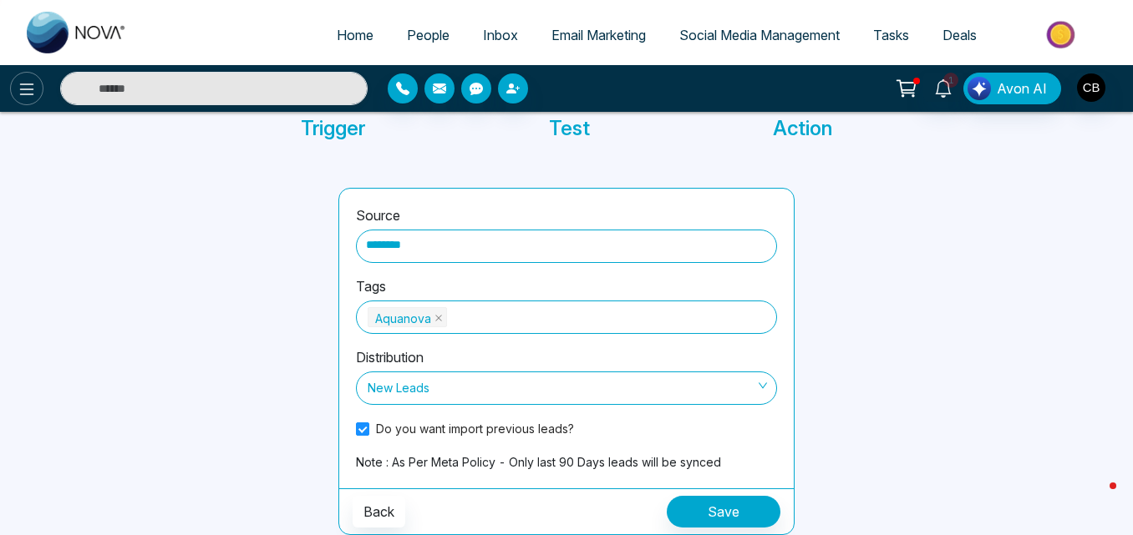
click at [33, 101] on button at bounding box center [26, 88] width 33 height 33
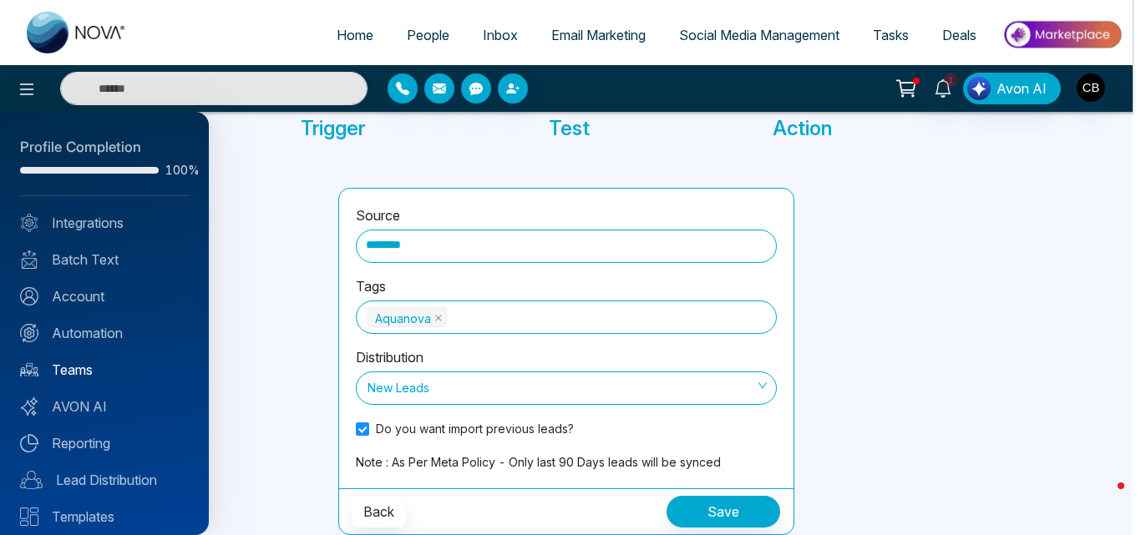
click at [80, 366] on link "Teams" at bounding box center [104, 370] width 169 height 20
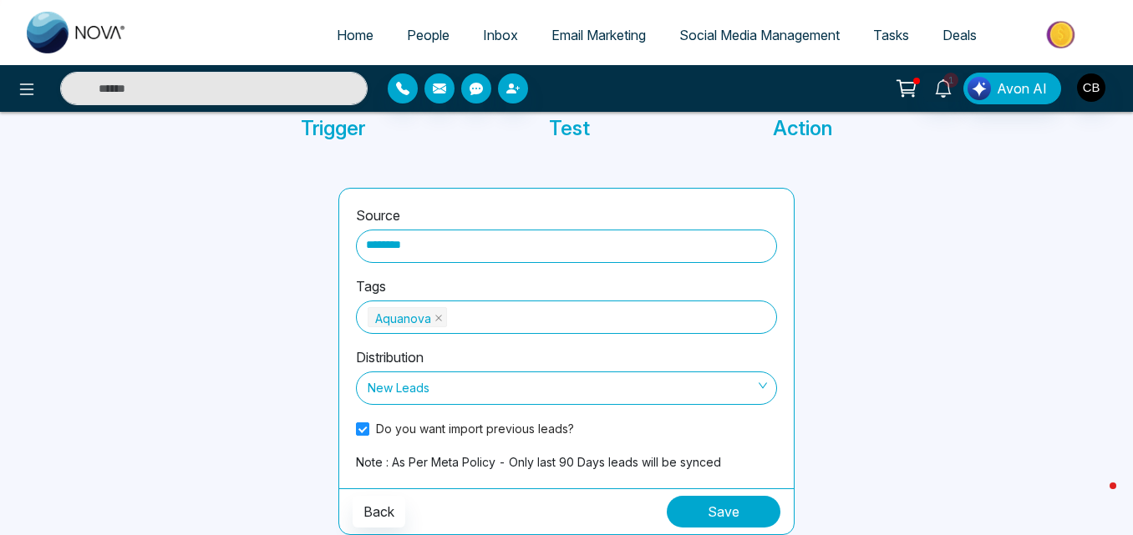
click at [726, 510] on button "Save" at bounding box center [724, 512] width 114 height 32
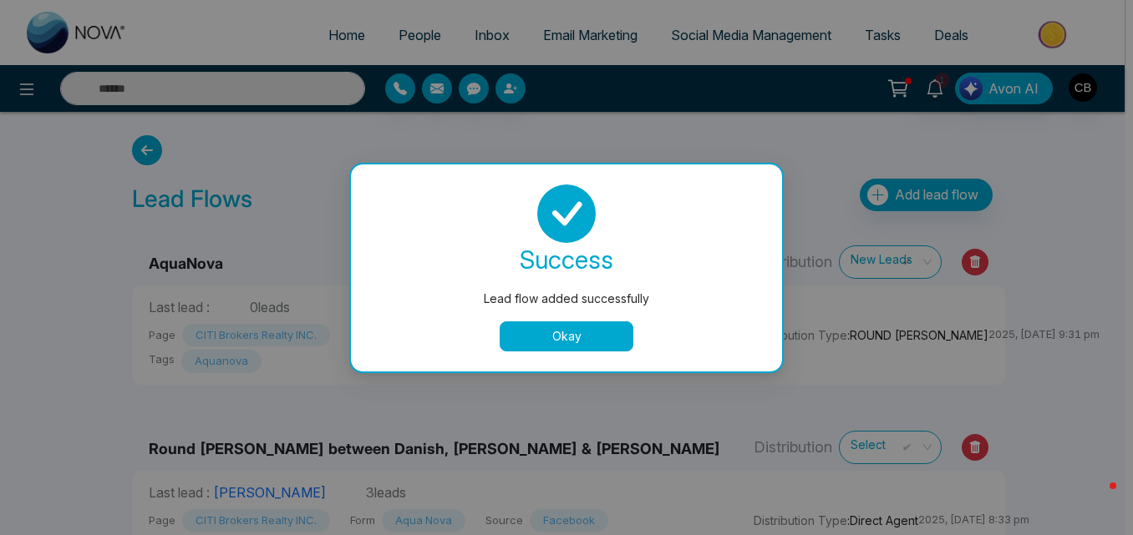
click at [606, 342] on span "Facebook" at bounding box center [569, 335] width 79 height 23
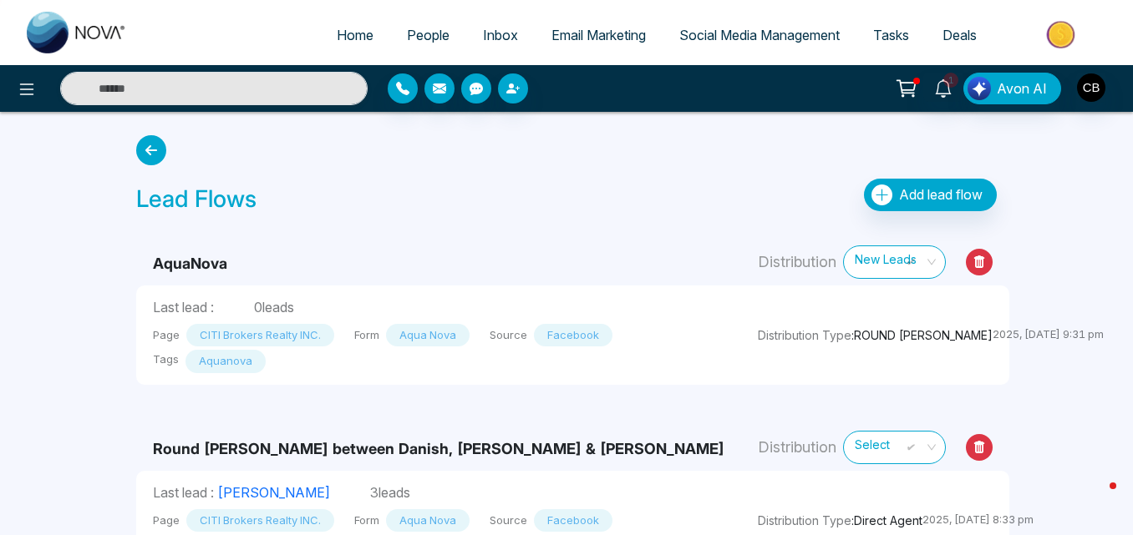
click at [966, 451] on icon at bounding box center [979, 447] width 27 height 27
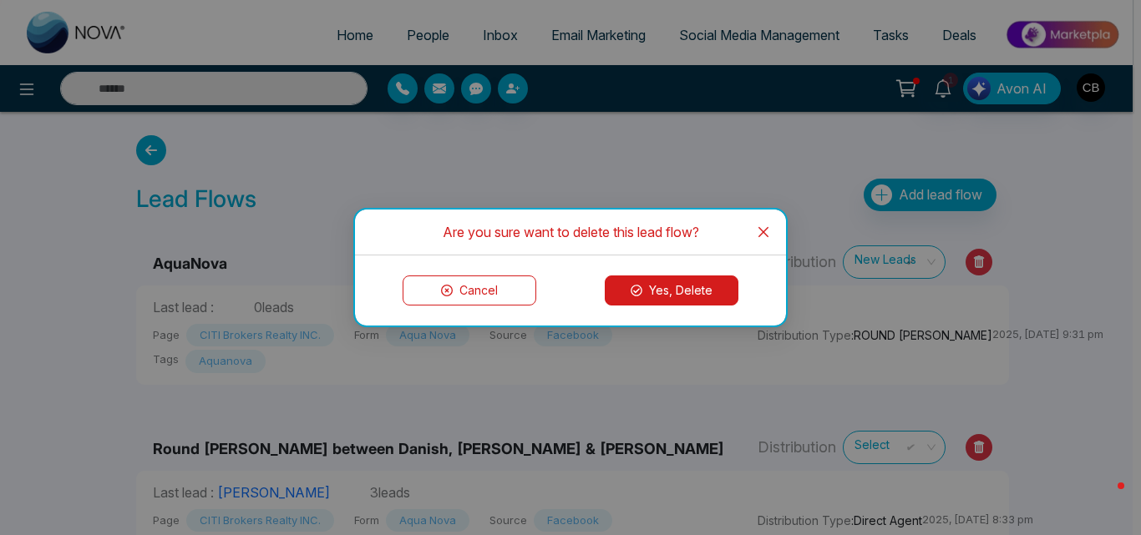
click at [670, 289] on button "Yes, Delete" at bounding box center [672, 291] width 134 height 30
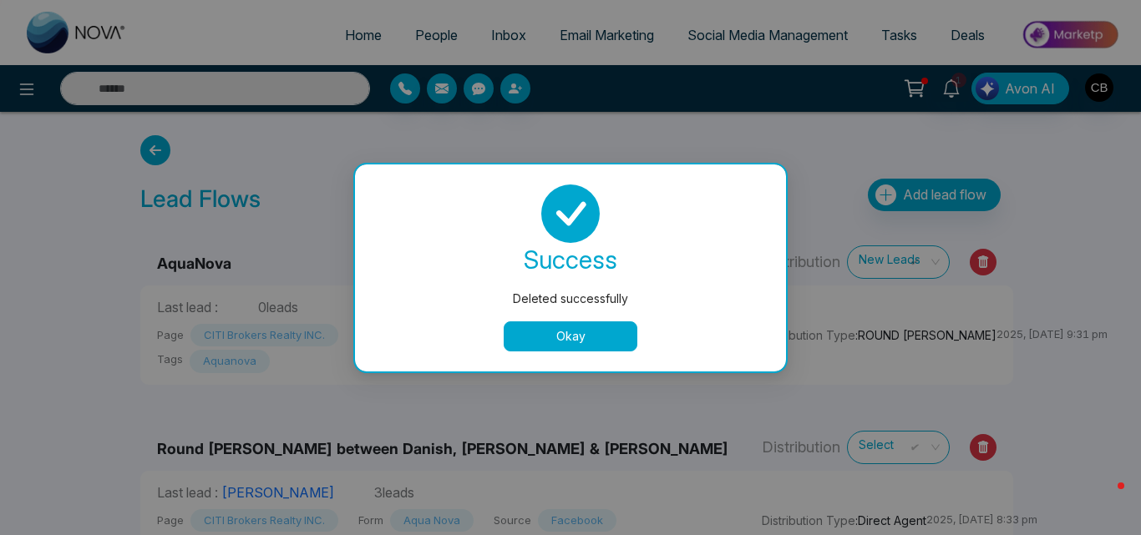
click at [571, 329] on button "Okay" at bounding box center [571, 337] width 134 height 30
